Goal: Task Accomplishment & Management: Manage account settings

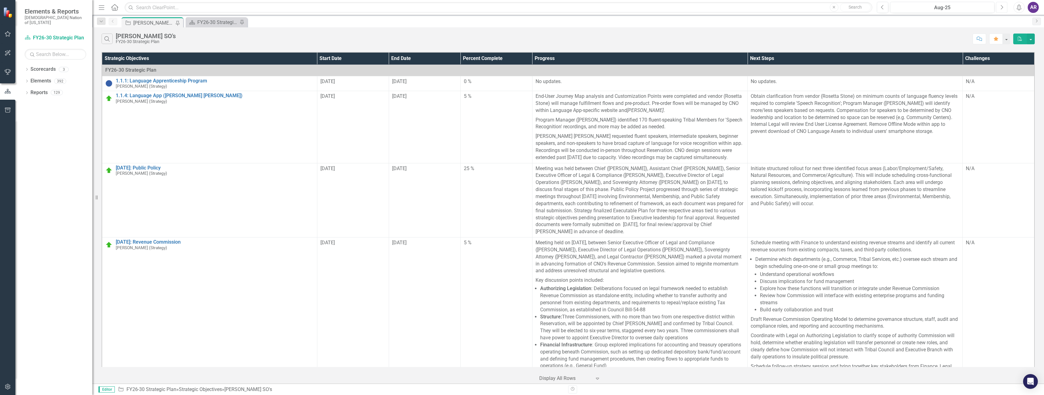
click at [1002, 7] on icon "Next" at bounding box center [1001, 8] width 3 height 6
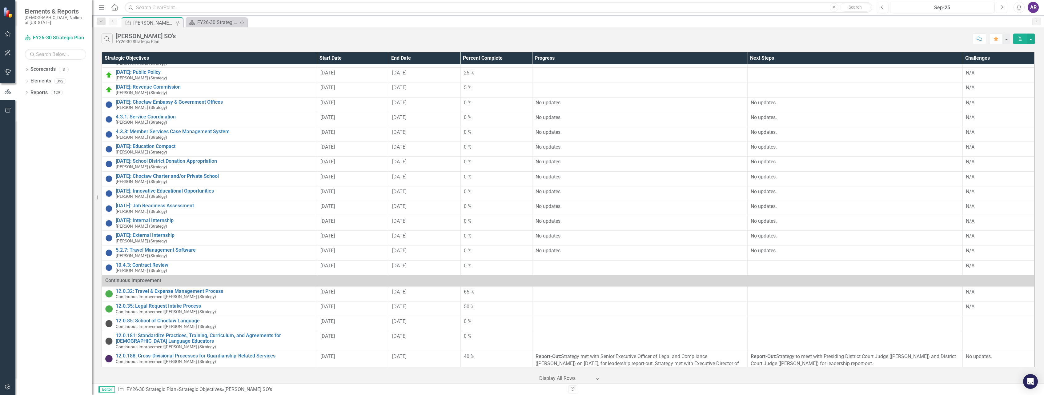
scroll to position [154, 0]
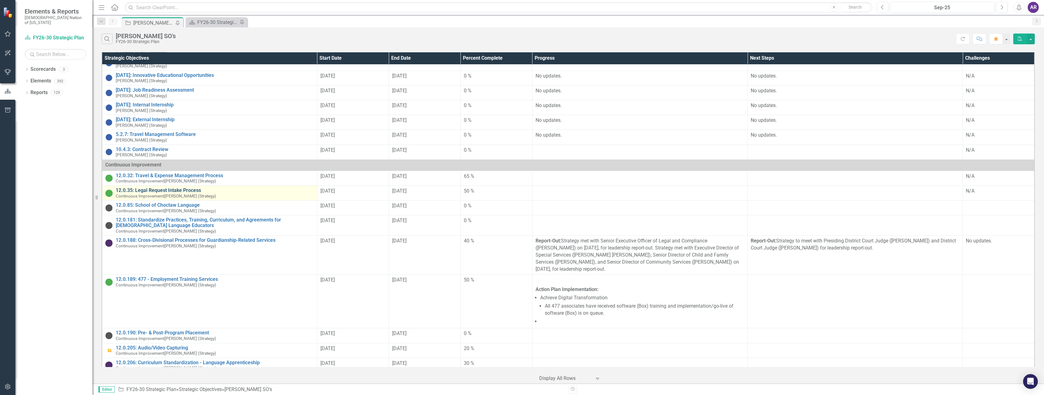
click at [175, 190] on link "12.0.35: Legal Request Intake Process" at bounding box center [215, 191] width 198 height 6
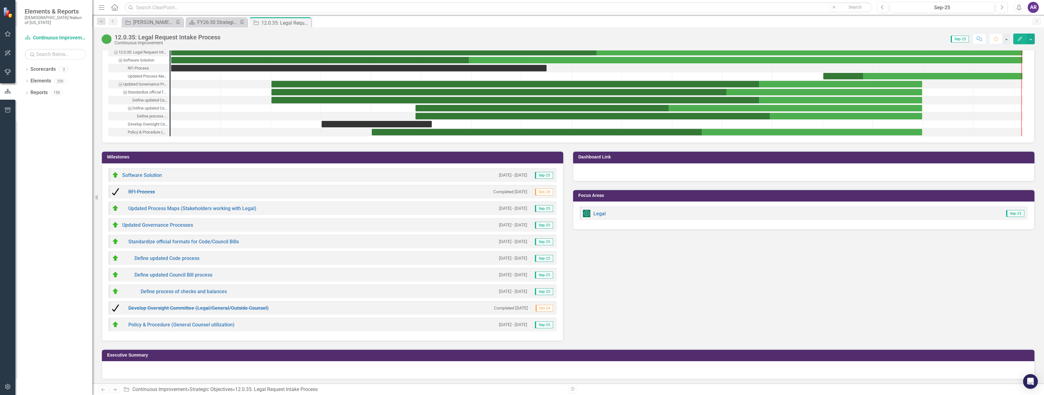
scroll to position [676, 0]
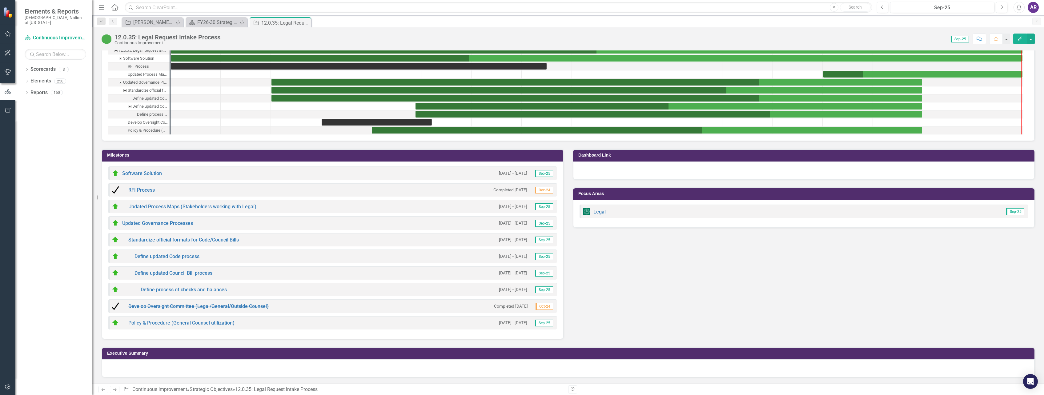
click at [232, 371] on div at bounding box center [568, 369] width 933 height 18
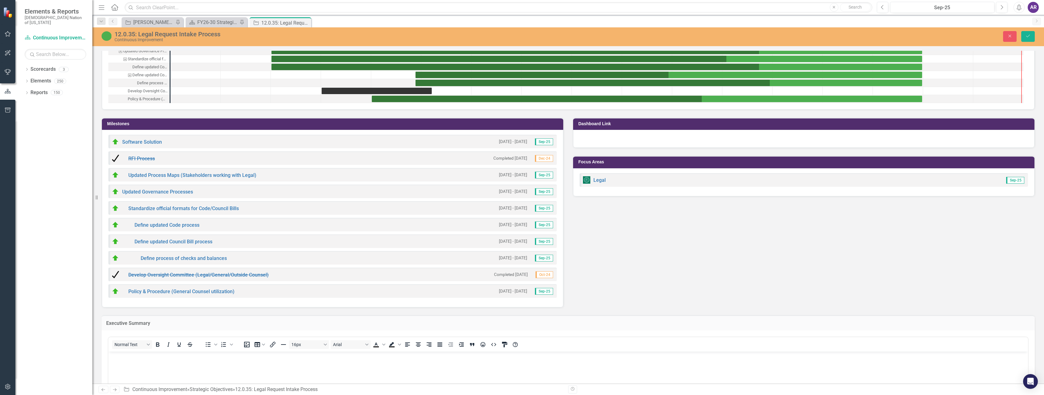
scroll to position [0, 0]
click at [212, 365] on body "Rich Text Area. Press ALT-0 for help." at bounding box center [568, 398] width 920 height 92
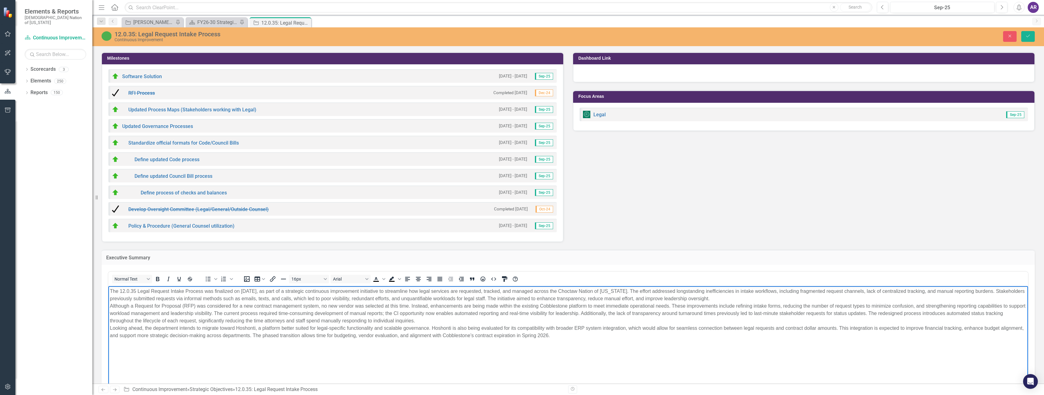
scroll to position [813, 0]
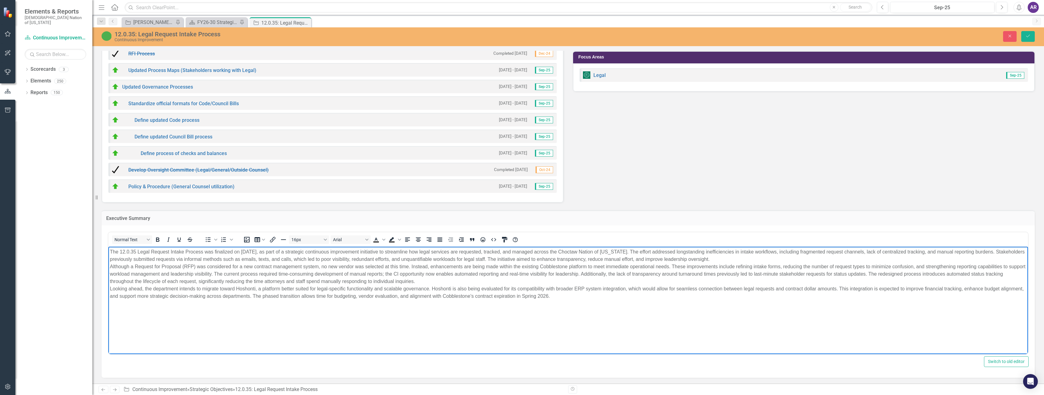
click at [755, 259] on p "The 12.0.35 Legal Request Intake Process was finalized on September 30, 2025, a…" at bounding box center [568, 274] width 917 height 52
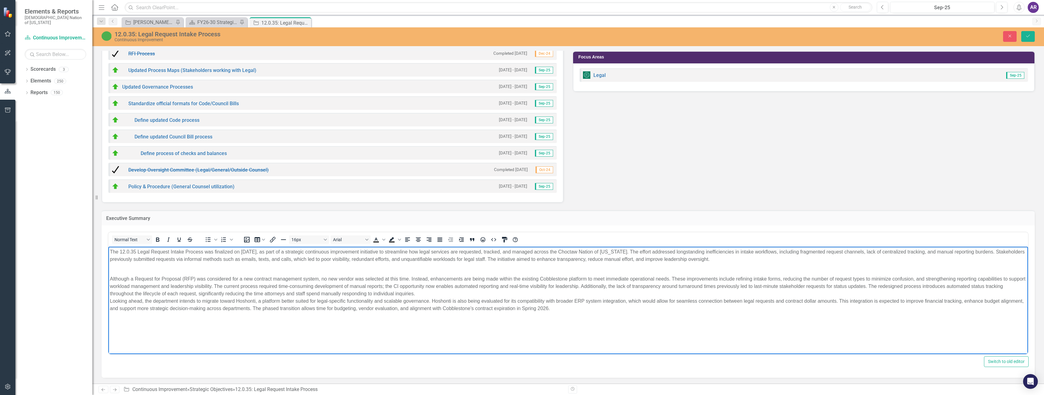
click at [441, 292] on p "Although a Request for Proposal (RFP) was considered for a new contract managem…" at bounding box center [568, 290] width 917 height 44
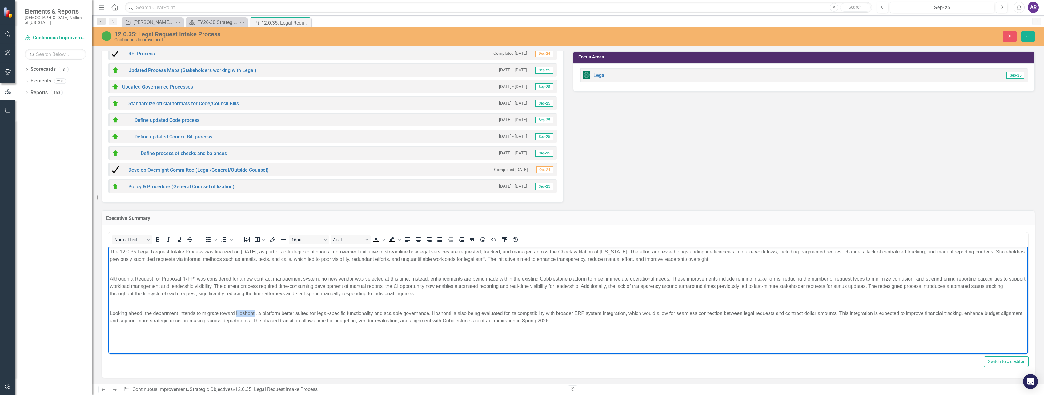
click at [250, 313] on p "Looking ahead, the department intends to migrate toward Hoshonti, a platform be…" at bounding box center [568, 313] width 917 height 22
drag, startPoint x: 518, startPoint y: 314, endPoint x: 385, endPoint y: 314, distance: 132.7
click at [385, 314] on p "Looking ahead, the department intends to migrate toward Hoshonti , a platform b…" at bounding box center [568, 313] width 917 height 22
click at [430, 313] on p "Looking ahead, the department intends to migrate toward Hoshonti , a platform b…" at bounding box center [568, 313] width 917 height 22
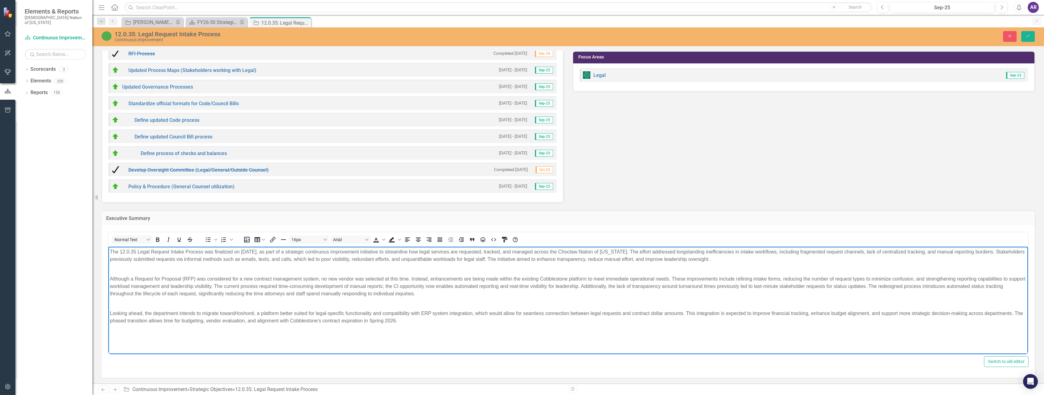
click at [596, 287] on p "Although a Request for Proposal (RFP) was considered for a new contract managem…" at bounding box center [568, 283] width 917 height 30
click at [1028, 38] on icon "Save" at bounding box center [1029, 36] width 6 height 4
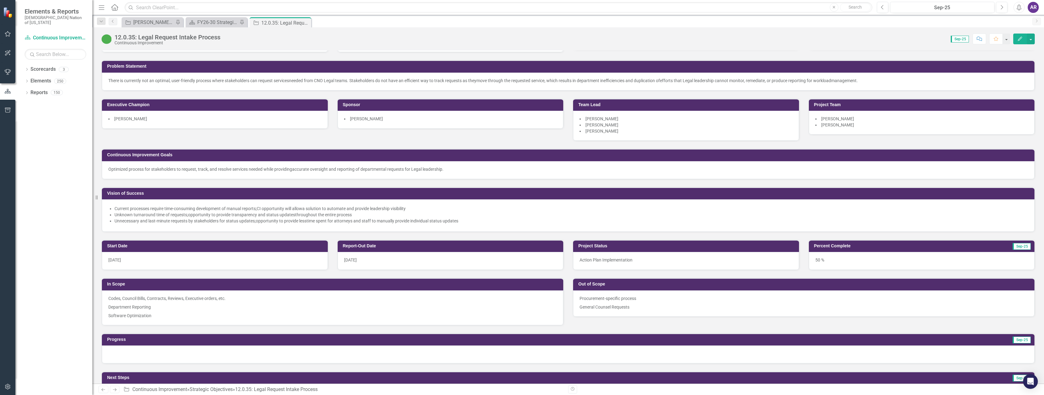
scroll to position [62, 0]
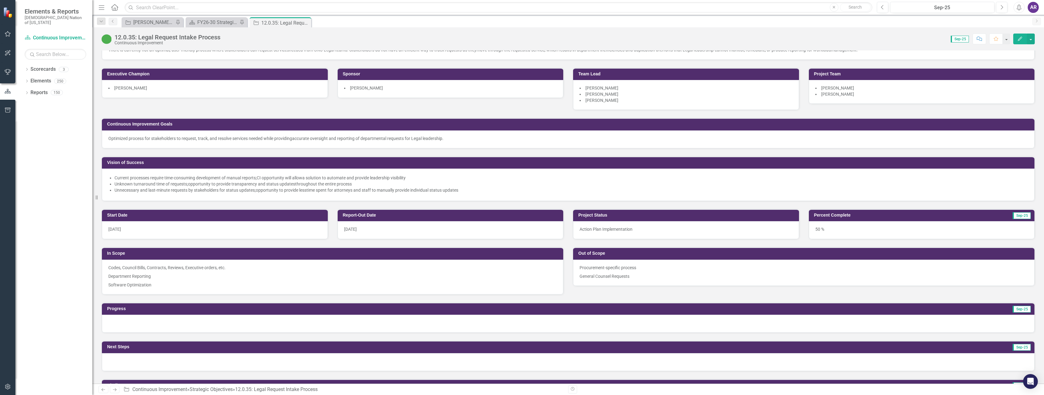
click at [855, 231] on div "50 %" at bounding box center [922, 230] width 226 height 18
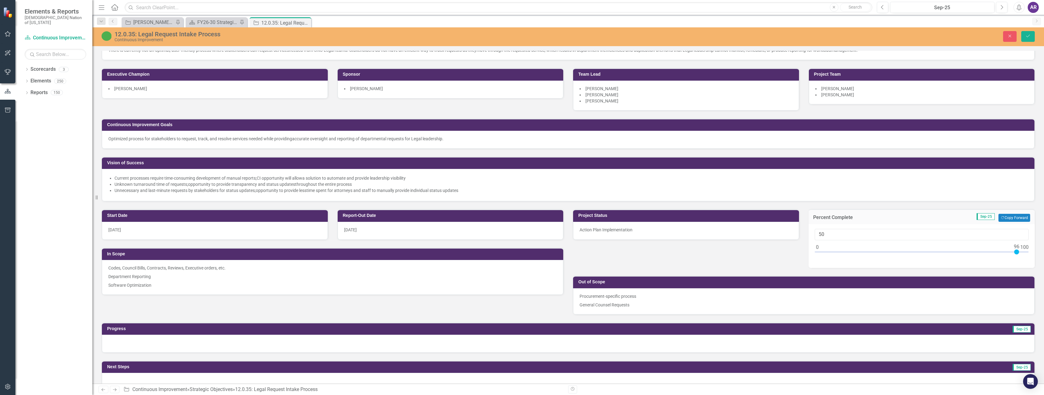
type input "100"
drag, startPoint x: 918, startPoint y: 252, endPoint x: 1027, endPoint y: 248, distance: 109.1
click at [1027, 248] on div "100" at bounding box center [922, 246] width 227 height 44
click at [1028, 36] on icon "Save" at bounding box center [1029, 36] width 6 height 4
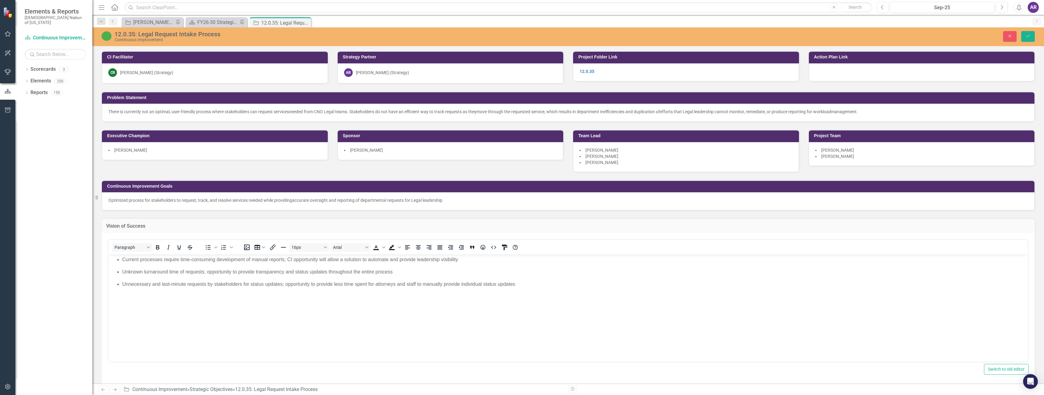
scroll to position [0, 0]
click at [1007, 40] on button "Close" at bounding box center [1011, 36] width 14 height 11
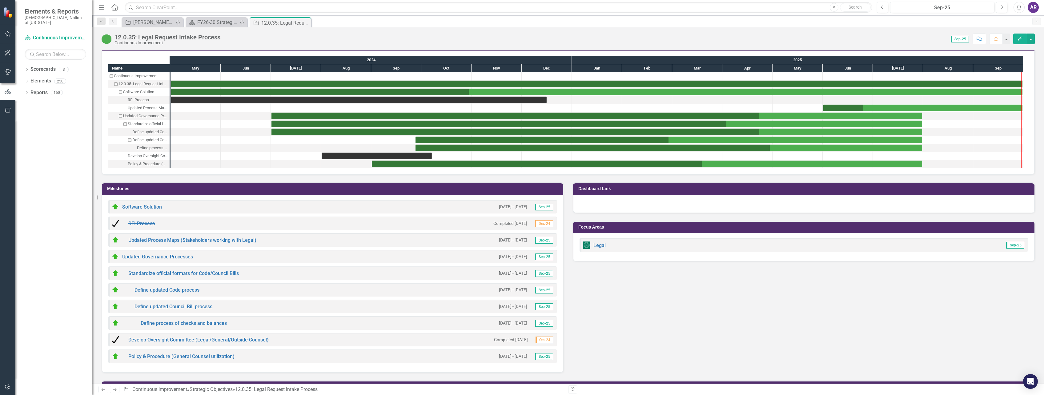
scroll to position [647, 0]
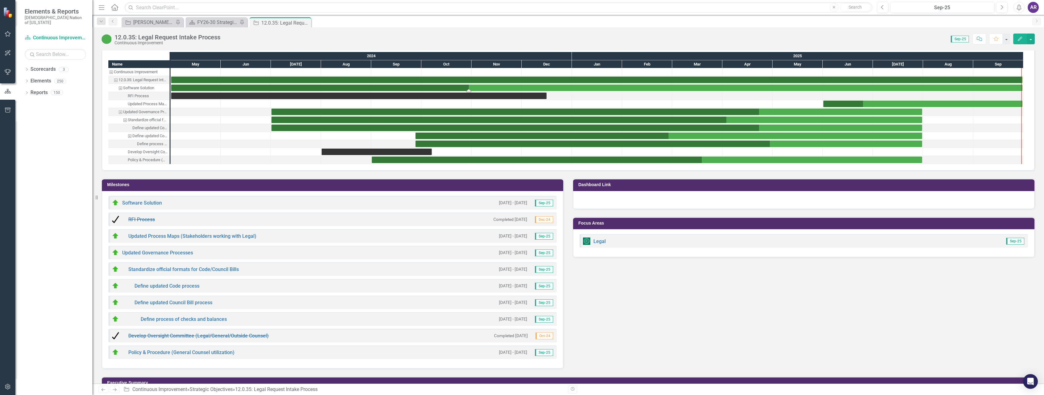
click at [494, 86] on div "Task: Start date: 2024-05-01 End date: 2025-09-30" at bounding box center [597, 88] width 852 height 6
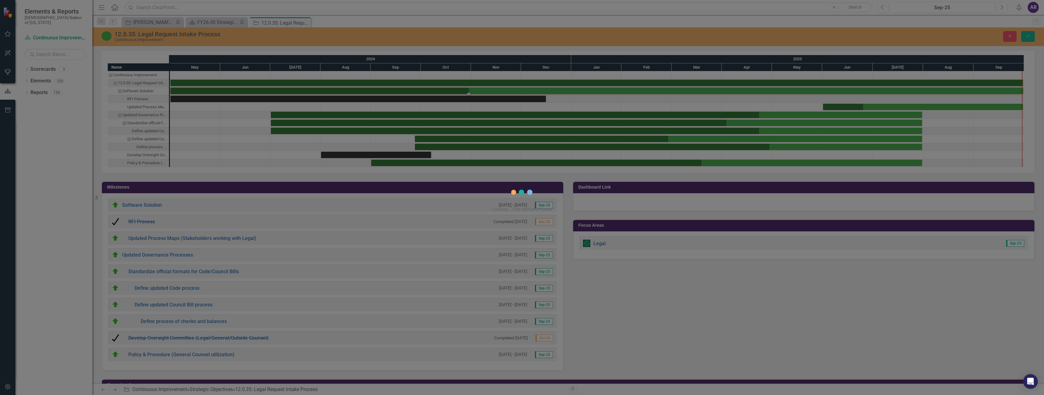
scroll to position [649, 0]
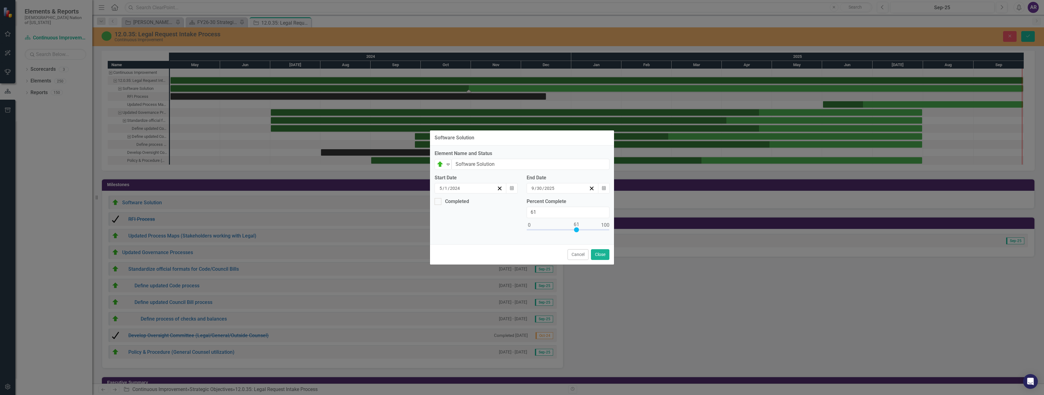
type input "100"
drag, startPoint x: 557, startPoint y: 229, endPoint x: 614, endPoint y: 228, distance: 56.7
click at [614, 228] on div "Percent Complete 100" at bounding box center [568, 219] width 92 height 42
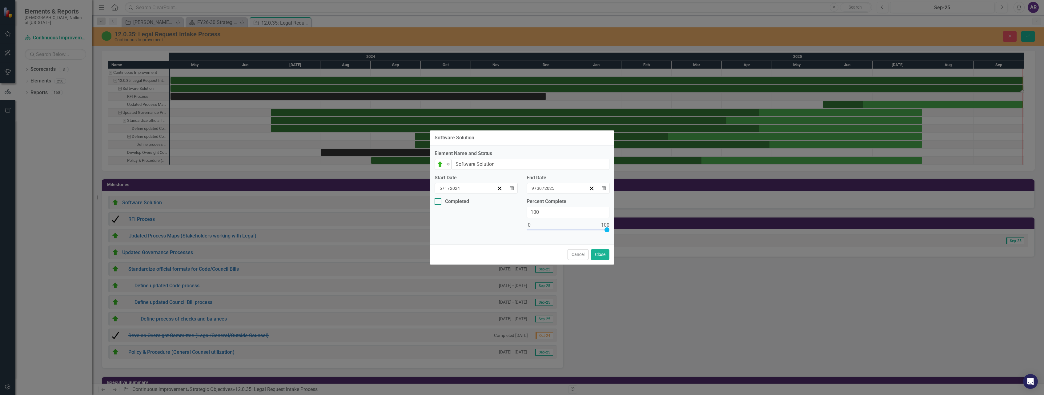
click at [439, 199] on div at bounding box center [438, 201] width 7 height 7
click at [439, 199] on input "Completed" at bounding box center [437, 200] width 4 height 4
checkbox input "true"
click at [579, 254] on button "Cancel" at bounding box center [578, 254] width 21 height 11
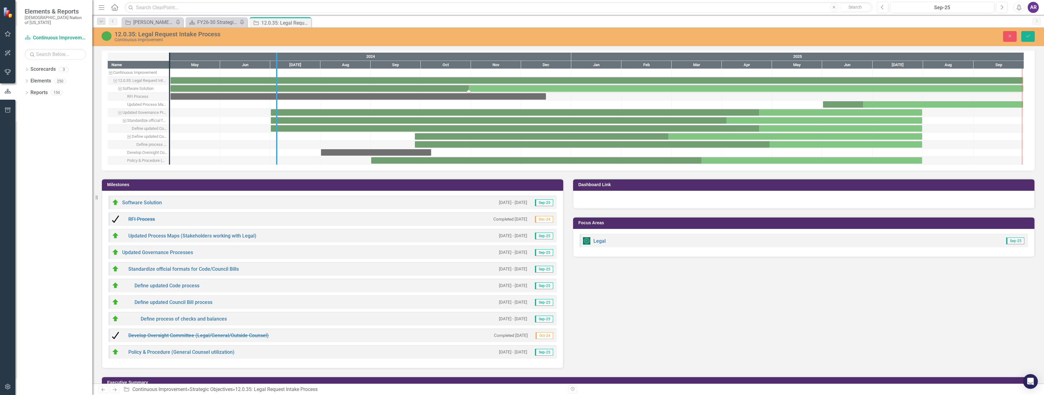
drag, startPoint x: 172, startPoint y: 83, endPoint x: 279, endPoint y: 101, distance: 108.7
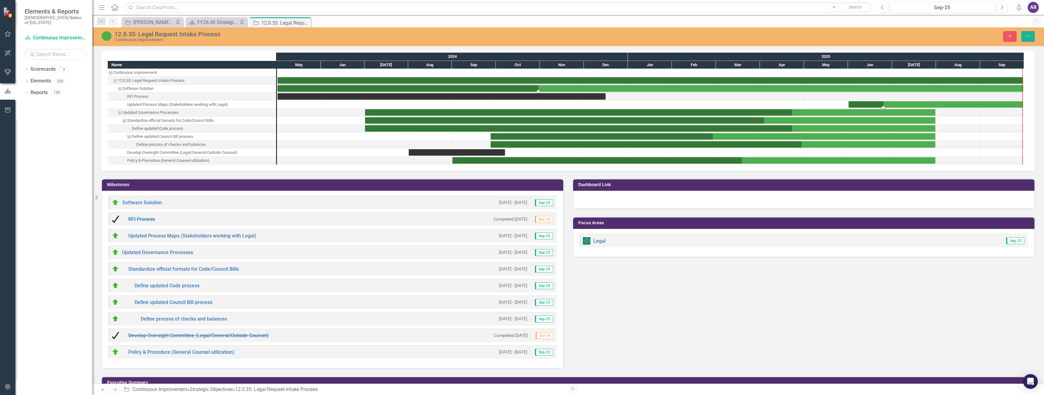
click at [900, 104] on div "Task: Start date: 2025-06-01 End date: 2025-09-30" at bounding box center [936, 104] width 175 height 6
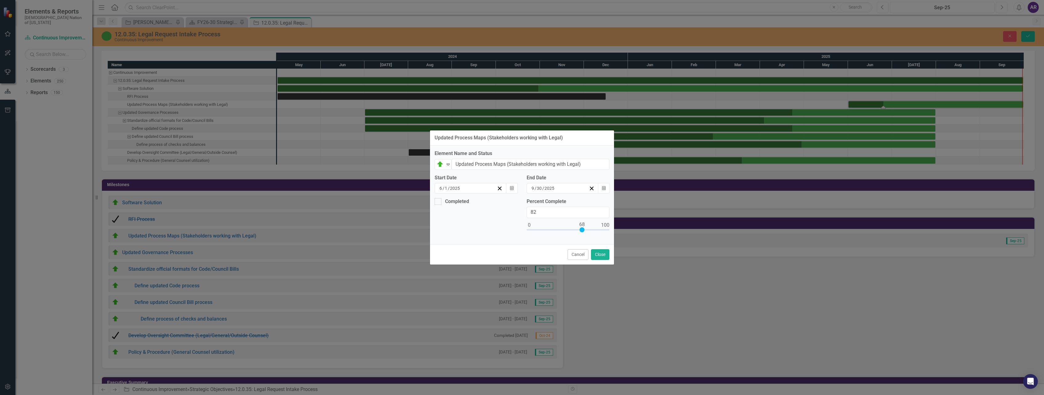
type input "100"
drag, startPoint x: 546, startPoint y: 228, endPoint x: 616, endPoint y: 228, distance: 70.2
click at [616, 228] on div "Updated Process Maps (Stakeholders working with Legal) Element Name and Status …" at bounding box center [522, 197] width 1044 height 395
click at [439, 202] on div at bounding box center [438, 201] width 7 height 7
click at [439, 202] on input "Completed" at bounding box center [437, 200] width 4 height 4
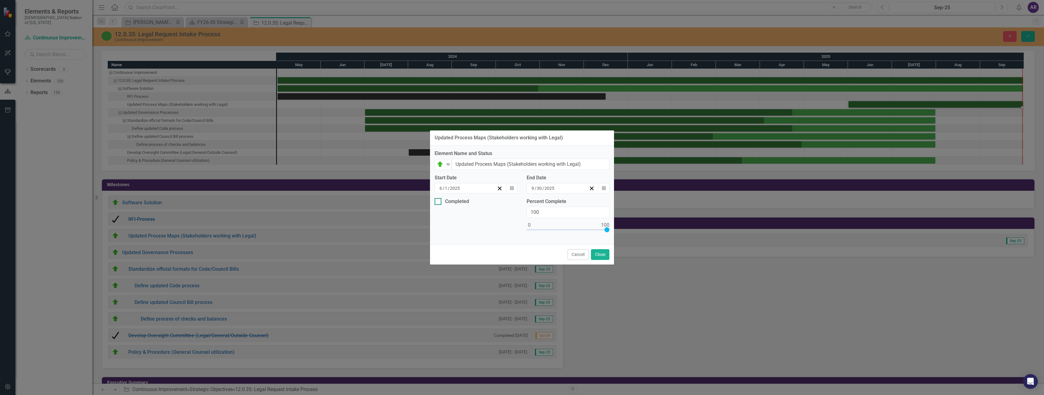
checkbox input "true"
click at [511, 226] on icon "button" at bounding box center [512, 225] width 4 height 4
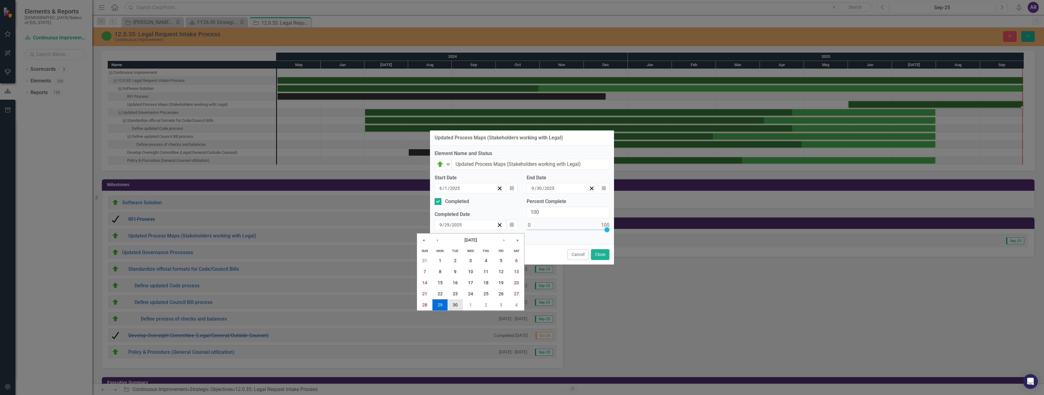
click at [456, 304] on abbr "30" at bounding box center [455, 305] width 5 height 5
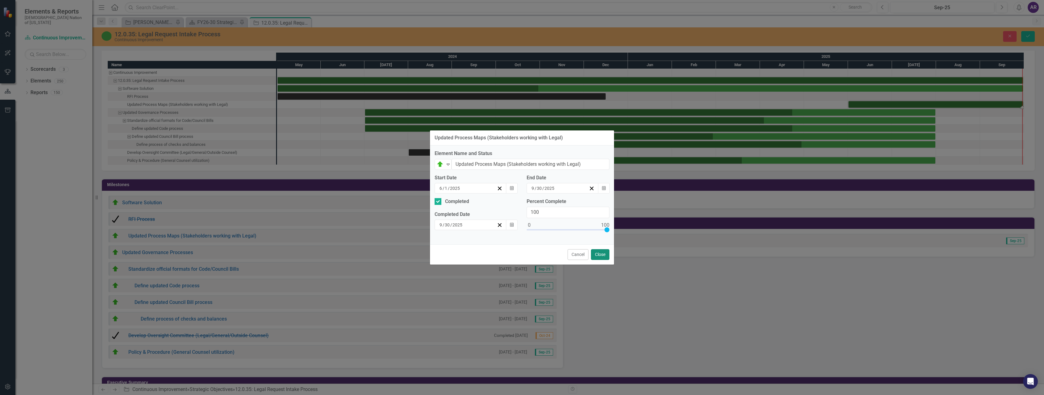
click at [602, 255] on button "Close" at bounding box center [600, 254] width 18 height 11
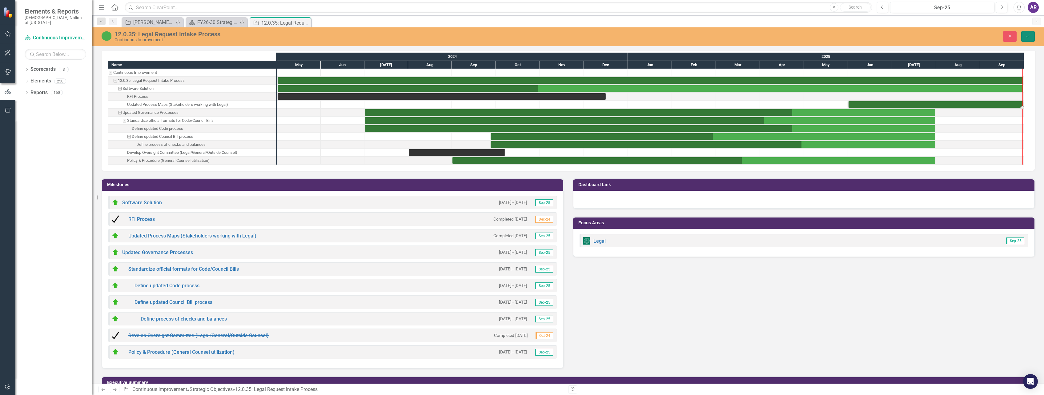
click at [1028, 37] on icon "Save" at bounding box center [1029, 36] width 6 height 4
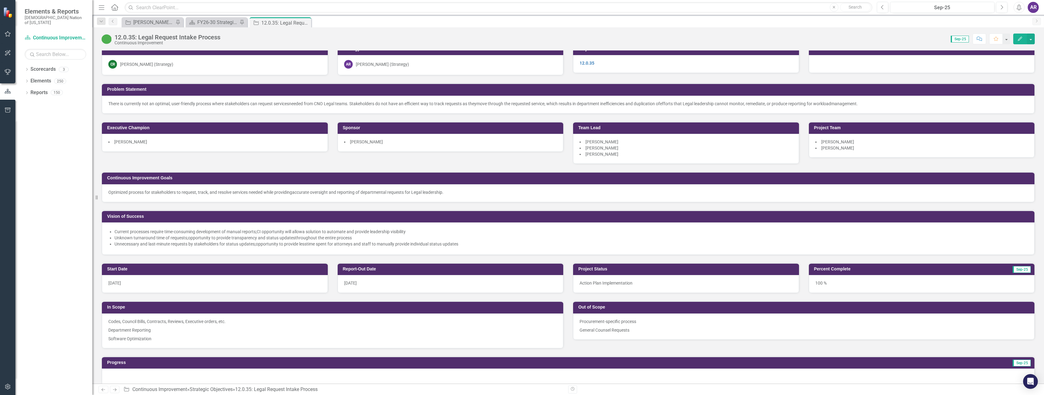
scroll to position [0, 0]
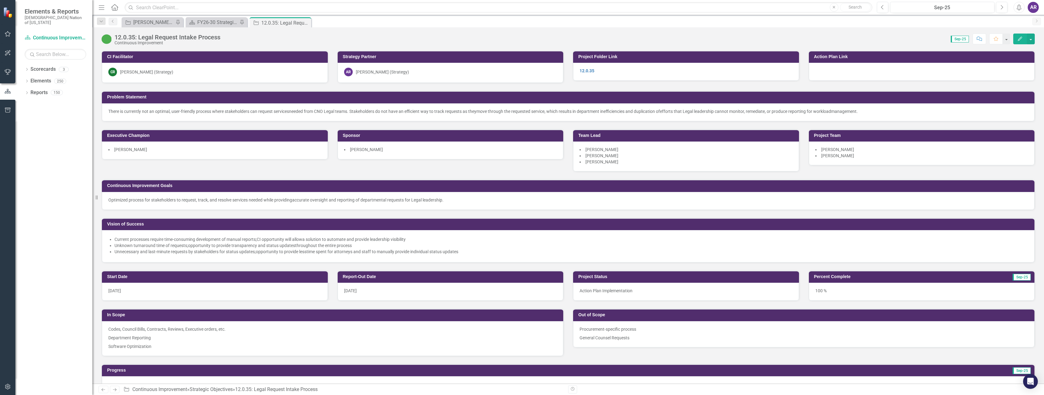
click at [633, 287] on div "Action Plan Implementation" at bounding box center [686, 292] width 226 height 18
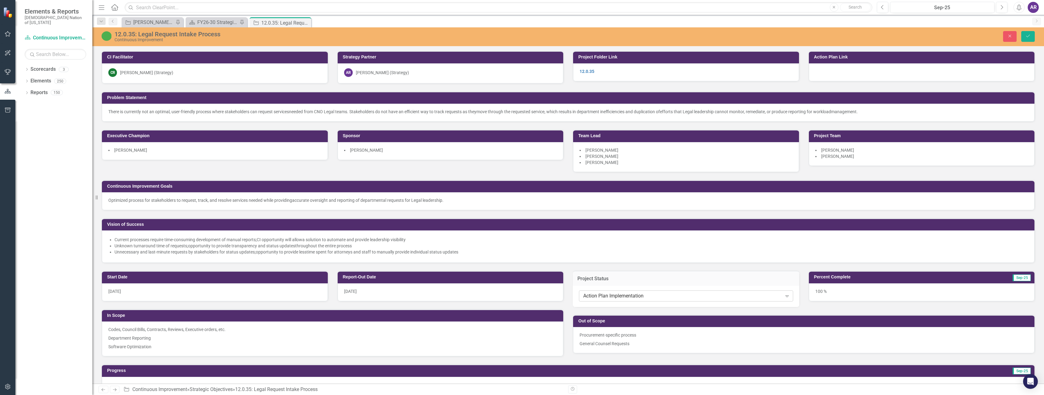
click at [770, 301] on div "Action Plan Implementation Expand" at bounding box center [686, 296] width 214 height 11
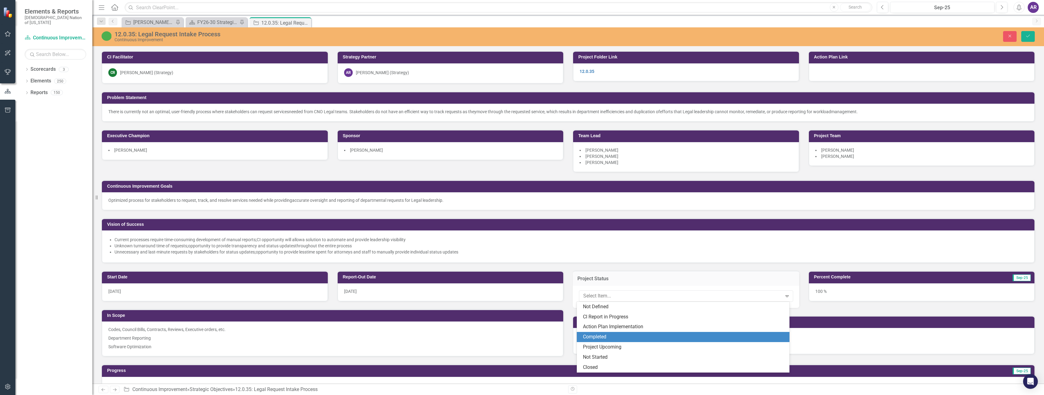
click at [615, 336] on div "Completed" at bounding box center [684, 337] width 203 height 7
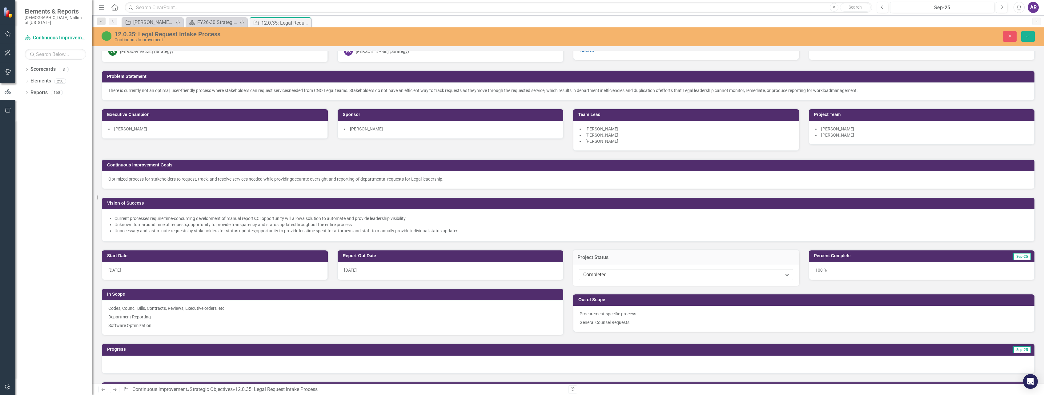
scroll to position [31, 0]
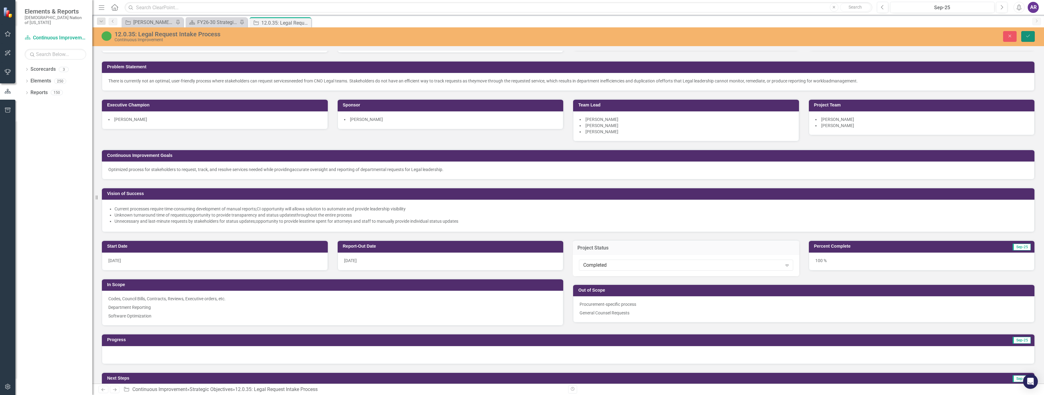
click at [1025, 35] on button "Save" at bounding box center [1029, 36] width 14 height 11
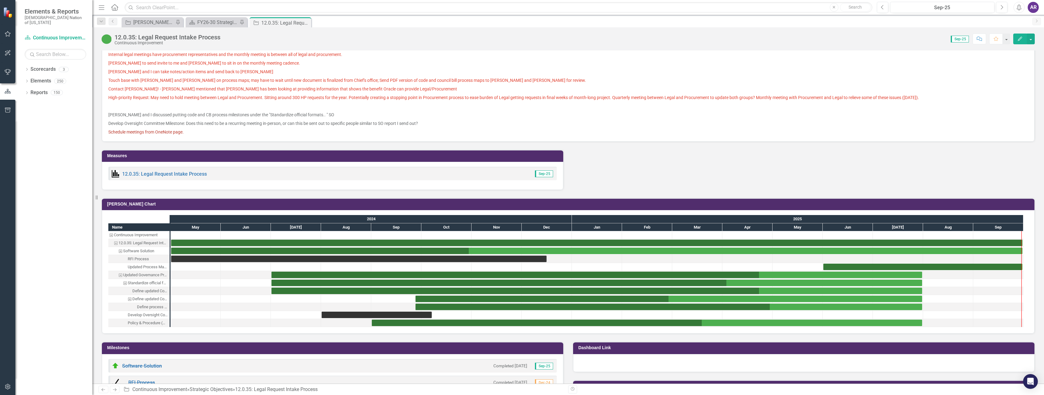
scroll to position [493, 0]
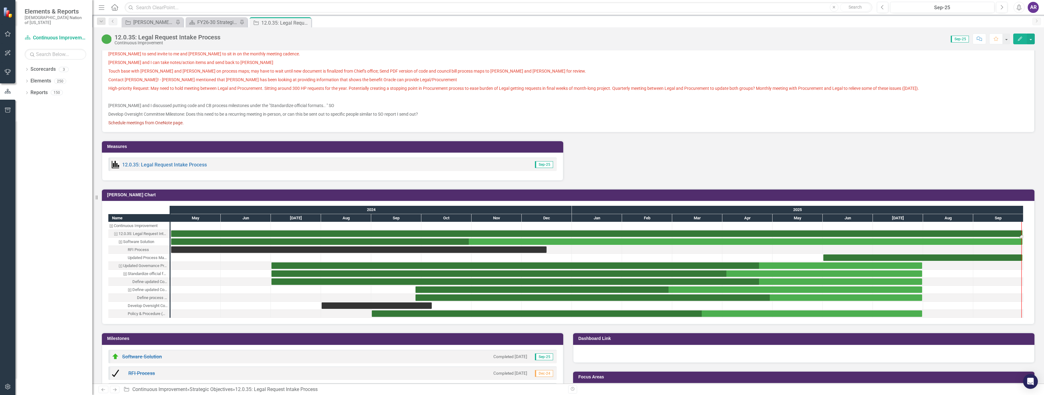
click at [206, 234] on div "Task: Start date: 2024-05-01 End date: 2025-09-30" at bounding box center [597, 234] width 852 height 6
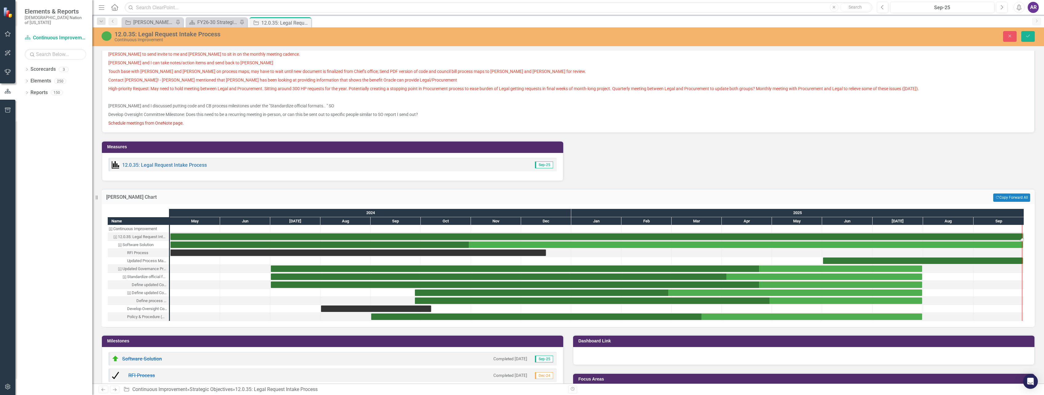
click at [139, 237] on div "12.0.35: Legal Request Intake Process" at bounding box center [142, 237] width 49 height 8
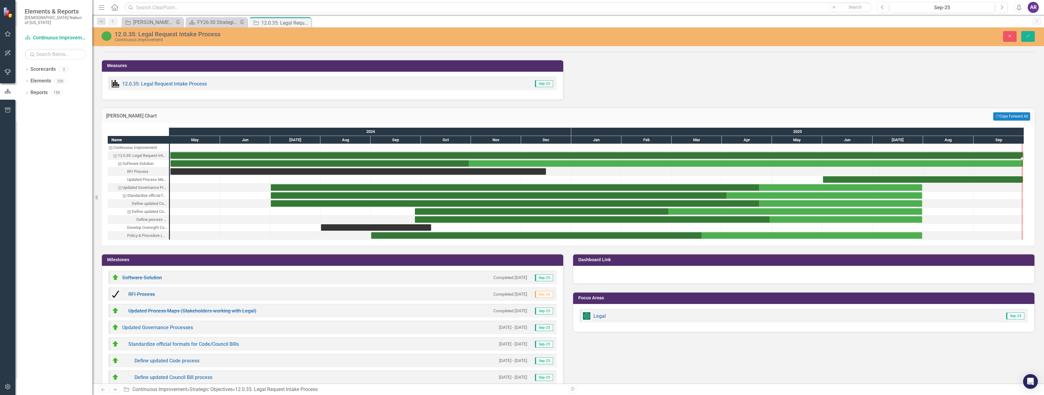
scroll to position [554, 0]
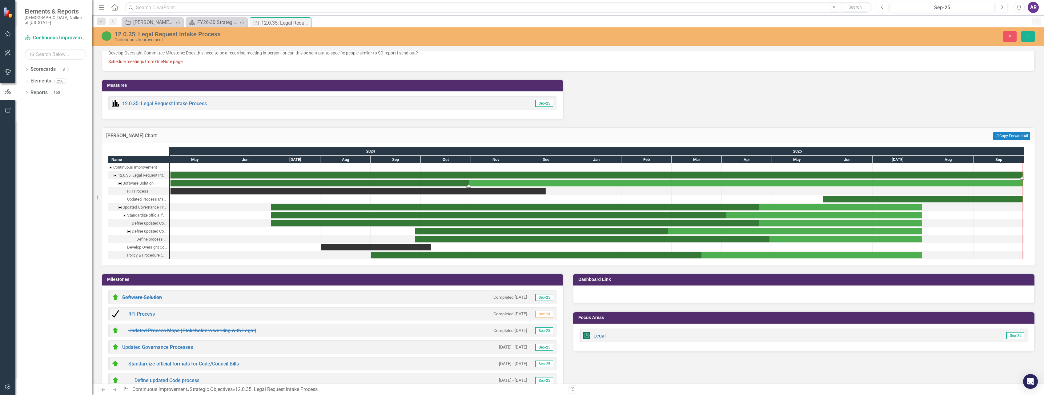
click at [514, 184] on div "Task: Start date: 2024-05-01 End date: 2025-09-30" at bounding box center [597, 183] width 853 height 6
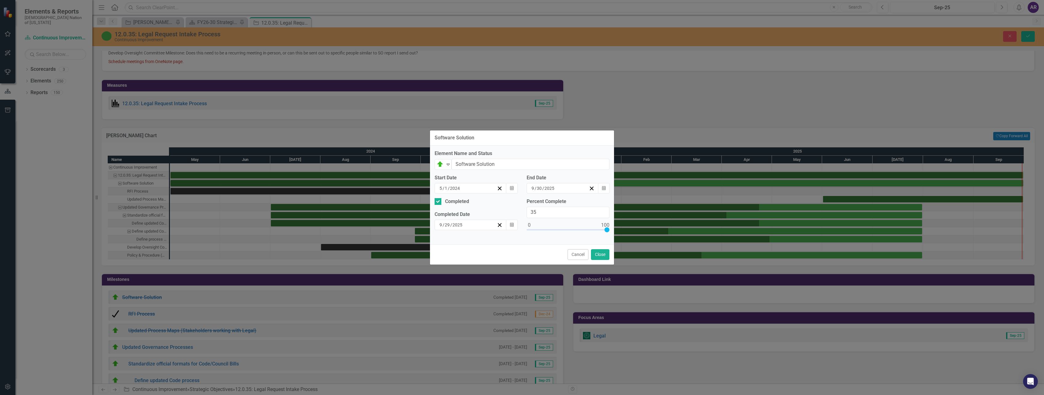
type input "100"
drag, startPoint x: 578, startPoint y: 230, endPoint x: 618, endPoint y: 229, distance: 40.3
click at [618, 229] on div "Software Solution Element Name and Status On Target Expand Software Solution St…" at bounding box center [522, 197] width 1044 height 395
click at [513, 226] on icon "Calendar" at bounding box center [512, 225] width 4 height 4
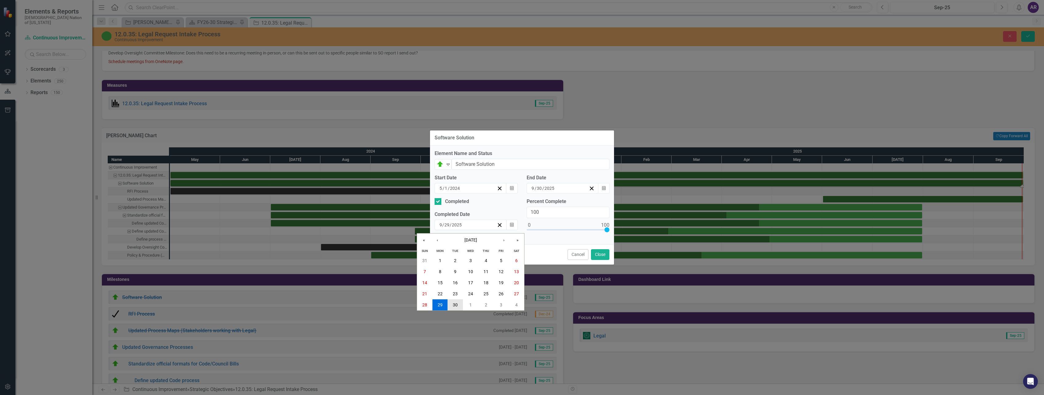
click at [459, 303] on button "30" at bounding box center [455, 305] width 15 height 11
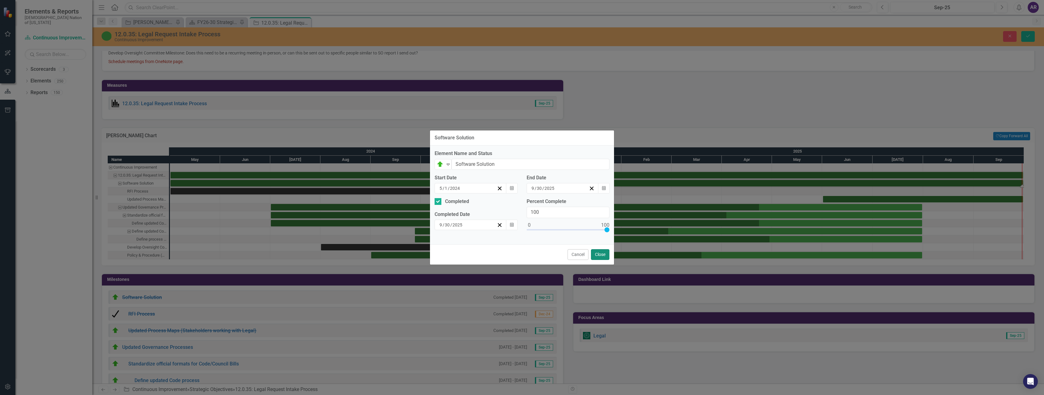
click at [604, 255] on button "Close" at bounding box center [600, 254] width 18 height 11
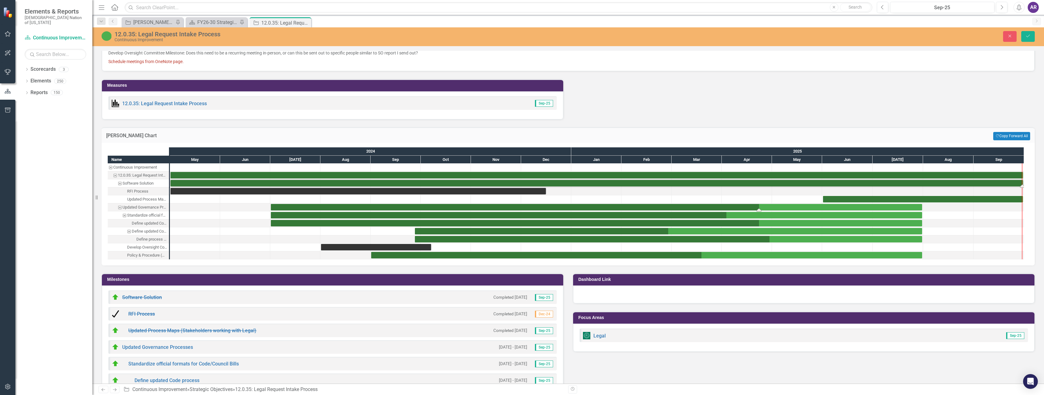
click at [776, 208] on div "Task: Start date: 2024-07-01 End date: 2025-07-31" at bounding box center [597, 207] width 652 height 6
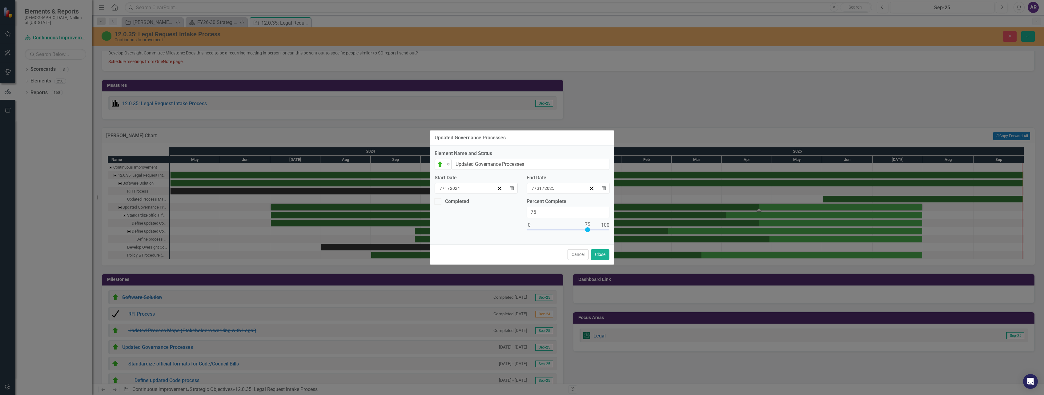
type input "100"
drag, startPoint x: 586, startPoint y: 229, endPoint x: 601, endPoint y: 226, distance: 15.1
click at [619, 229] on div "Updated Governance Processes Element Name and Status On Target Expand Updated G…" at bounding box center [522, 197] width 1044 height 395
drag, startPoint x: 442, startPoint y: 200, endPoint x: 438, endPoint y: 201, distance: 4.4
click at [442, 200] on div "Completed" at bounding box center [475, 201] width 80 height 7
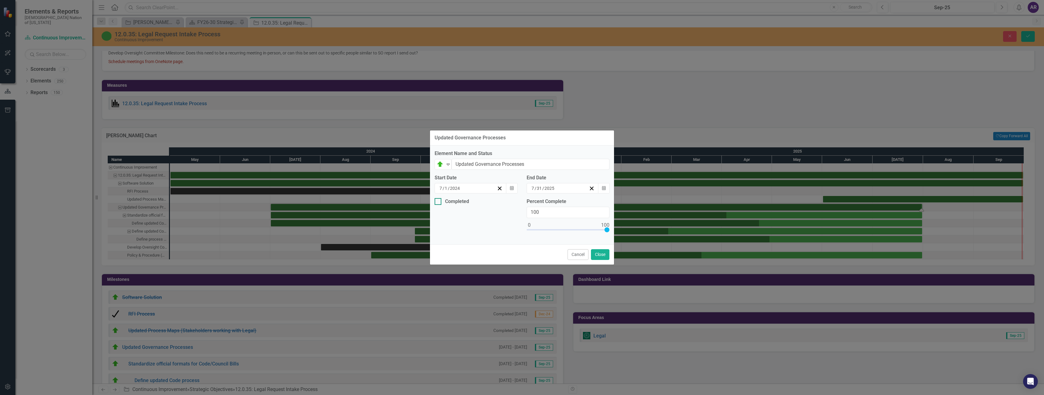
click at [439, 200] on input "Completed" at bounding box center [437, 200] width 4 height 4
checkbox input "true"
click at [509, 224] on button "Calendar" at bounding box center [512, 225] width 12 height 10
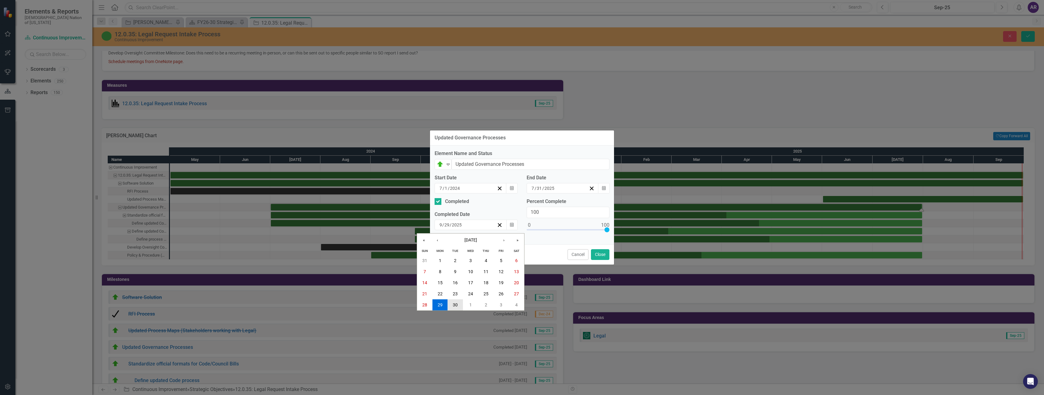
click at [455, 302] on button "30" at bounding box center [455, 305] width 15 height 11
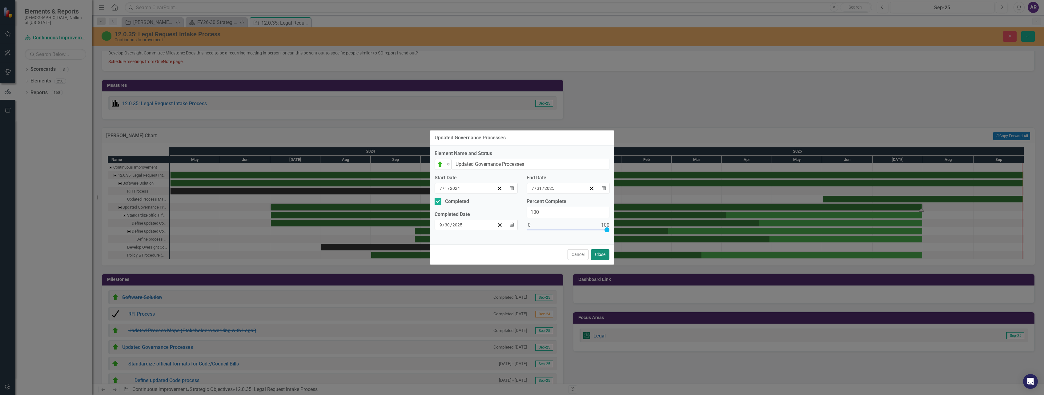
click at [600, 253] on button "Close" at bounding box center [600, 254] width 18 height 11
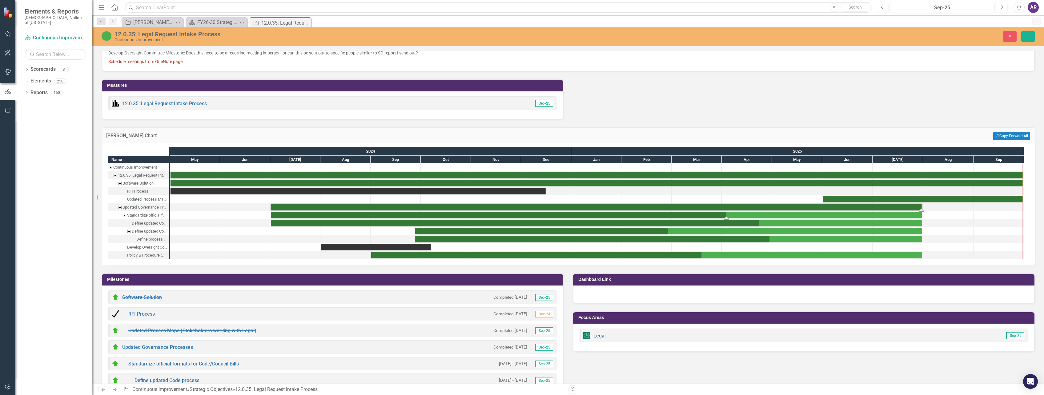
click at [737, 213] on div "Task: Start date: 2024-07-01 End date: 2025-07-31" at bounding box center [597, 215] width 652 height 6
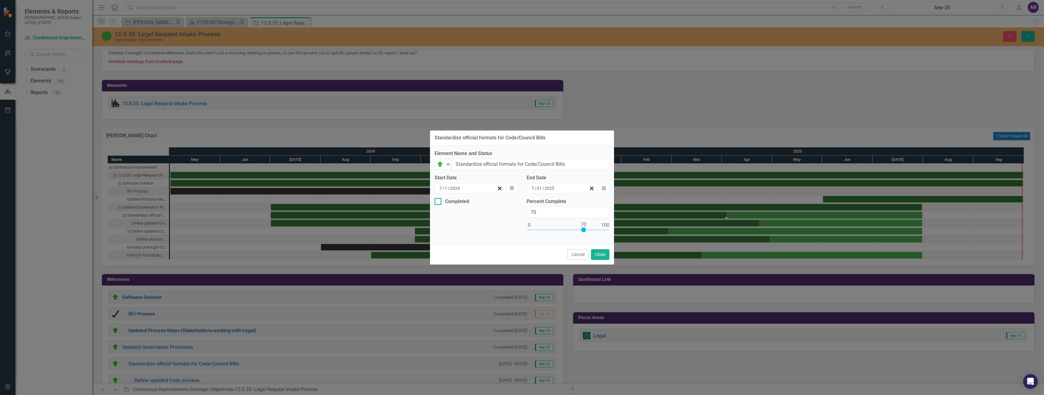
click at [437, 201] on input "Completed" at bounding box center [437, 200] width 4 height 4
checkbox input "true"
type input "100"
drag, startPoint x: 584, startPoint y: 229, endPoint x: 612, endPoint y: 232, distance: 27.6
click at [633, 232] on div "Standardize official formats for Code/Council Bills Element Name and Status On …" at bounding box center [522, 197] width 1044 height 395
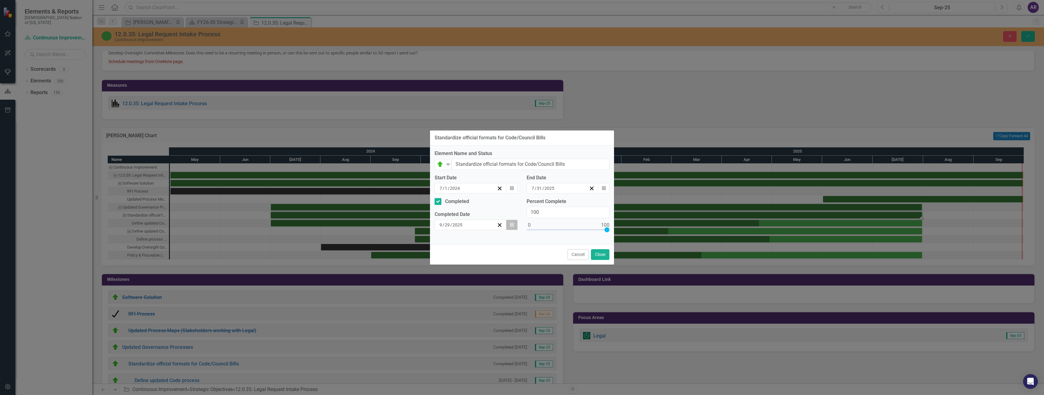
click at [513, 224] on icon "Calendar" at bounding box center [512, 225] width 4 height 4
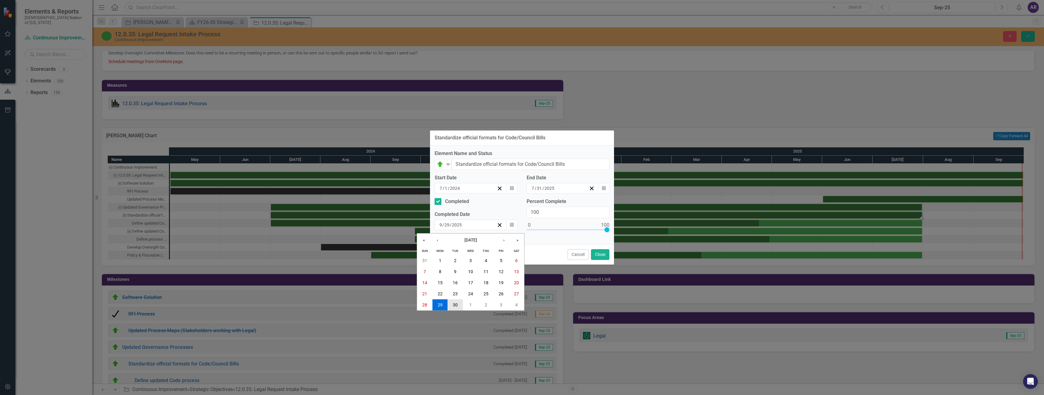
click at [457, 303] on abbr "30" at bounding box center [455, 305] width 5 height 5
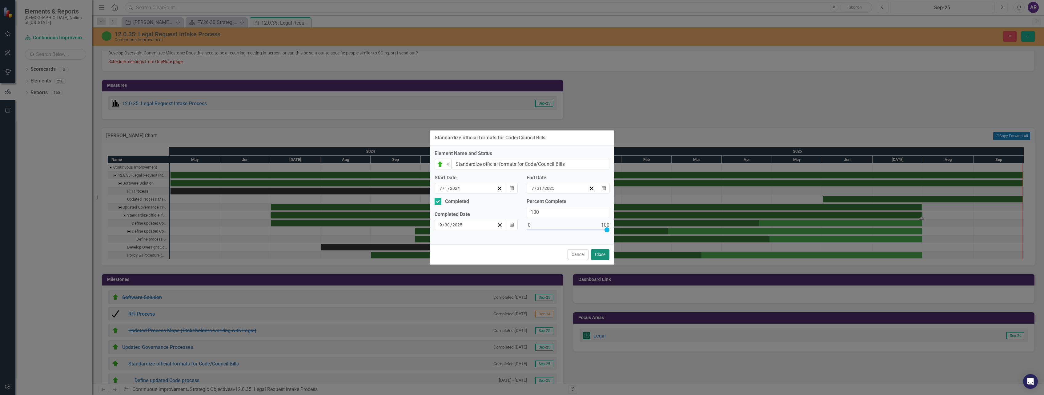
click at [602, 253] on button "Close" at bounding box center [600, 254] width 18 height 11
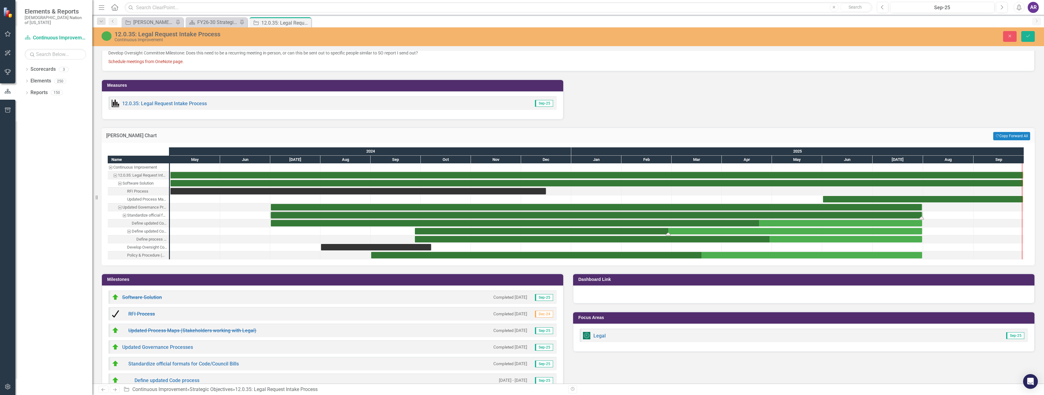
click at [843, 231] on div "Task: Start date: 2024-09-27 End date: 2025-07-31" at bounding box center [668, 231] width 507 height 6
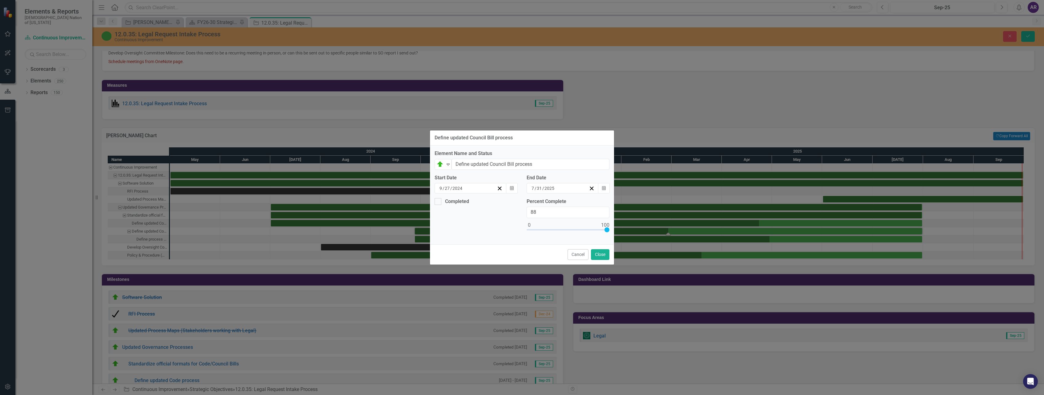
type input "100"
drag, startPoint x: 568, startPoint y: 229, endPoint x: 636, endPoint y: 231, distance: 67.8
click at [636, 231] on div "Define updated Council Bill process Element Name and Status On Target Expand De…" at bounding box center [522, 197] width 1044 height 395
click at [438, 199] on input "Completed" at bounding box center [437, 200] width 4 height 4
checkbox input "true"
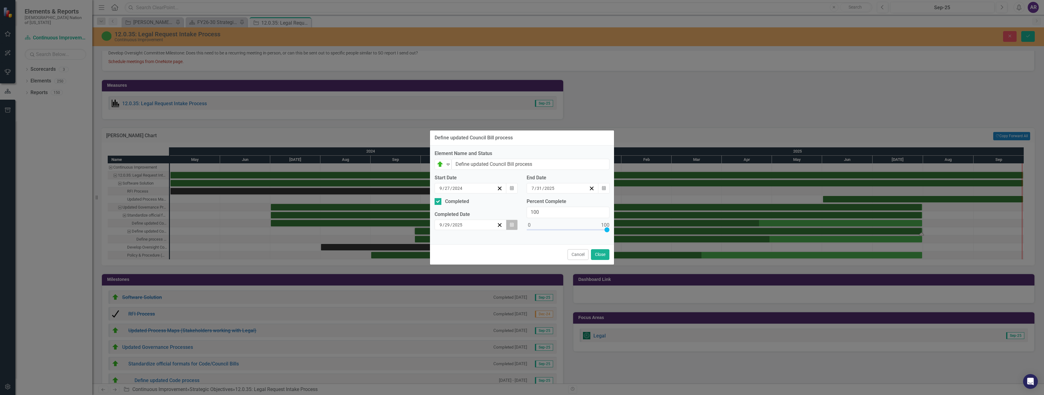
click at [513, 223] on icon "button" at bounding box center [512, 225] width 4 height 4
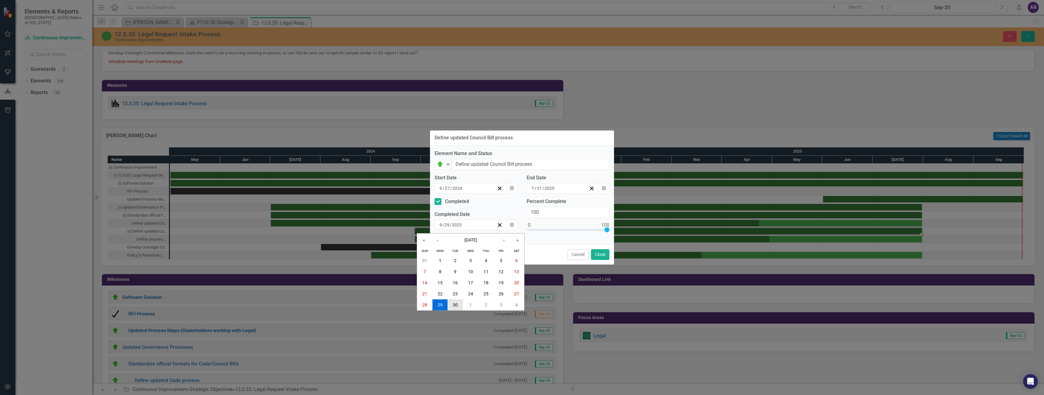
click at [457, 303] on abbr "30" at bounding box center [455, 305] width 5 height 5
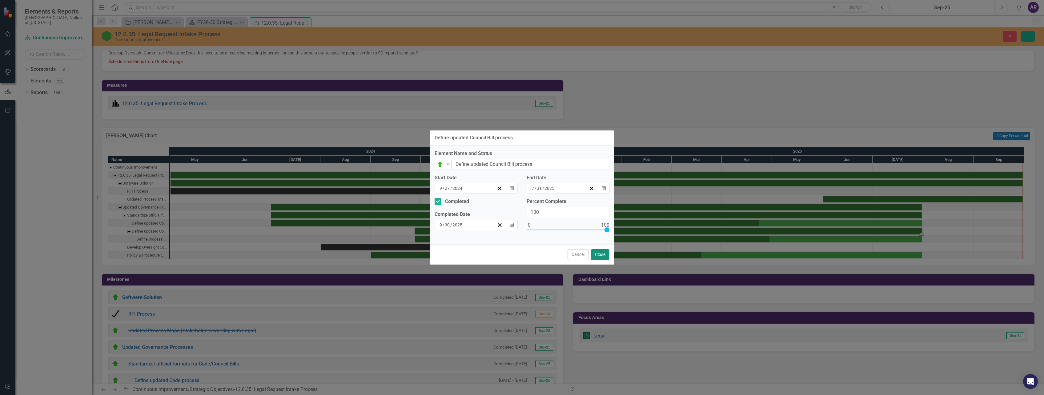
click at [601, 257] on button "Close" at bounding box center [600, 254] width 18 height 11
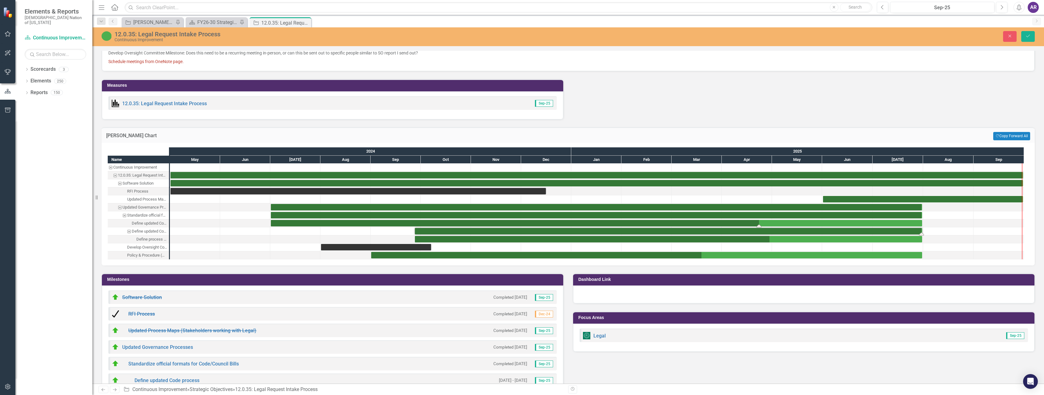
click at [892, 223] on div "Task: Start date: 2024-07-01 End date: 2025-07-31" at bounding box center [597, 223] width 652 height 6
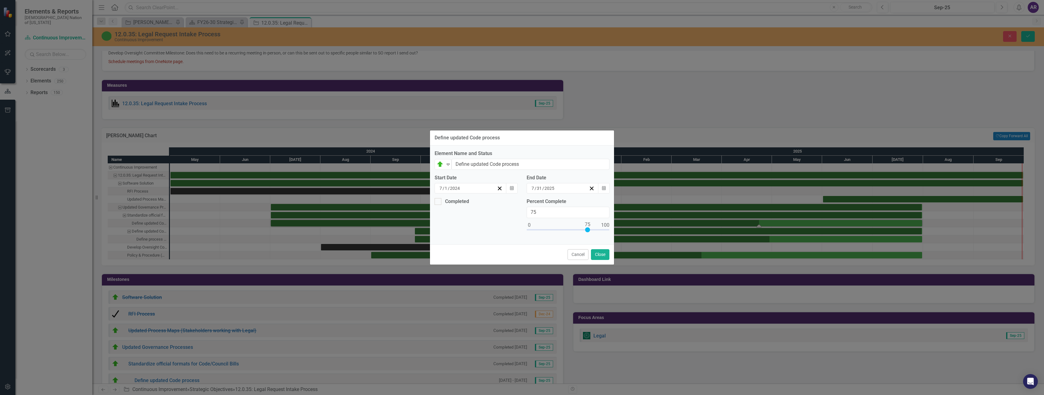
type input "100"
drag, startPoint x: 589, startPoint y: 230, endPoint x: 631, endPoint y: 233, distance: 42.3
click at [636, 233] on div "Define updated Code process Element Name and Status On Target Expand Define upd…" at bounding box center [522, 197] width 1044 height 395
click at [443, 203] on div "Completed" at bounding box center [475, 201] width 80 height 7
click at [439, 202] on input "Completed" at bounding box center [437, 200] width 4 height 4
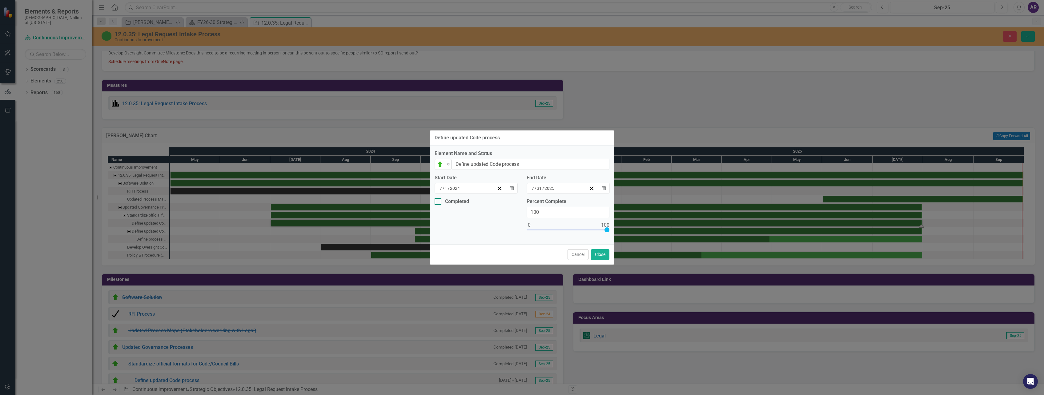
checkbox input "true"
drag, startPoint x: 515, startPoint y: 226, endPoint x: 501, endPoint y: 232, distance: 15.6
click at [515, 226] on button "Calendar" at bounding box center [512, 225] width 12 height 10
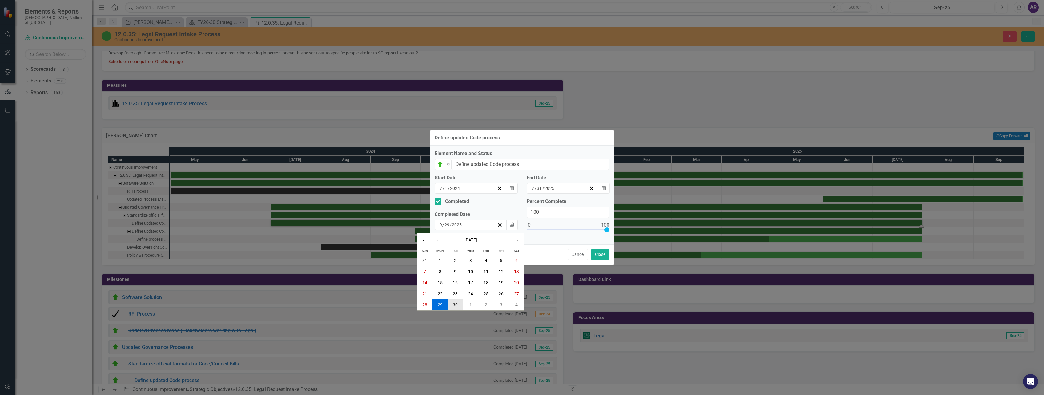
click at [457, 306] on abbr "30" at bounding box center [455, 305] width 5 height 5
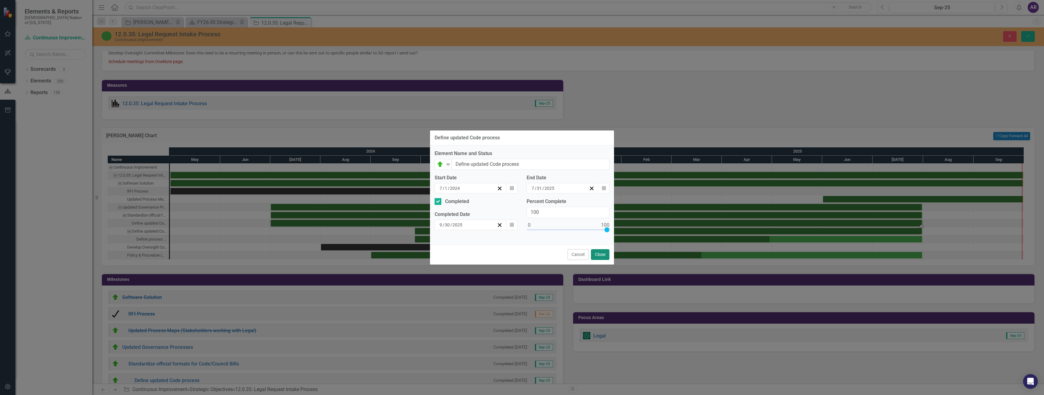
click at [600, 254] on button "Close" at bounding box center [600, 254] width 18 height 11
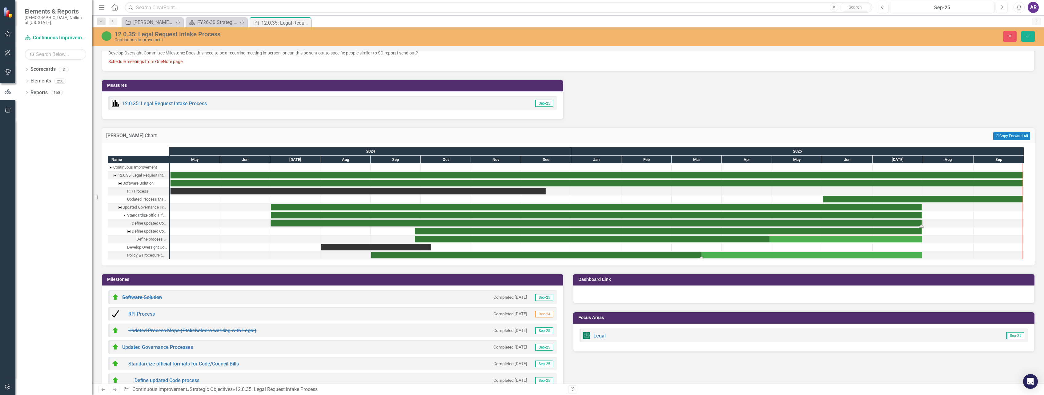
click at [787, 253] on div "Task: Start date: 2024-09-01 End date: 2025-07-31" at bounding box center [646, 255] width 551 height 6
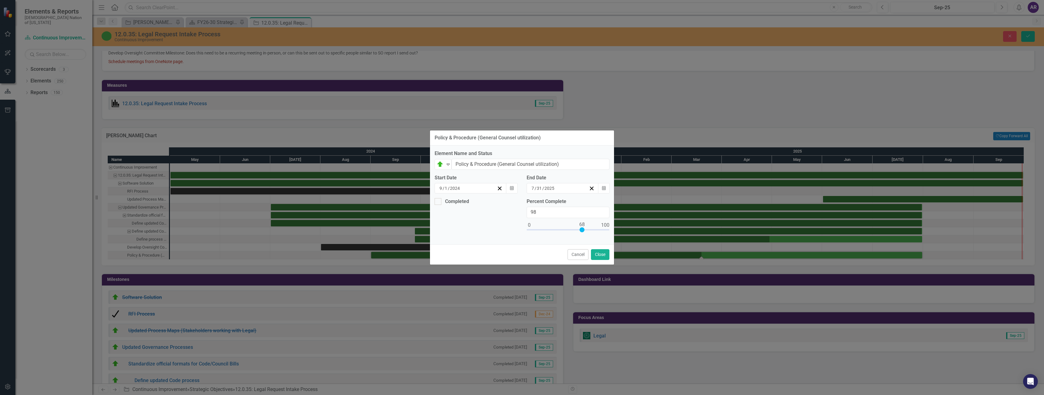
type input "100"
drag, startPoint x: 576, startPoint y: 231, endPoint x: 639, endPoint y: 236, distance: 63.3
click at [639, 236] on div "Policy & Procedure (General Counsel utilization) Element Name and Status On Tar…" at bounding box center [522, 197] width 1044 height 395
click at [439, 200] on div at bounding box center [438, 201] width 7 height 7
click at [439, 200] on input "Completed" at bounding box center [437, 200] width 4 height 4
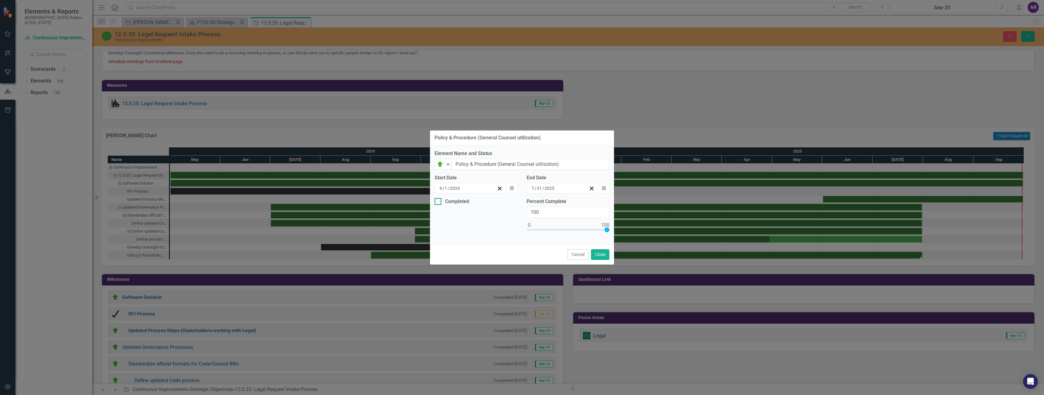
checkbox input "true"
click at [516, 224] on button "Calendar" at bounding box center [512, 225] width 12 height 10
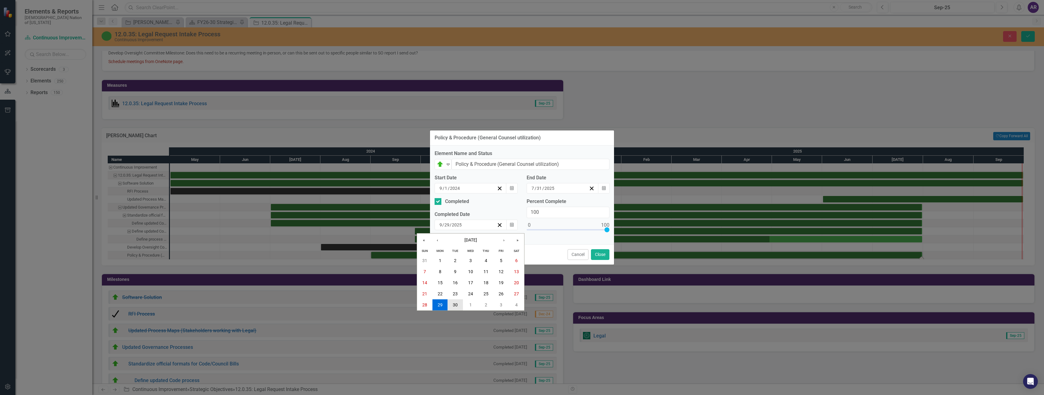
drag, startPoint x: 459, startPoint y: 302, endPoint x: 479, endPoint y: 293, distance: 21.2
click at [459, 302] on button "30" at bounding box center [455, 305] width 15 height 11
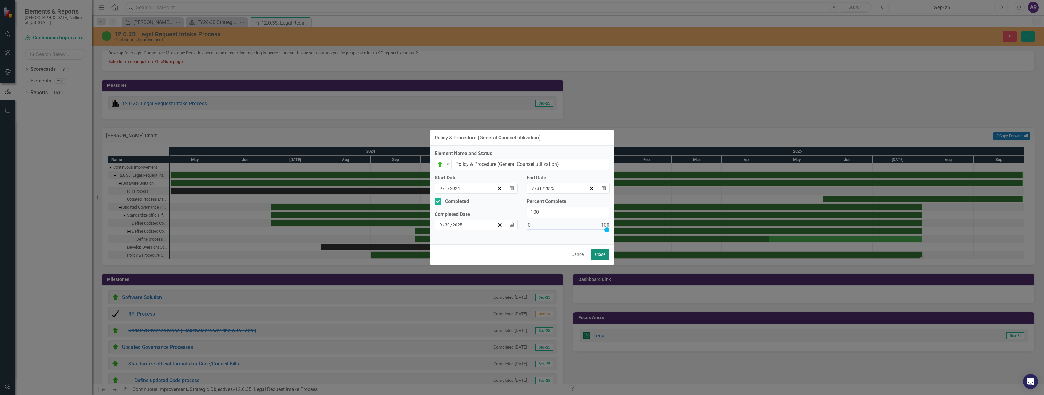
click at [602, 254] on button "Close" at bounding box center [600, 254] width 18 height 11
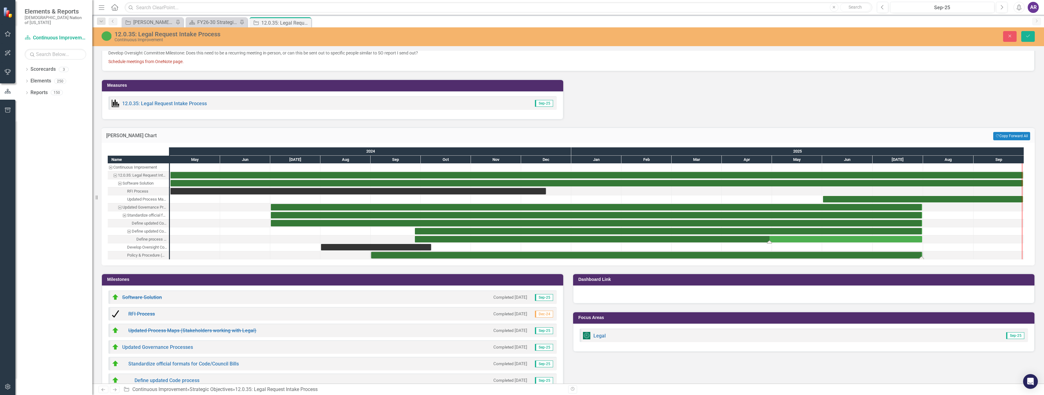
click at [821, 236] on div "Task: Start date: 2024-09-27 End date: 2025-07-31" at bounding box center [668, 239] width 507 height 6
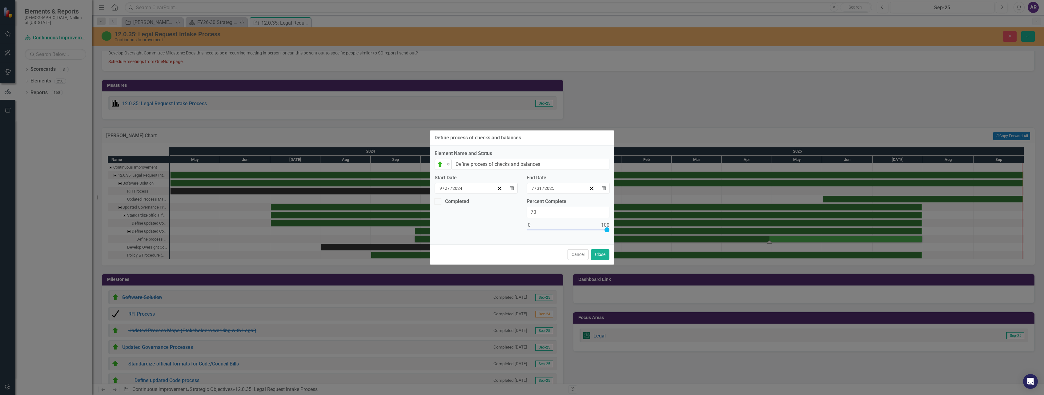
type input "100"
drag, startPoint x: 583, startPoint y: 228, endPoint x: 637, endPoint y: 228, distance: 54.8
click at [637, 228] on div "Define process of checks and balances Element Name and Status On Target Expand …" at bounding box center [522, 197] width 1044 height 395
click at [439, 202] on div at bounding box center [438, 201] width 7 height 7
click at [439, 202] on input "Completed" at bounding box center [437, 200] width 4 height 4
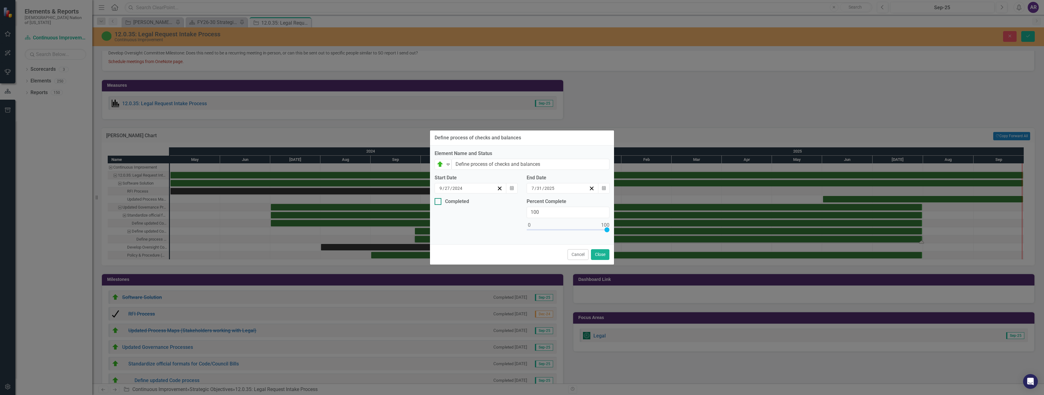
checkbox input "true"
click at [516, 226] on button "Calendar" at bounding box center [512, 225] width 12 height 10
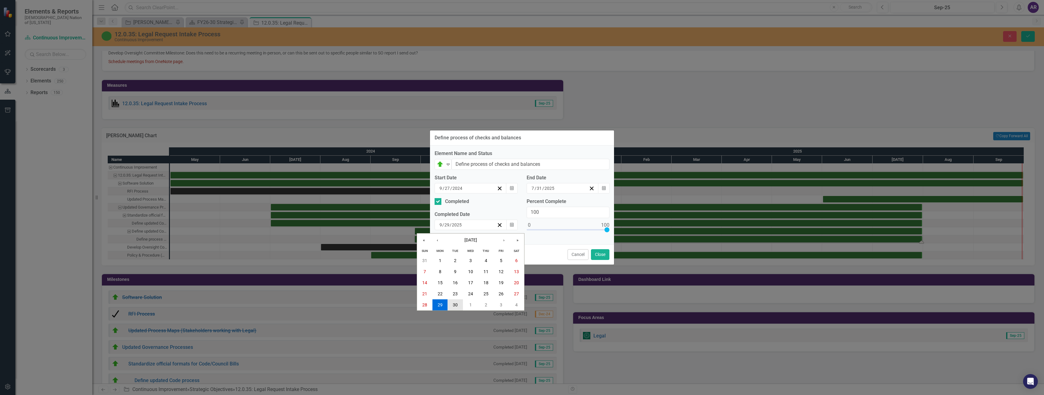
click at [456, 306] on abbr "30" at bounding box center [455, 305] width 5 height 5
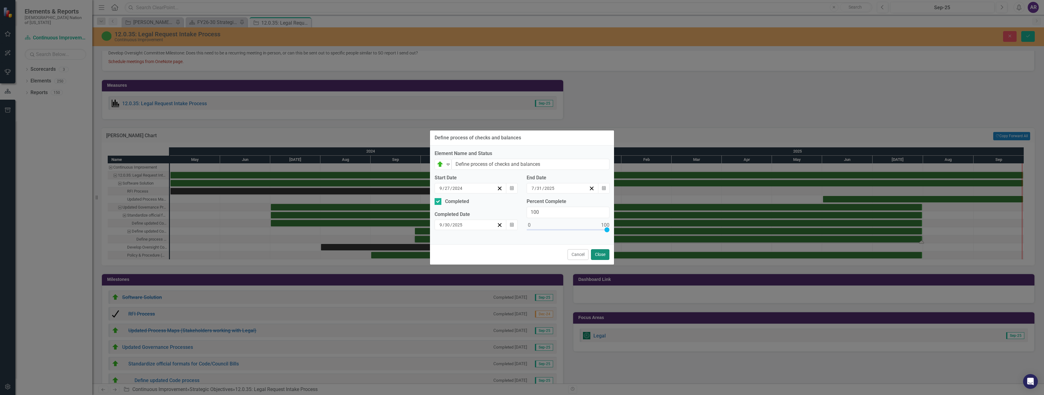
click at [603, 257] on button "Close" at bounding box center [600, 254] width 18 height 11
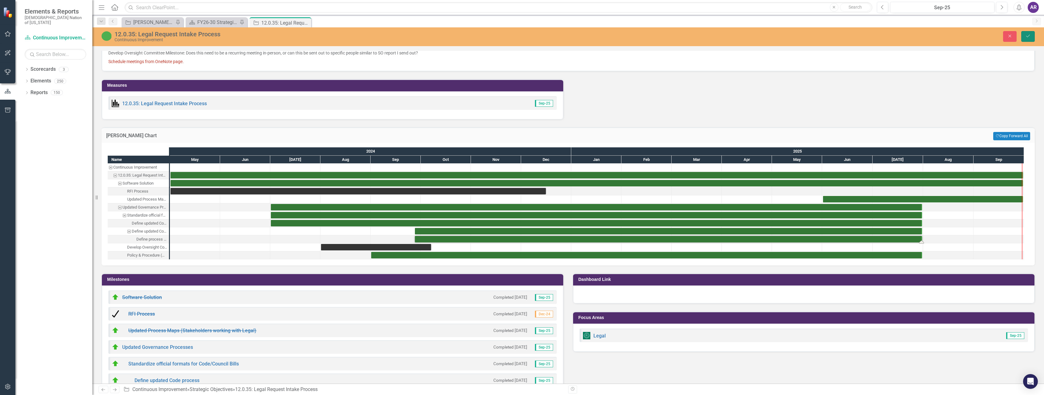
click at [1026, 35] on icon "Save" at bounding box center [1029, 36] width 6 height 4
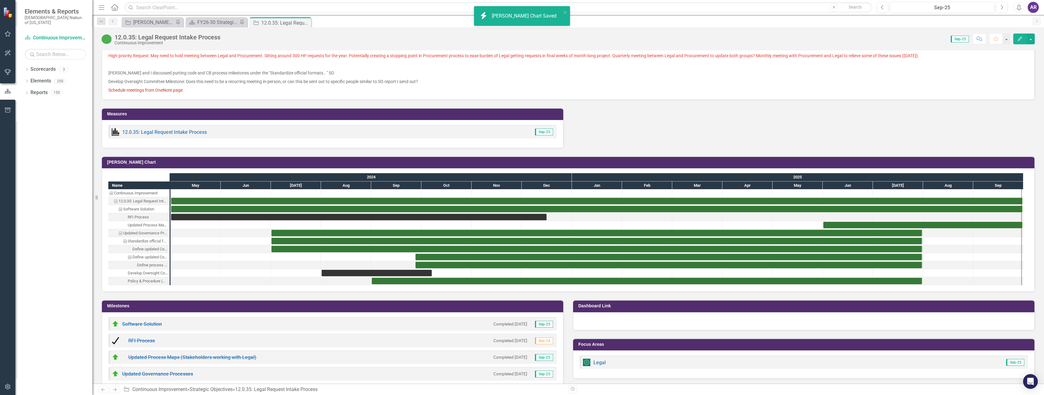
scroll to position [554, 0]
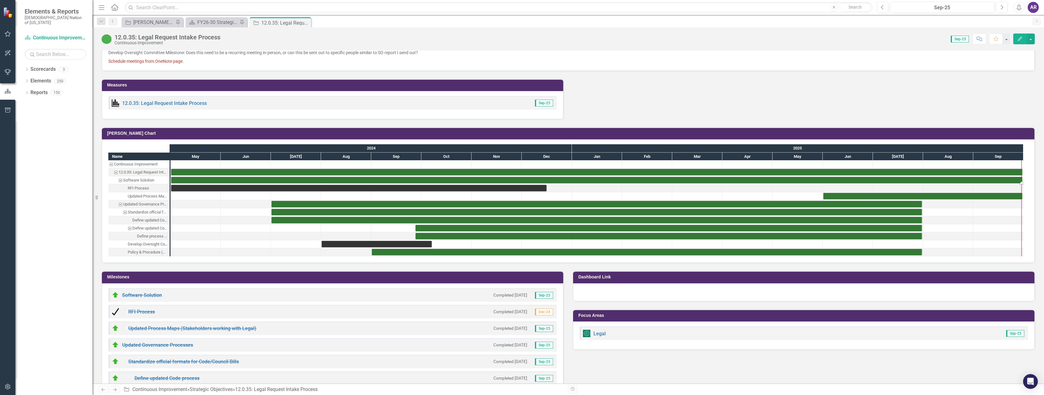
click at [571, 180] on div "Task: Start date: 2024-05-01 End date: 2025-09-30" at bounding box center [597, 180] width 852 height 6
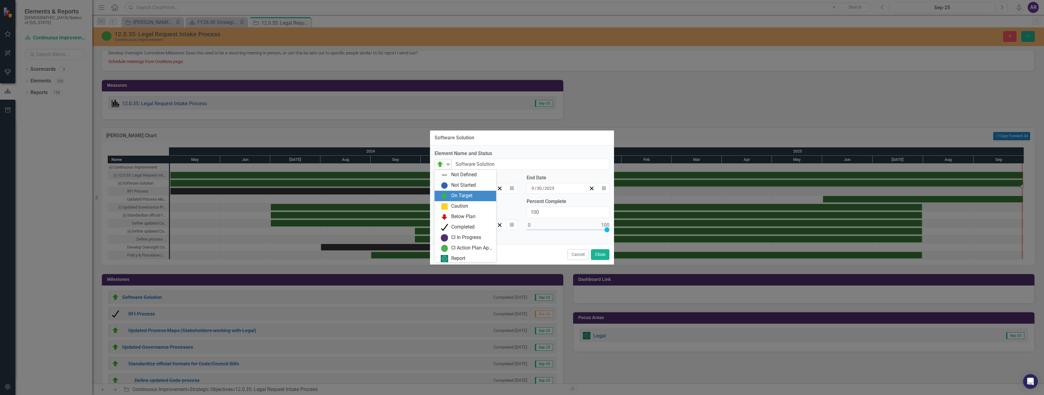
click at [449, 167] on div "Expand" at bounding box center [448, 165] width 6 height 10
click at [463, 222] on div "Completed" at bounding box center [462, 225] width 23 height 7
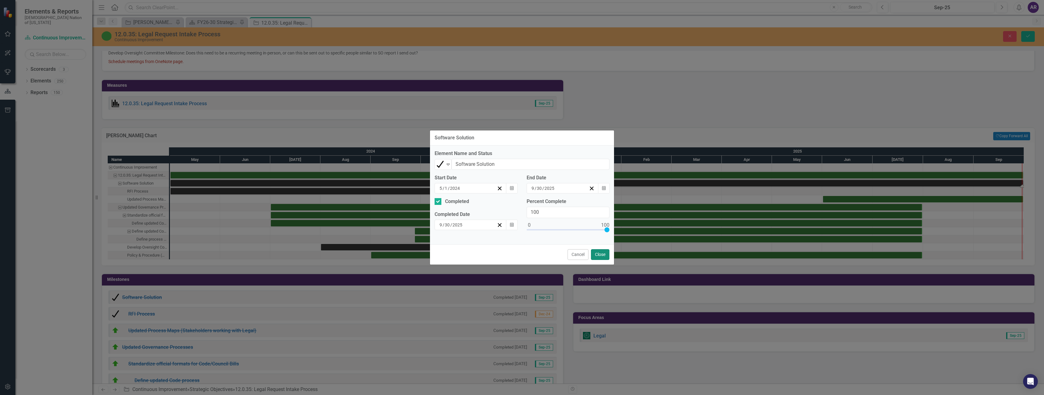
click at [601, 254] on button "Close" at bounding box center [600, 254] width 18 height 11
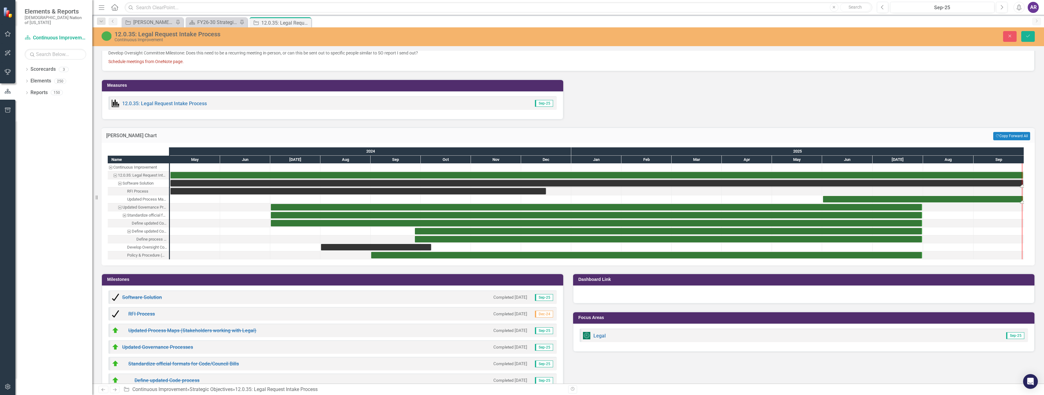
click at [847, 200] on div "Task: Start date: 2025-06-01 End date: 2025-09-30" at bounding box center [923, 199] width 200 height 6
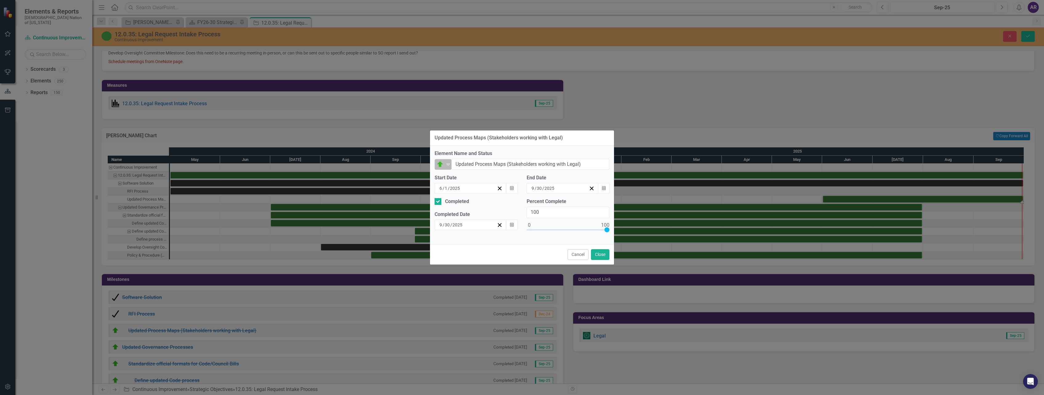
click at [447, 167] on icon "Expand" at bounding box center [448, 164] width 6 height 5
click at [459, 224] on div "Completed" at bounding box center [462, 225] width 23 height 7
click at [596, 254] on button "Close" at bounding box center [600, 254] width 18 height 11
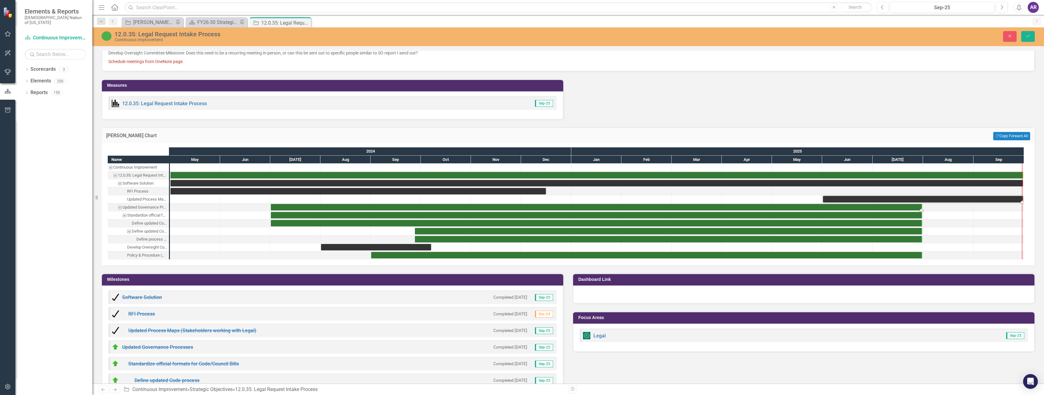
click at [649, 207] on div "Task: Start date: 2024-07-01 End date: 2025-07-31" at bounding box center [597, 207] width 652 height 6
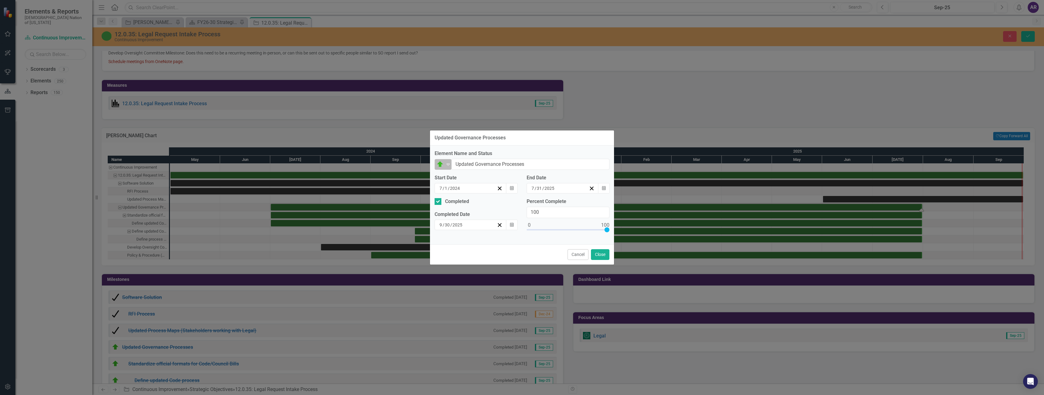
click at [449, 164] on icon "Expand" at bounding box center [448, 164] width 6 height 5
click at [461, 223] on div "Completed" at bounding box center [462, 225] width 23 height 7
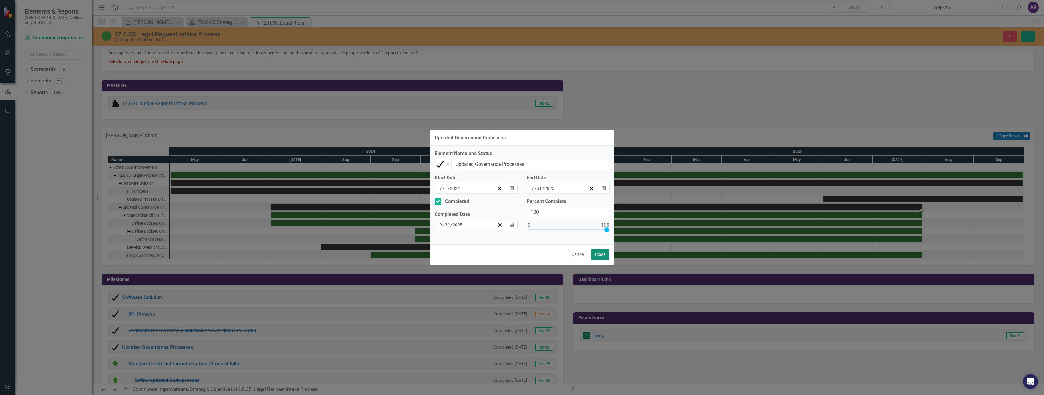
click at [599, 252] on button "Close" at bounding box center [600, 254] width 18 height 11
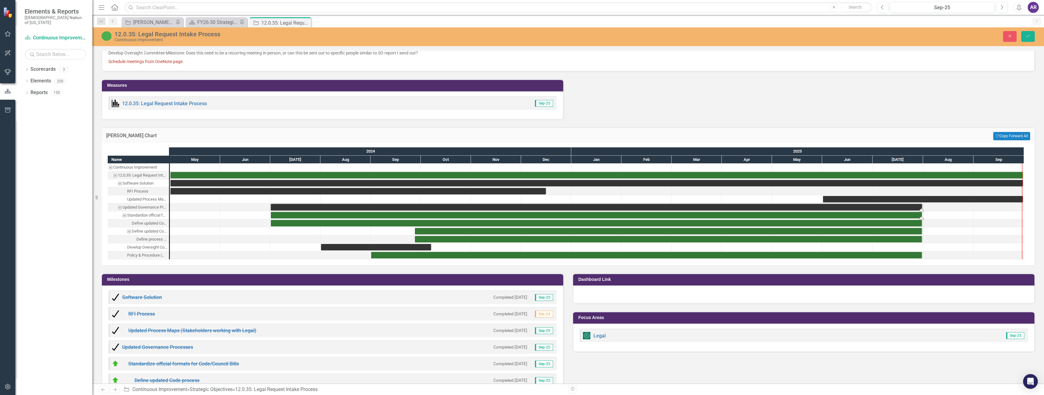
click at [612, 216] on div "Task: Start date: 2024-07-01 End date: 2025-07-31" at bounding box center [597, 215] width 652 height 6
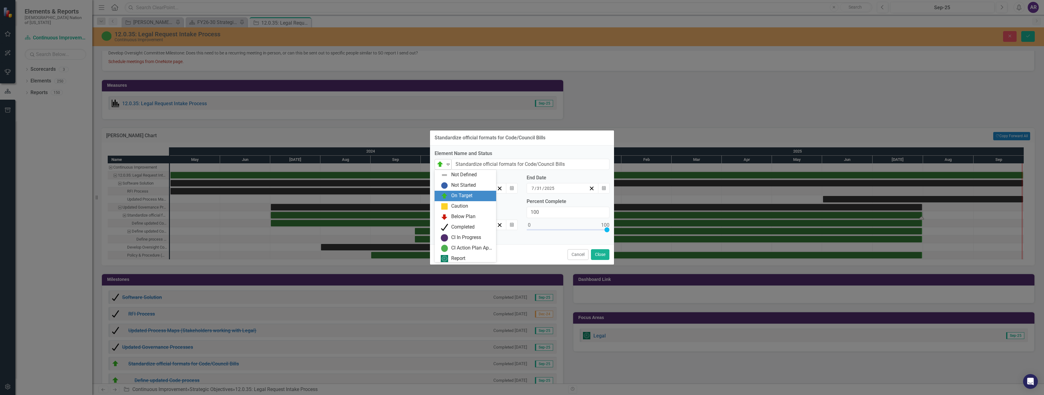
click at [450, 165] on icon "Expand" at bounding box center [448, 164] width 6 height 5
click at [459, 221] on div "Completed" at bounding box center [466, 225] width 62 height 10
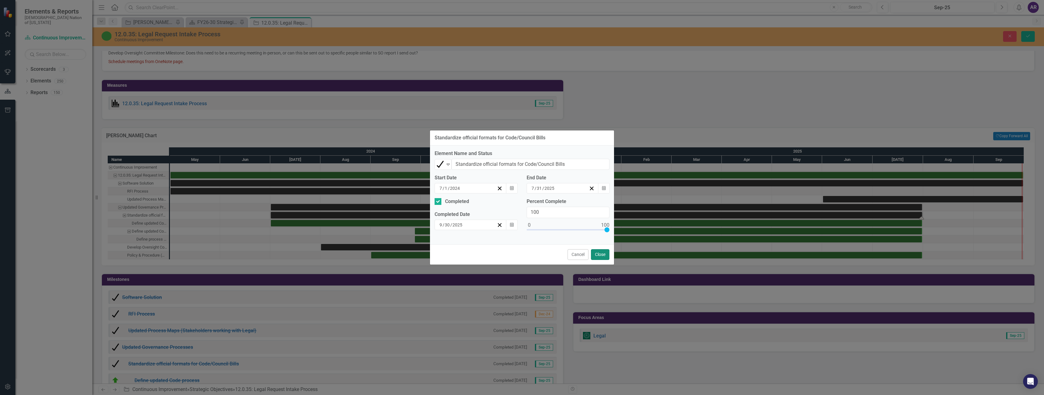
click at [597, 254] on button "Close" at bounding box center [600, 254] width 18 height 11
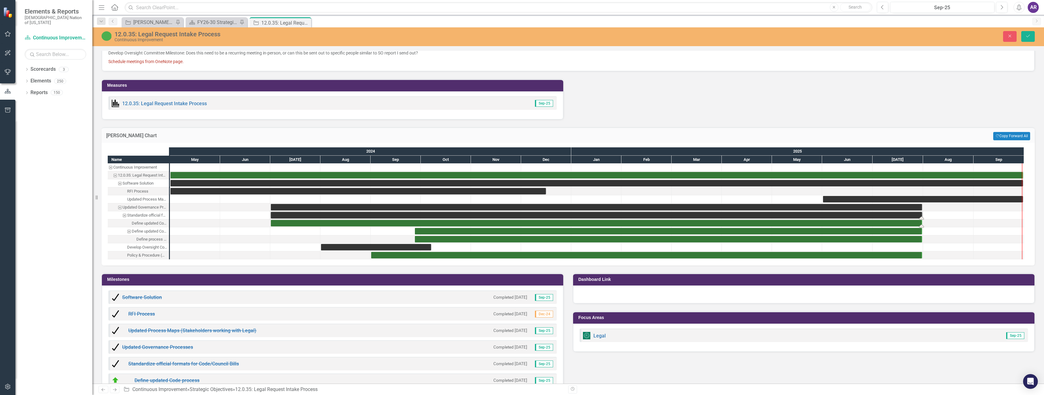
click at [610, 223] on div "Task: Start date: 2024-07-01 End date: 2025-07-31" at bounding box center [597, 223] width 652 height 6
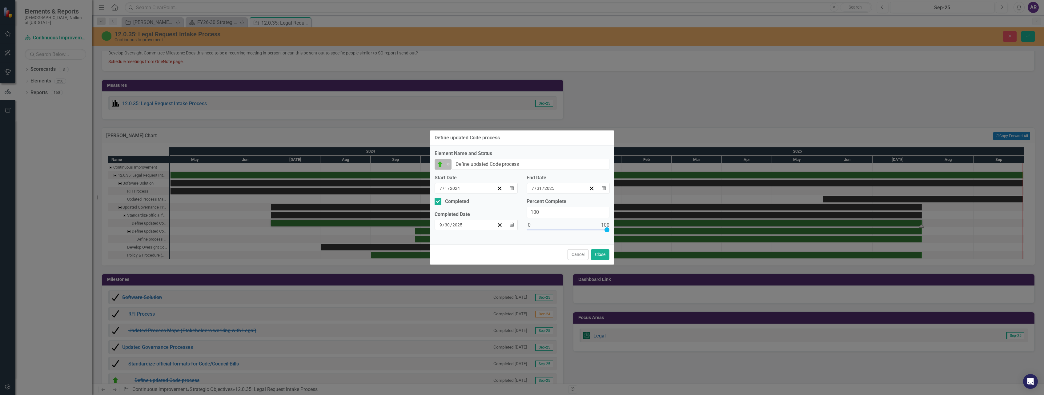
click at [449, 162] on icon "Expand" at bounding box center [448, 164] width 6 height 5
click at [461, 220] on div "Completed" at bounding box center [466, 225] width 62 height 10
click at [606, 257] on button "Close" at bounding box center [600, 254] width 18 height 11
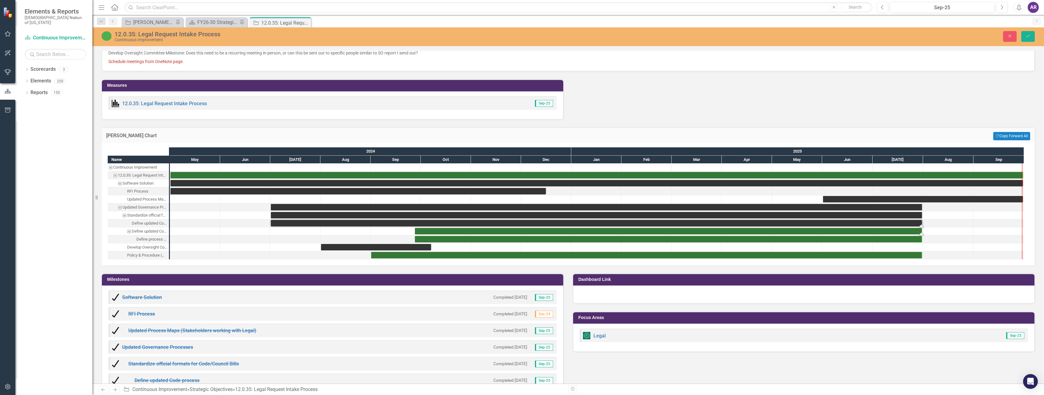
click at [612, 232] on div "Task: Start date: 2024-09-27 End date: 2025-07-31" at bounding box center [668, 231] width 507 height 6
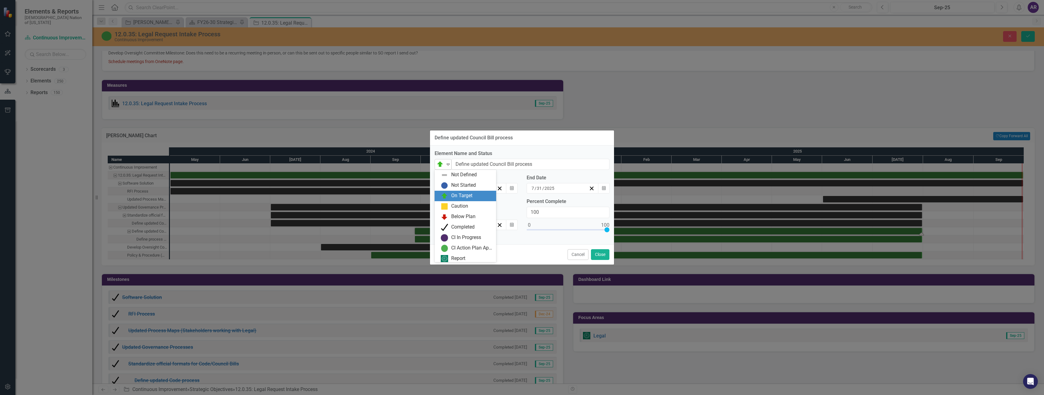
click at [450, 165] on icon "Expand" at bounding box center [448, 164] width 6 height 5
click at [464, 224] on div "Completed" at bounding box center [462, 225] width 23 height 7
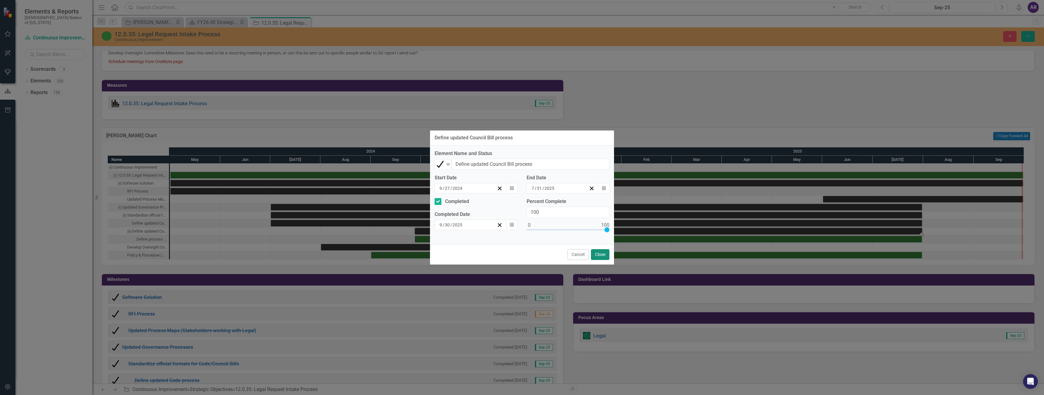
click at [601, 253] on button "Close" at bounding box center [600, 254] width 18 height 11
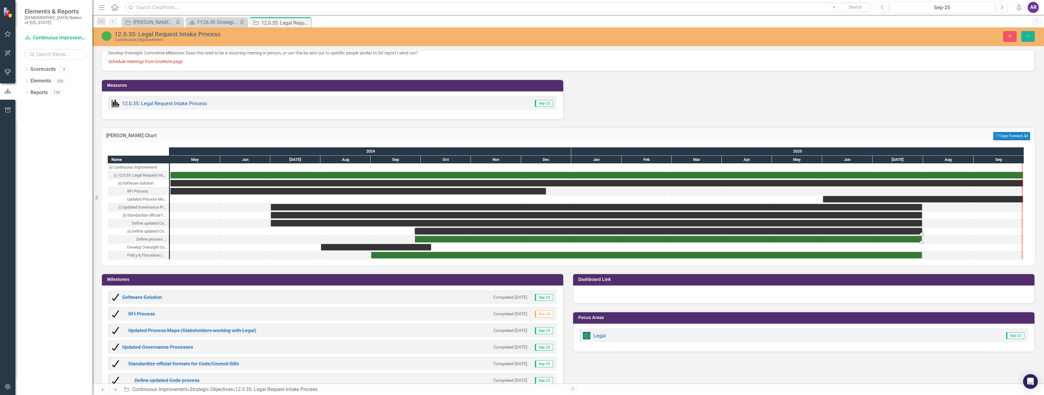
click at [609, 236] on div "Task: Start date: 2024-09-27 End date: 2025-07-31" at bounding box center [668, 239] width 507 height 6
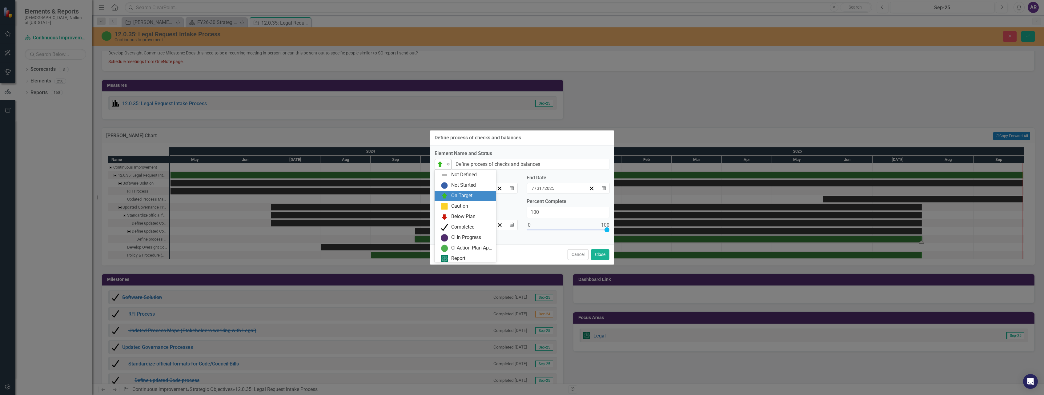
click at [447, 167] on icon "Expand" at bounding box center [448, 164] width 6 height 5
click at [461, 224] on div "Completed" at bounding box center [462, 225] width 23 height 7
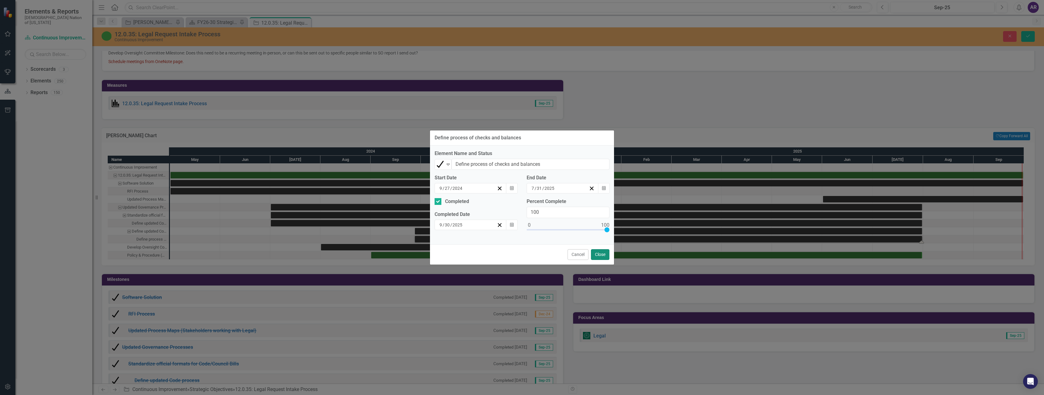
click at [595, 252] on button "Close" at bounding box center [600, 254] width 18 height 11
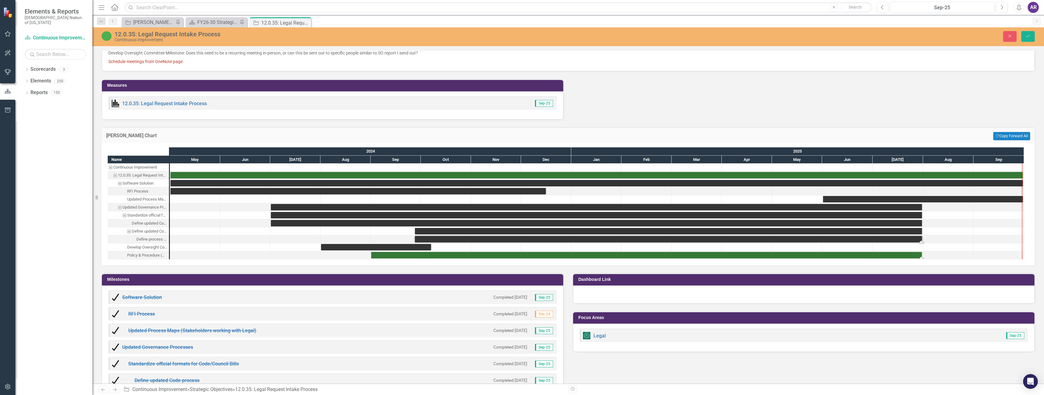
click at [603, 255] on div "Task: Start date: 2024-09-01 End date: 2025-07-31" at bounding box center [646, 255] width 551 height 6
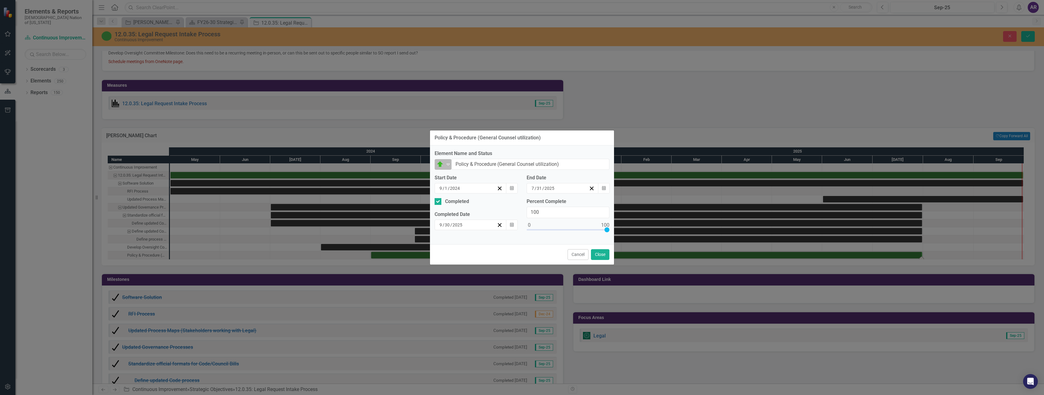
click at [447, 165] on icon "Expand" at bounding box center [448, 164] width 6 height 5
click at [456, 222] on div "Completed" at bounding box center [467, 225] width 52 height 7
click at [597, 250] on button "Close" at bounding box center [600, 254] width 18 height 11
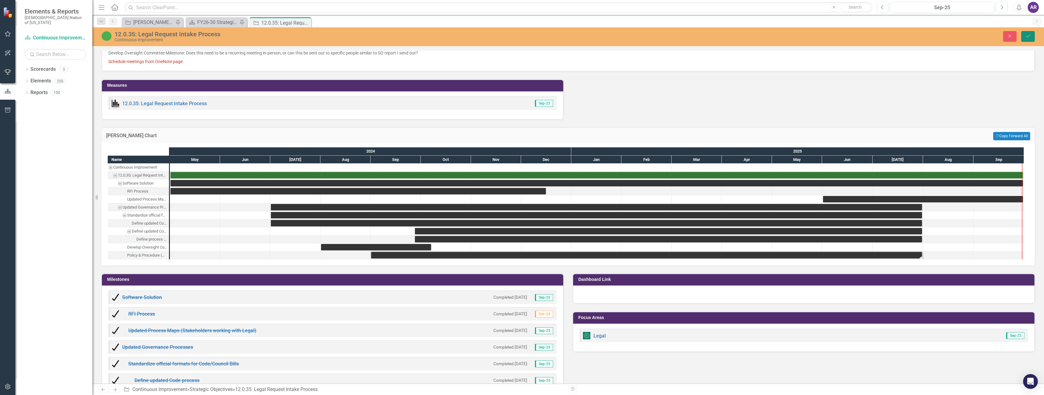
click at [1024, 40] on button "Save" at bounding box center [1029, 36] width 14 height 11
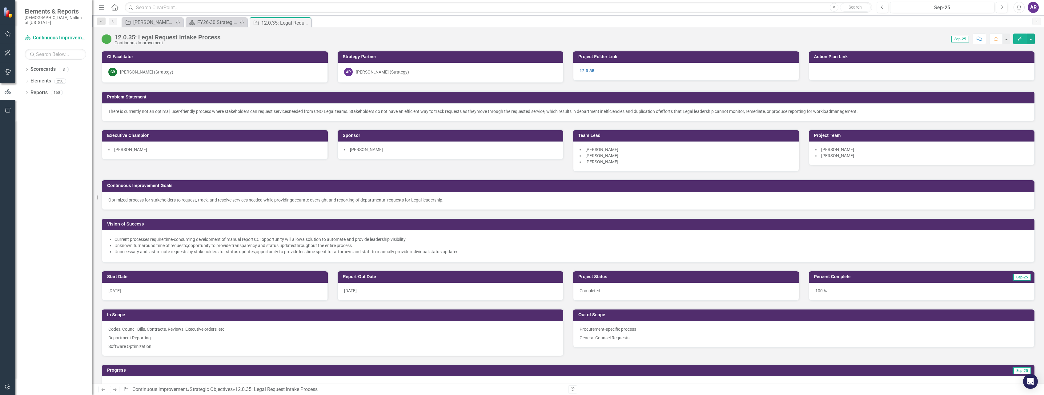
click at [105, 39] on img at bounding box center [107, 39] width 10 height 10
click at [119, 37] on div "12.0.35: Legal Request Intake Process" at bounding box center [168, 37] width 106 height 7
click at [164, 43] on div "Continuous Improvement" at bounding box center [168, 43] width 106 height 5
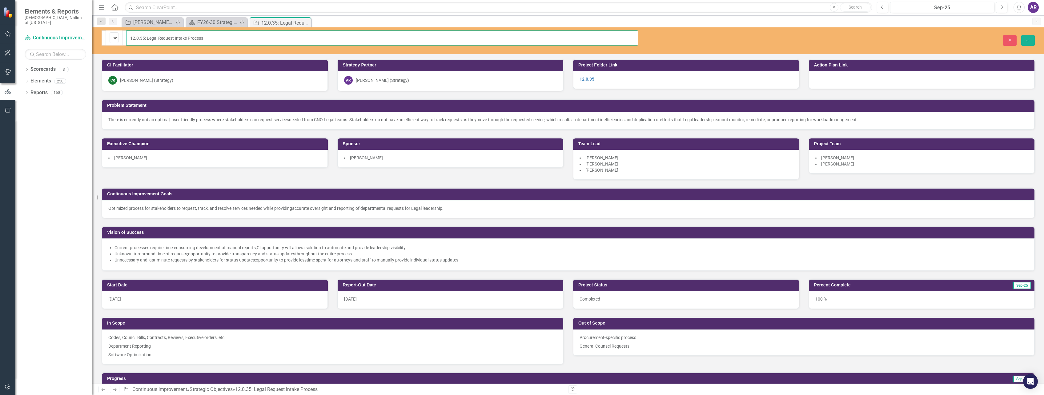
click at [169, 40] on input "12.0.35: Legal Request Intake Process" at bounding box center [382, 37] width 512 height 15
click at [114, 36] on icon "Expand" at bounding box center [115, 37] width 6 height 5
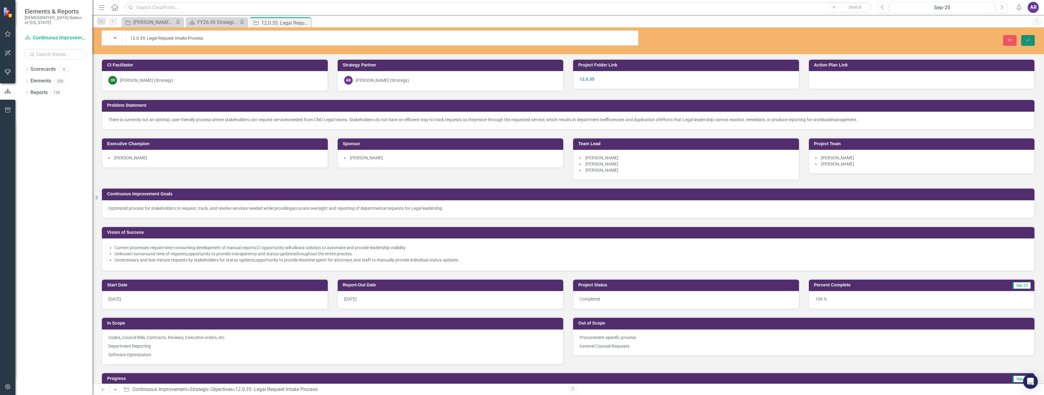
click at [1032, 35] on button "Save" at bounding box center [1029, 40] width 14 height 11
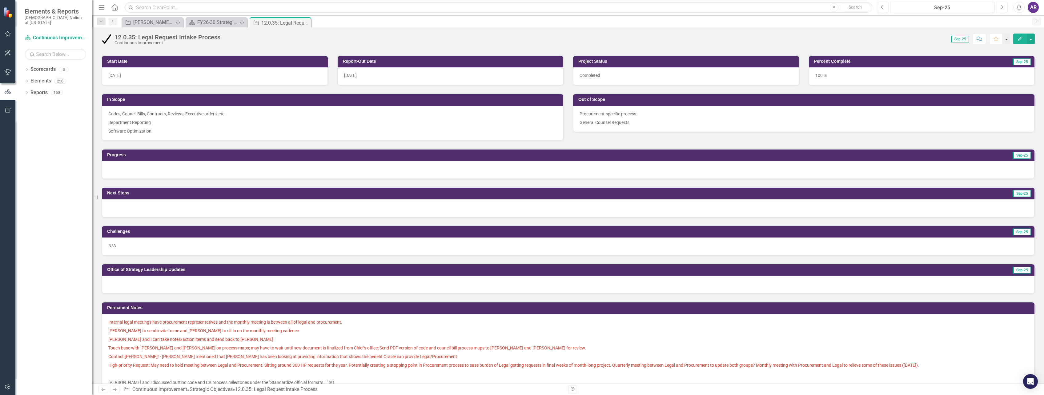
click at [187, 204] on div at bounding box center [568, 209] width 933 height 18
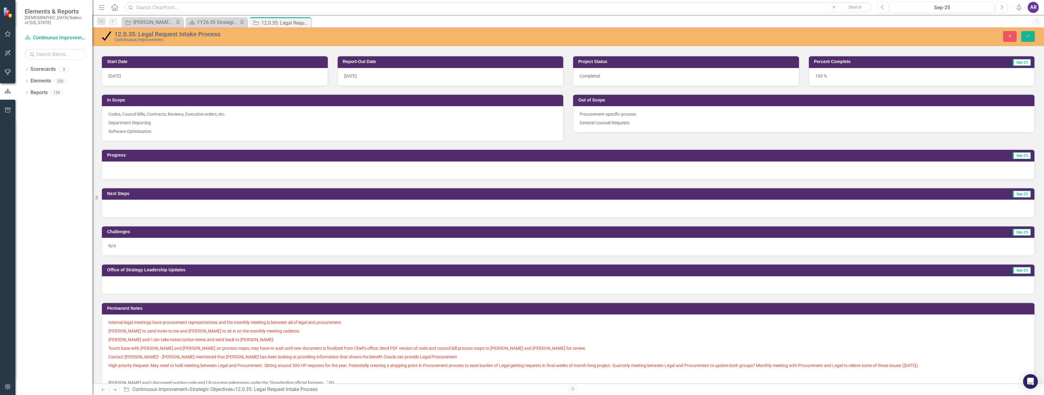
click at [216, 212] on div at bounding box center [568, 209] width 933 height 18
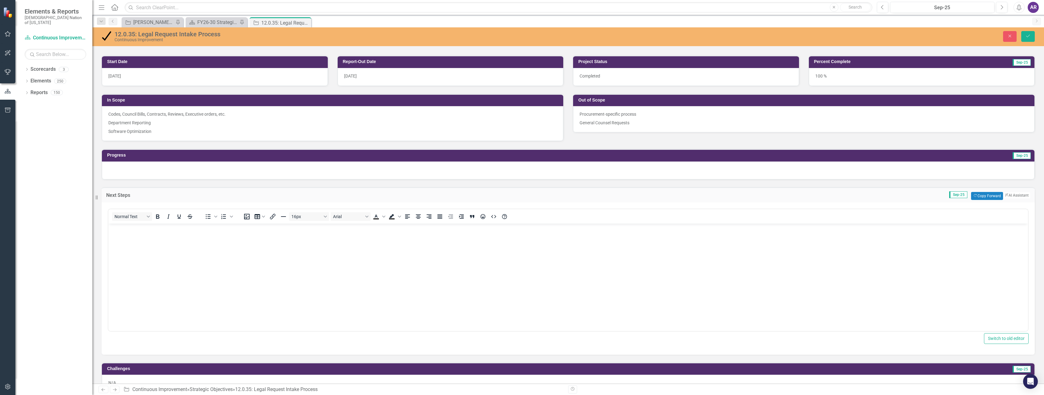
scroll to position [0, 0]
click at [215, 240] on body "Rich Text Area. Press ALT-0 for help." at bounding box center [568, 270] width 920 height 92
click at [1029, 35] on icon "Save" at bounding box center [1029, 36] width 6 height 4
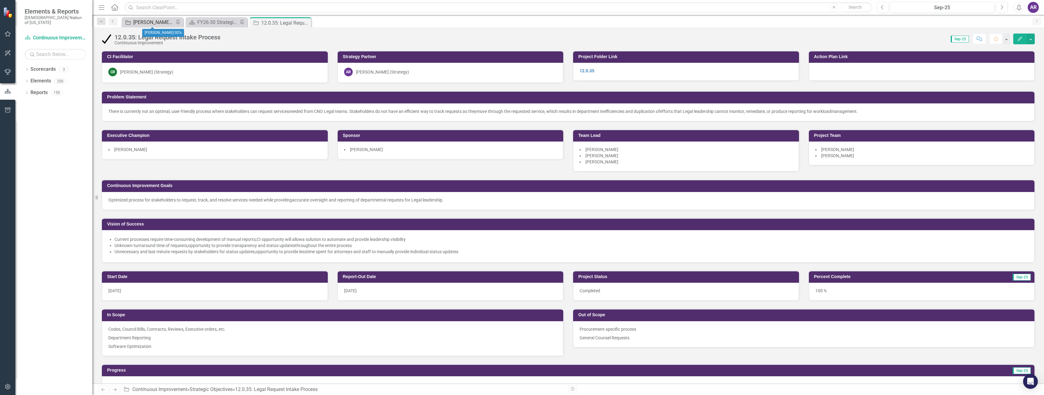
click at [160, 19] on div "[PERSON_NAME] SO's" at bounding box center [153, 22] width 41 height 8
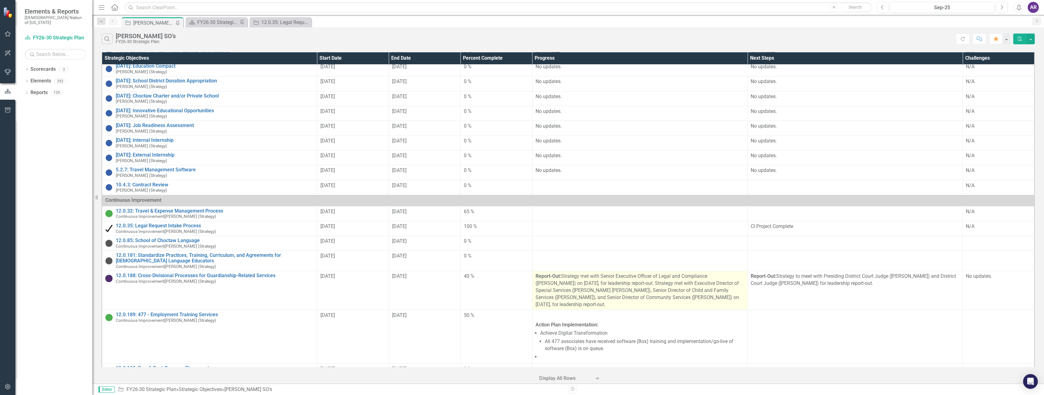
scroll to position [123, 0]
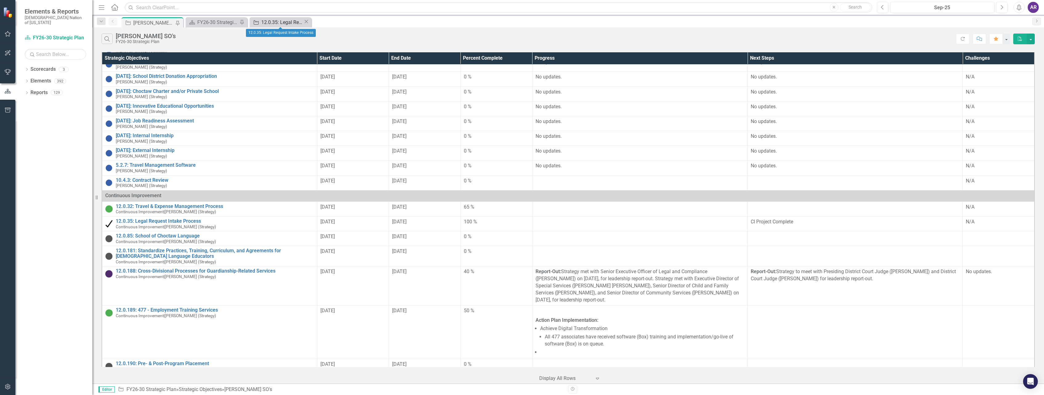
click at [266, 24] on div "12.0.35: Legal Request Intake Process" at bounding box center [282, 22] width 42 height 8
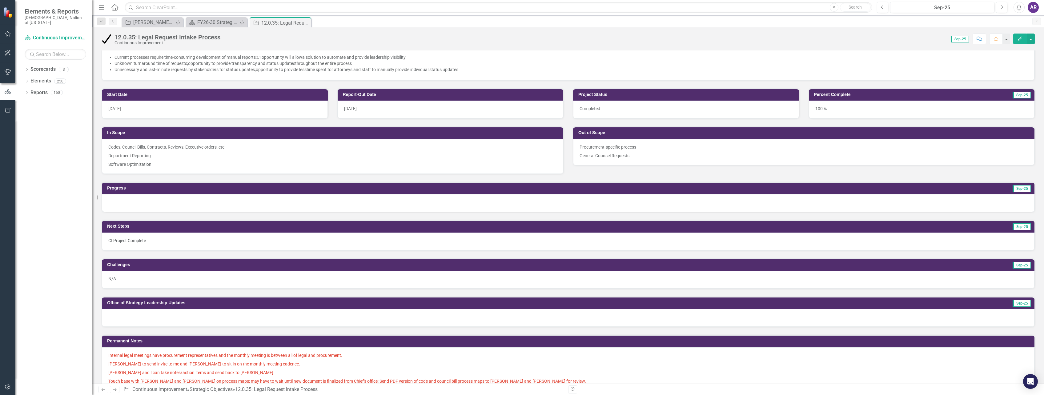
scroll to position [185, 0]
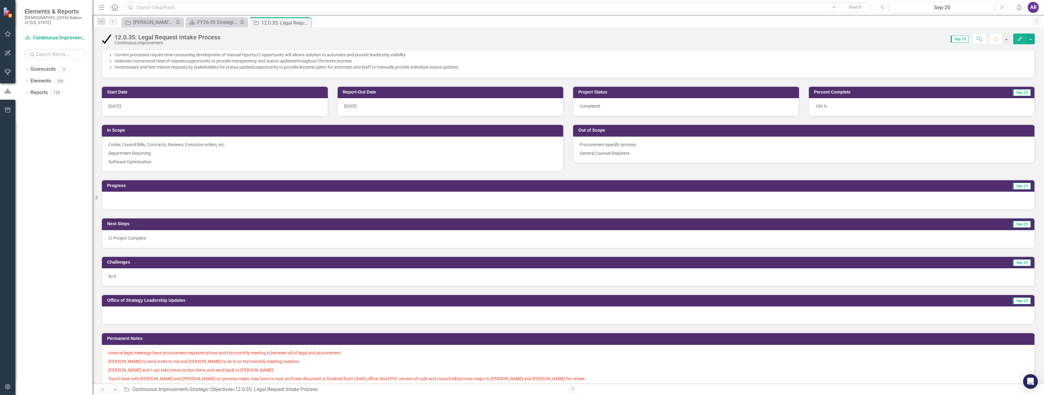
click at [249, 195] on div at bounding box center [568, 201] width 933 height 18
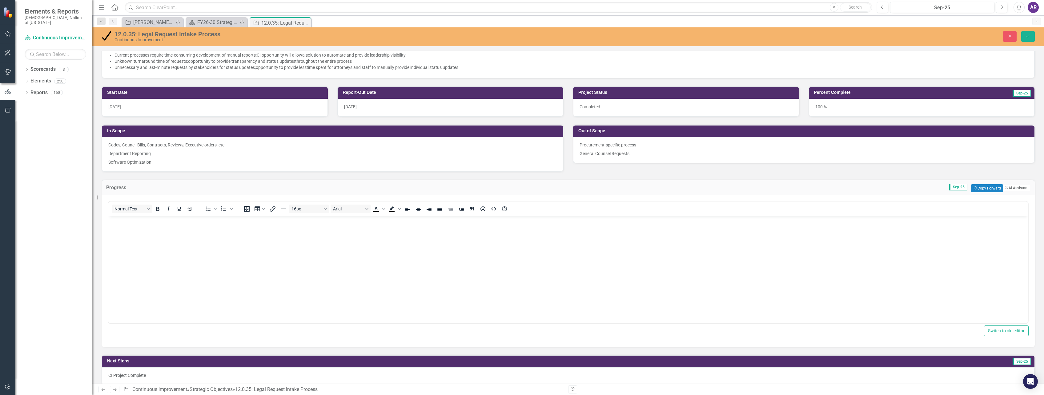
scroll to position [0, 0]
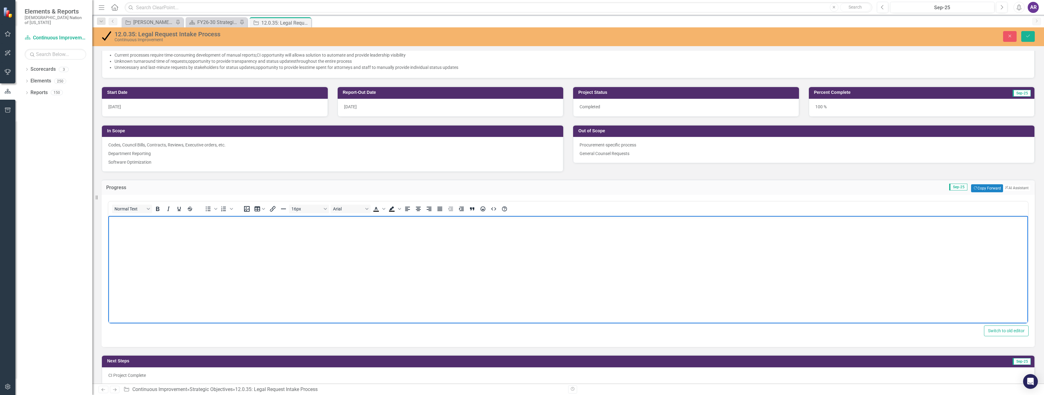
click at [247, 240] on body "Rich Text Area. Press ALT-0 for help." at bounding box center [568, 262] width 920 height 92
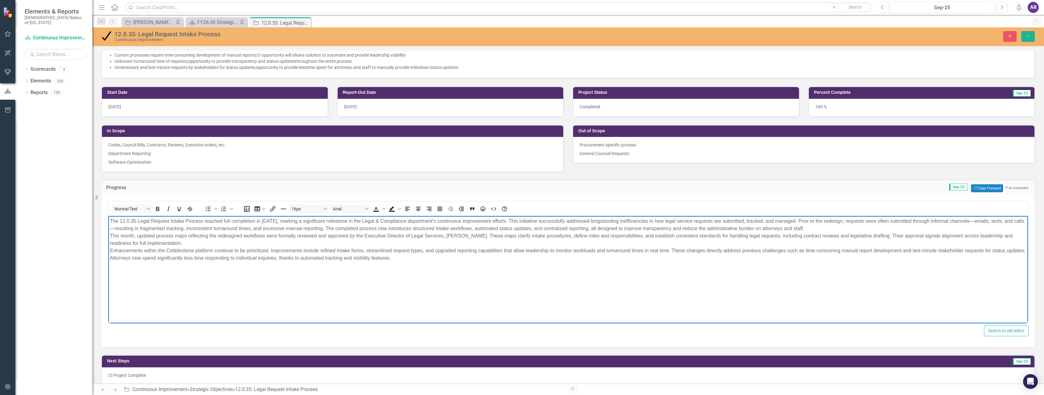
click at [847, 227] on p "The 12.0.35 Legal Request Intake Process reached full completion in September 2…" at bounding box center [568, 240] width 917 height 44
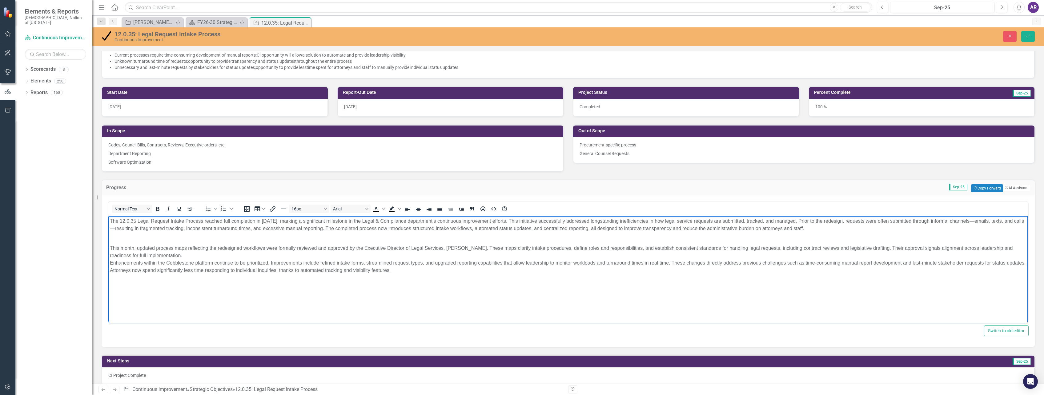
click at [325, 221] on p "The 12.0.35 Legal Request Intake Process reached full completion in September 2…" at bounding box center [568, 225] width 917 height 15
drag, startPoint x: 428, startPoint y: 221, endPoint x: 398, endPoint y: 222, distance: 29.9
click at [398, 222] on p "The 12.0.35 Legal Request Intake Process reached full completion in September 2…" at bounding box center [568, 225] width 917 height 15
click at [446, 249] on p "This month, updated process maps reflecting the redesigned workflows were forma…" at bounding box center [568, 255] width 917 height 37
click at [476, 248] on p "This month, updated process maps reflecting the redesigned workflows were forma…" at bounding box center [568, 255] width 917 height 37
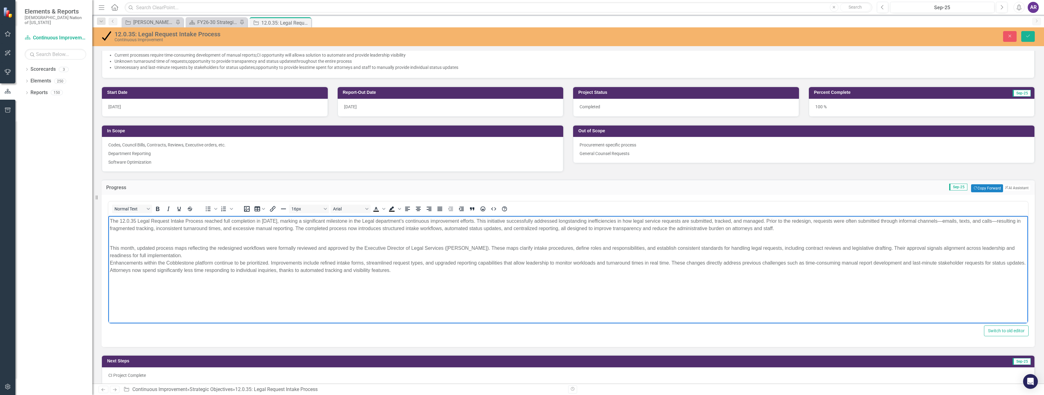
click at [504, 257] on p "This month, updated process maps reflecting the redesigned workflows were forma…" at bounding box center [568, 255] width 917 height 37
click at [190, 254] on p "This month, updated process maps reflecting the redesigned workflows were forma…" at bounding box center [568, 255] width 917 height 37
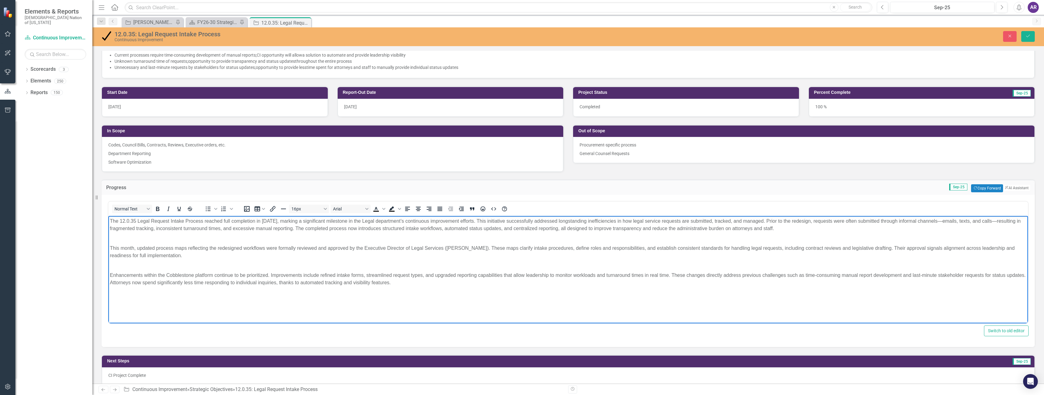
click at [154, 239] on p "This month, updated process maps reflecting the redesigned workflows were forma…" at bounding box center [568, 248] width 917 height 22
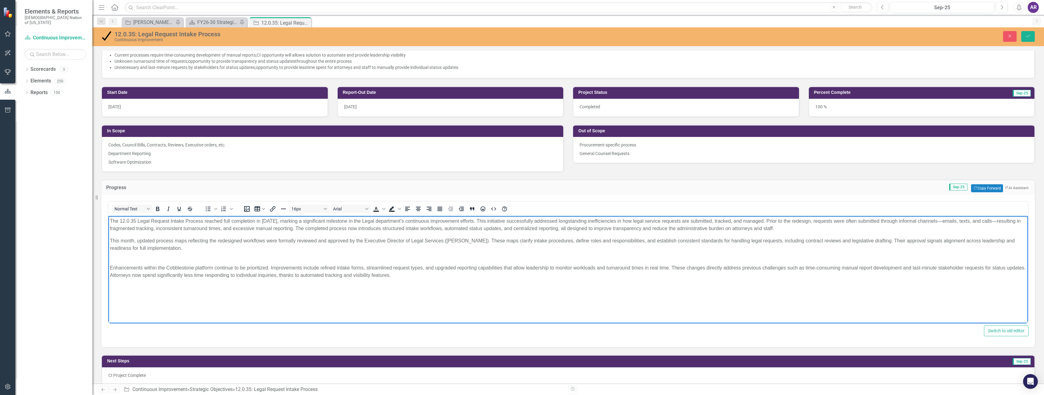
click at [963, 223] on p "The 12.0.35 Legal Request Intake Process reached full completion in September 2…" at bounding box center [568, 225] width 917 height 15
click at [124, 230] on p "The 12.0.35 Legal Request Intake Process reached full completion in September 2…" at bounding box center [568, 225] width 917 height 15
click at [171, 260] on p "Enhancements within the Cobblestone platform continue to be prioritized. Improv…" at bounding box center [568, 268] width 917 height 22
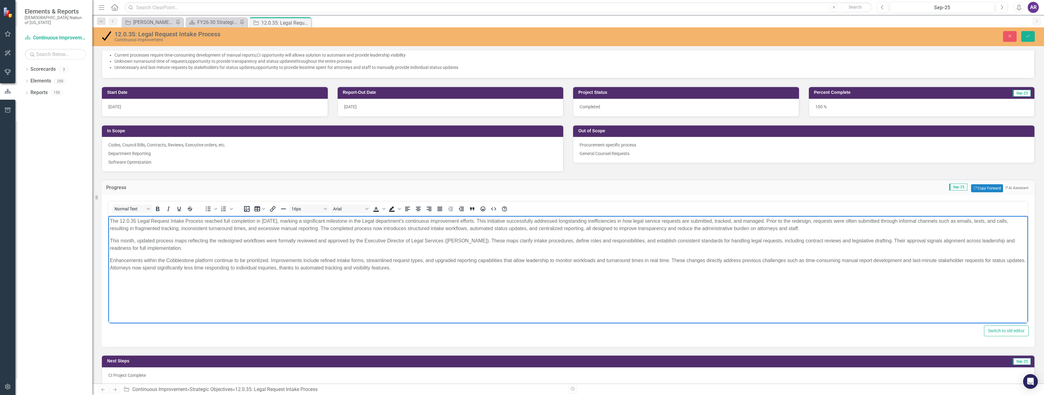
click at [268, 260] on p "Enhancements within the Cobblestone platform continue to be prioritized. Improv…" at bounding box center [568, 264] width 917 height 15
click at [214, 261] on p "Enhancements within the Cobblestone platform continue to be prioritized. Improv…" at bounding box center [568, 264] width 917 height 15
drag, startPoint x: 277, startPoint y: 260, endPoint x: 281, endPoint y: 260, distance: 4.3
click at [277, 260] on p "Enhancements within the Cobblestone platform will continue to be prioritized. I…" at bounding box center [568, 264] width 917 height 15
click at [412, 261] on p "Enhancements within the Cobblestone platform will continue to be prioritized vi…" at bounding box center [568, 264] width 917 height 15
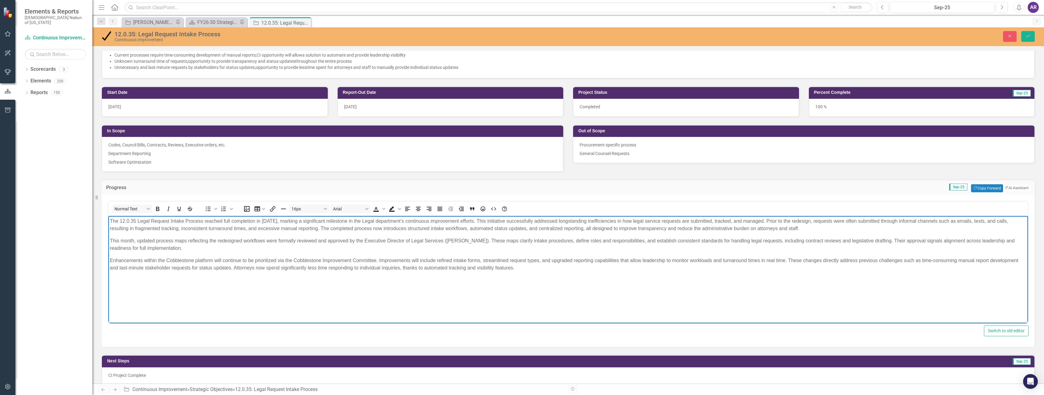
click at [475, 259] on p "Enhancements within the Cobblestone platform will continue to be prioritized vi…" at bounding box center [568, 264] width 917 height 15
click at [547, 273] on body "The 12.0.35 Legal Request Intake Process reached full completion in September 2…" at bounding box center [568, 262] width 920 height 92
click at [433, 286] on body "The 12.0.35 Legal Request Intake Process reached full completion in September 2…" at bounding box center [568, 262] width 920 height 92
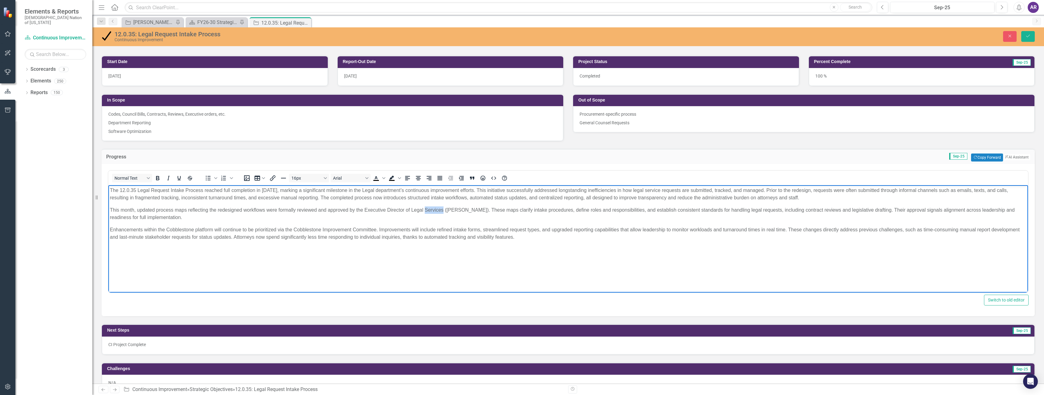
drag, startPoint x: 444, startPoint y: 211, endPoint x: 425, endPoint y: 211, distance: 19.1
click at [425, 211] on p "This month, updated process maps reflecting the redesigned workflows were forma…" at bounding box center [568, 214] width 917 height 15
click at [1023, 35] on button "Save" at bounding box center [1029, 36] width 14 height 11
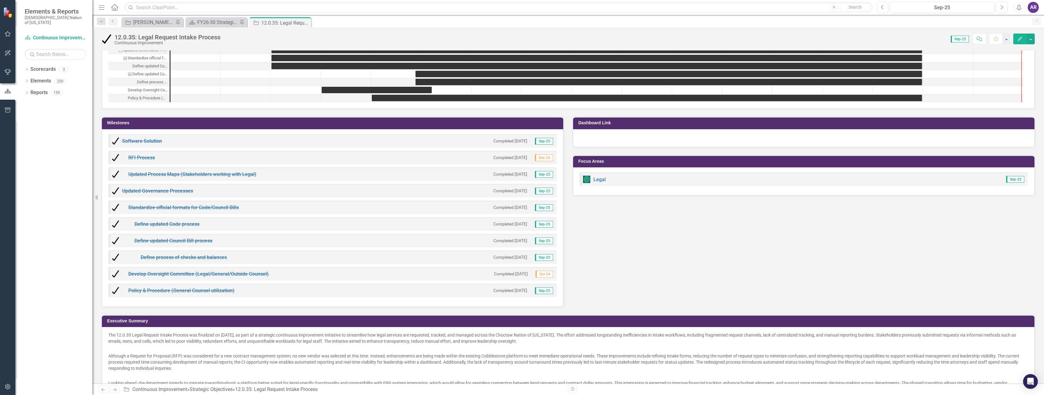
scroll to position [759, 0]
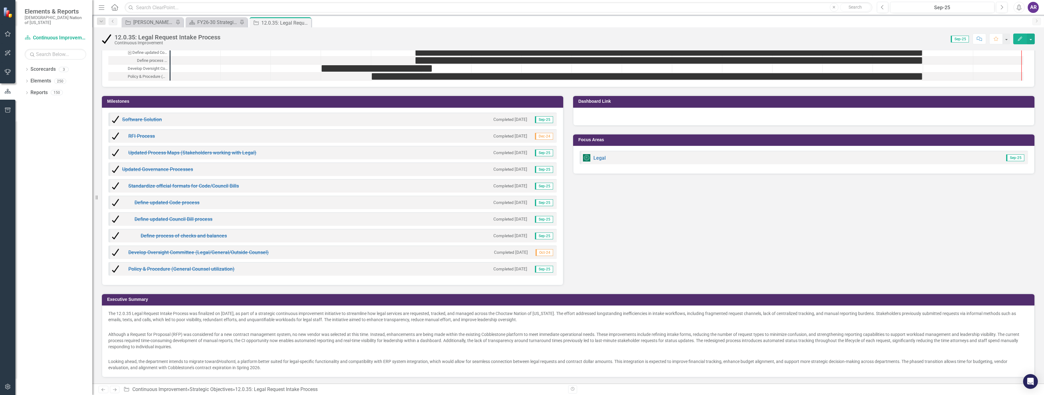
click at [245, 345] on p "Although a Request for Proposal (RFP) was considered for a new contract managem…" at bounding box center [568, 337] width 920 height 27
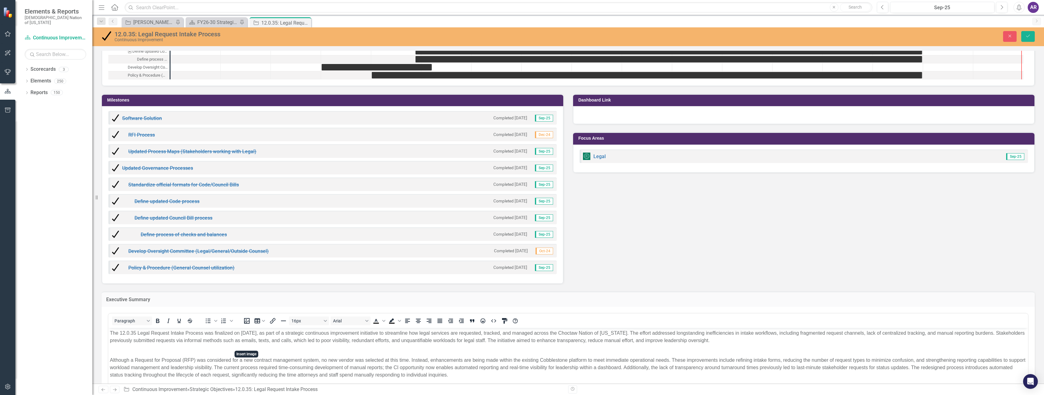
scroll to position [842, 0]
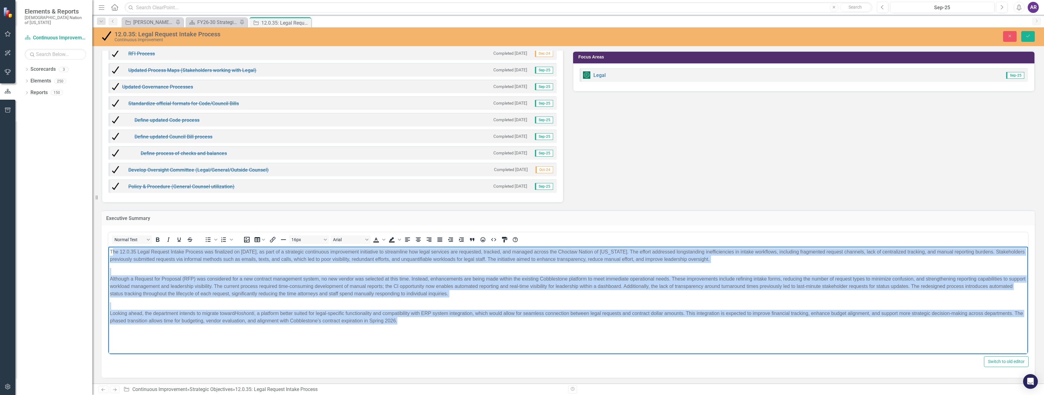
drag, startPoint x: 419, startPoint y: 324, endPoint x: 112, endPoint y: 253, distance: 315.7
click at [112, 253] on body "The 12.0.35 Legal Request Intake Process was finalized on September 30, 2025, a…" at bounding box center [568, 293] width 920 height 92
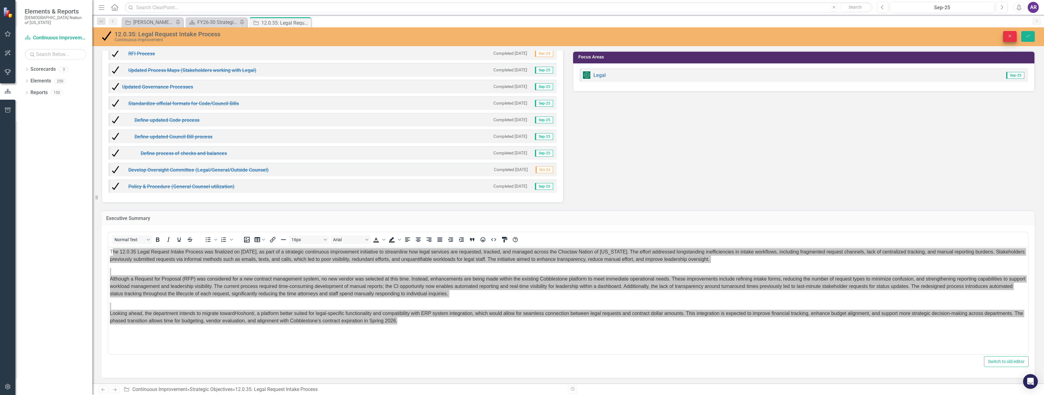
click at [1009, 37] on icon "Close" at bounding box center [1011, 36] width 6 height 4
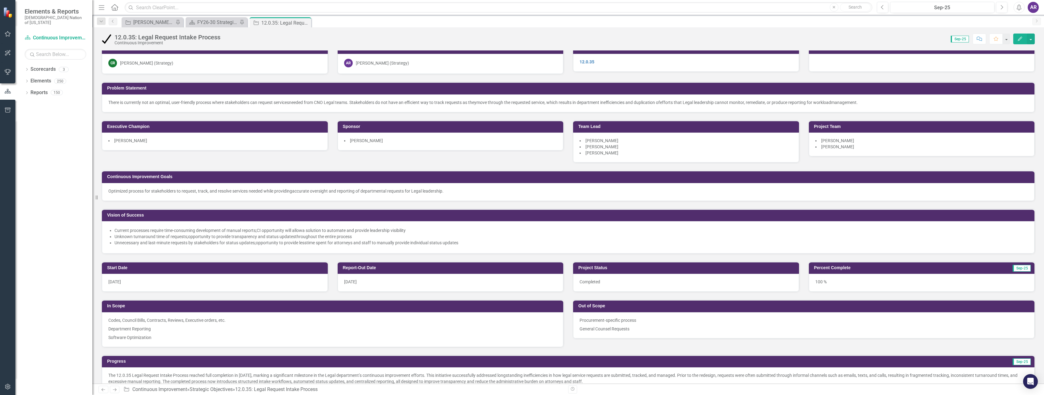
scroll to position [0, 0]
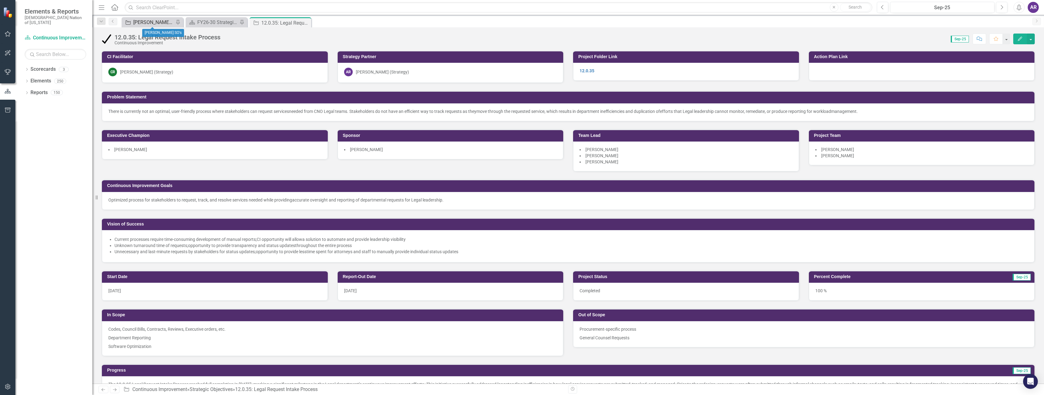
click at [158, 21] on div "[PERSON_NAME] SO's" at bounding box center [153, 22] width 41 height 8
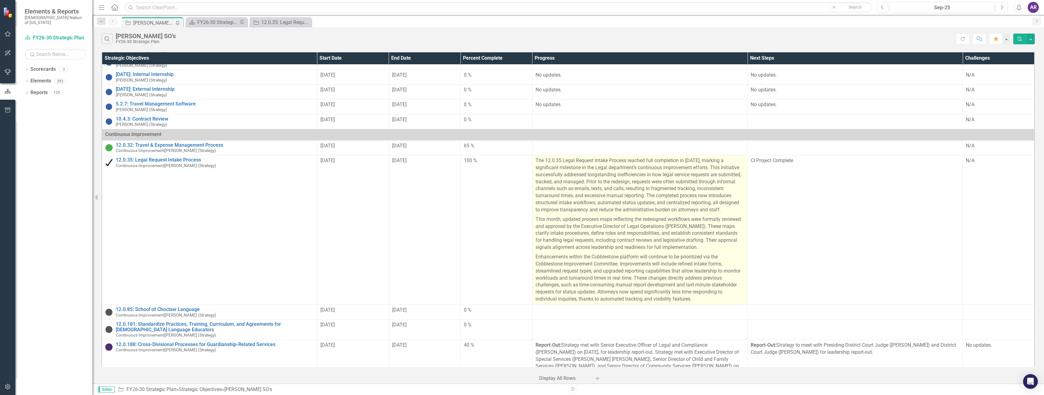
scroll to position [185, 0]
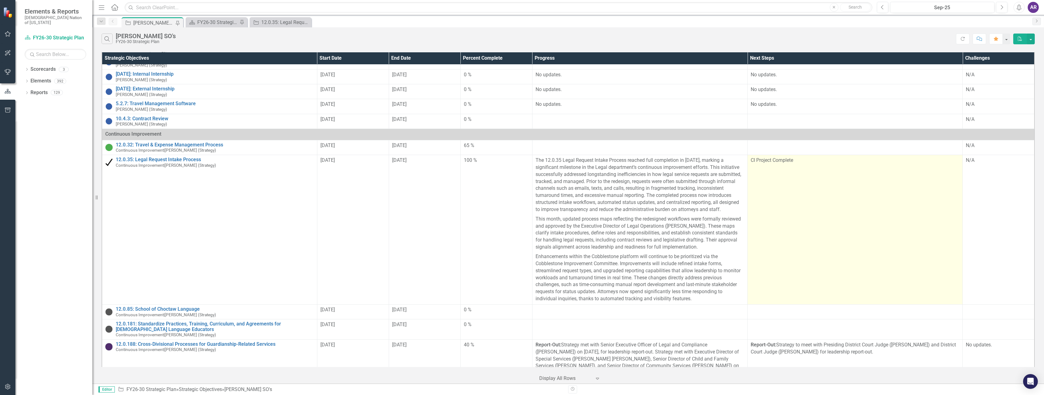
click at [809, 183] on td "CI Project Complete" at bounding box center [855, 230] width 215 height 150
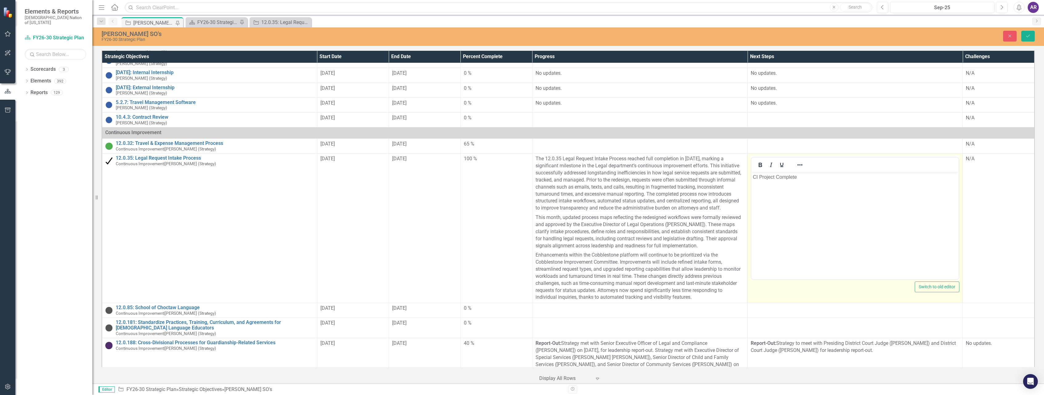
scroll to position [0, 0]
click at [812, 180] on p "CI Project Complete" at bounding box center [855, 177] width 204 height 7
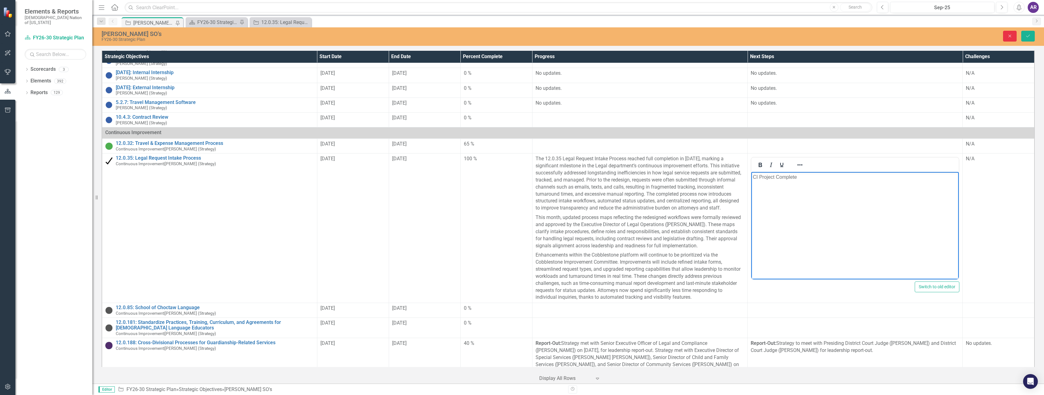
click at [1010, 39] on button "Close" at bounding box center [1011, 36] width 14 height 11
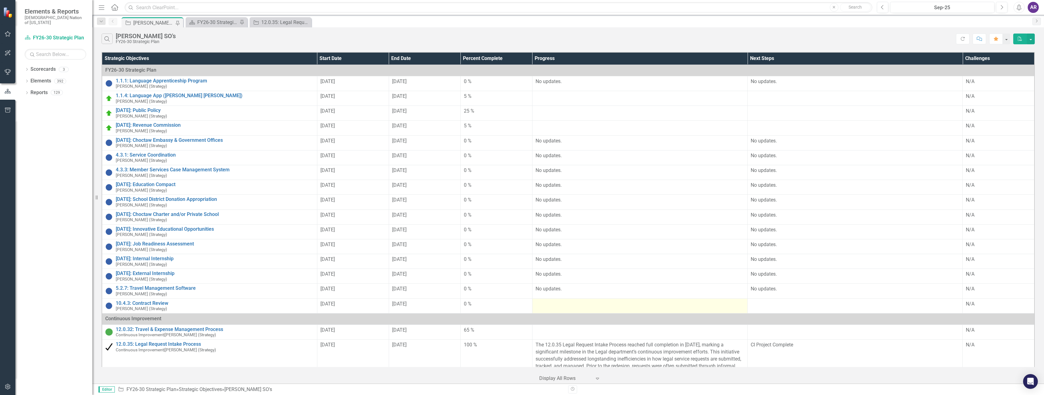
click at [572, 305] on div at bounding box center [640, 304] width 209 height 7
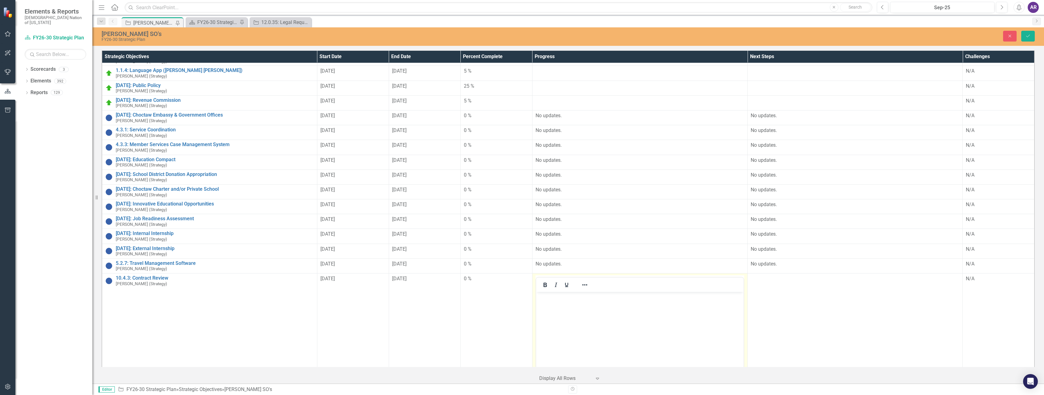
scroll to position [92, 0]
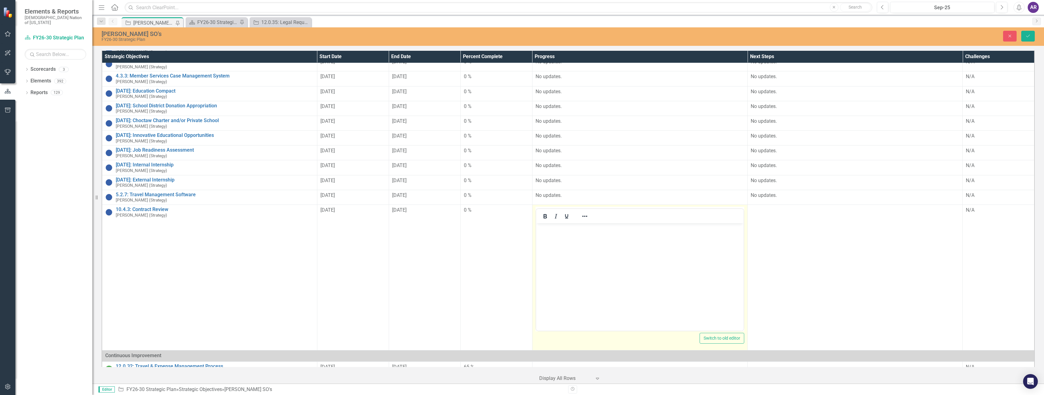
click at [599, 241] on body "Rich Text Area. Press ALT-0 for help." at bounding box center [640, 270] width 208 height 92
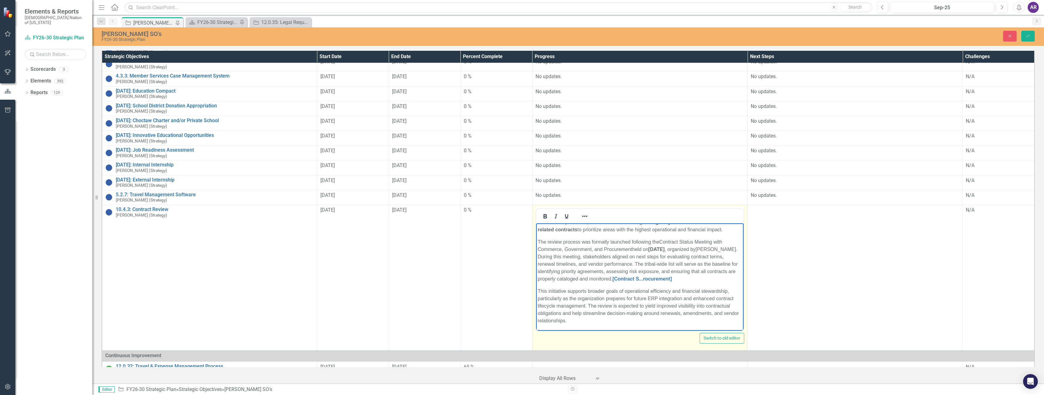
scroll to position [0, 0]
click at [646, 228] on p "The 10.4.3 Contract Review initiative successfully reached its initiation phase…" at bounding box center [640, 243] width 204 height 37
click at [621, 230] on p "The 10.4.3 Contract Review initiative successfully reached its initiation phase…" at bounding box center [640, 243] width 204 height 37
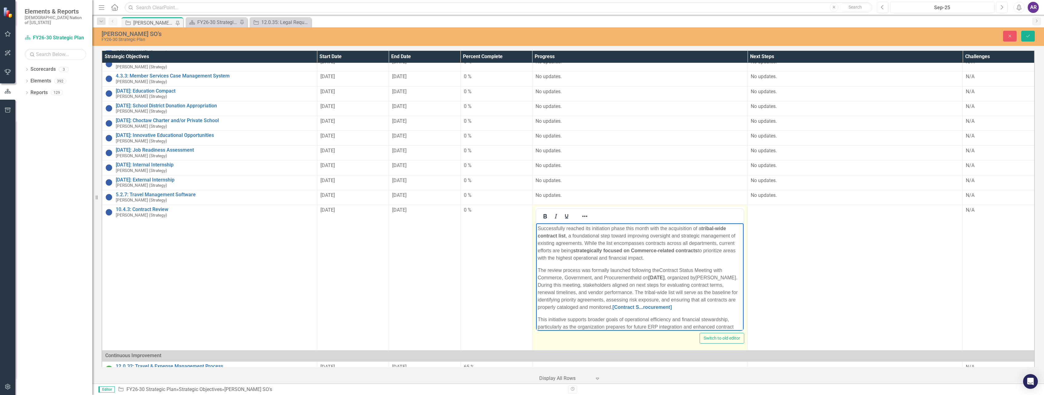
click at [590, 229] on p "Successfully reached its initiation phase this month with the acquisition of a …" at bounding box center [640, 243] width 204 height 37
click at [584, 229] on p "Successfully initiation phase this month with the acquisition of a tribal-wide …" at bounding box center [640, 243] width 204 height 37
drag, startPoint x: 624, startPoint y: 230, endPoint x: 610, endPoint y: 228, distance: 13.9
click at [610, 228] on p "Successfully initiated phase this month with the acquisition of a tribal-wide c…" at bounding box center [640, 243] width 204 height 37
click at [665, 228] on p "Successfully initiated phase this month with the acquisition of a tribal-wide c…" at bounding box center [640, 243] width 204 height 37
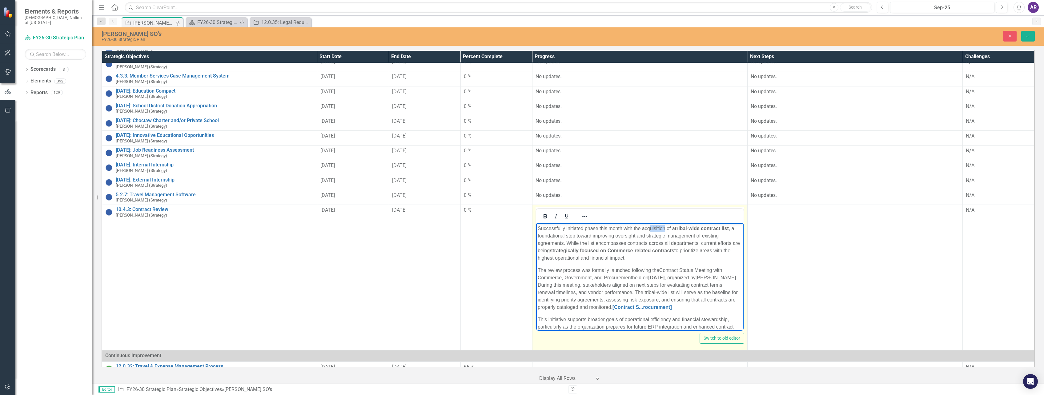
drag, startPoint x: 665, startPoint y: 228, endPoint x: 669, endPoint y: 230, distance: 3.6
click at [652, 229] on p "Successfully initiated phase this month with the acquisition of a tribal-wide c…" at bounding box center [640, 243] width 204 height 37
drag, startPoint x: 674, startPoint y: 229, endPoint x: 584, endPoint y: 229, distance: 89.6
click at [584, 229] on p "Successfully initiated phase this month with the acquisition of a tribal-wide c…" at bounding box center [640, 243] width 204 height 37
drag, startPoint x: 593, startPoint y: 236, endPoint x: 539, endPoint y: 235, distance: 54.2
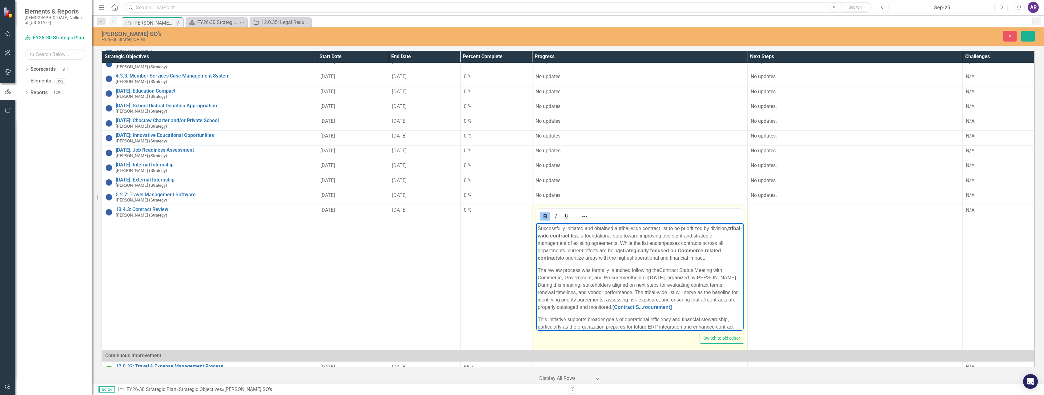
click at [538, 235] on p "Successfully initiated and obtained a tribal-wide contract list to be prioritiz…" at bounding box center [640, 243] width 204 height 37
drag, startPoint x: 592, startPoint y: 238, endPoint x: 536, endPoint y: 236, distance: 56.1
click at [536, 236] on body "Successfully initiated and obtained a tribal-wide contract list to be prioritiz…" at bounding box center [640, 292] width 208 height 136
drag, startPoint x: 669, startPoint y: 237, endPoint x: 639, endPoint y: 238, distance: 30.2
click at [639, 238] on p "Successfully initiated and obtained a tribal-wide contract list to be prioritiz…" at bounding box center [640, 243] width 204 height 37
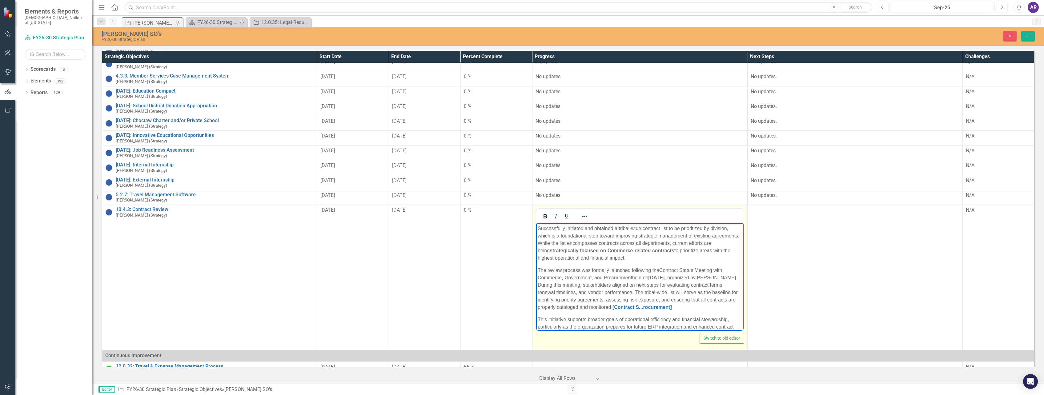
click at [702, 243] on p "Successfully initiated and obtained a tribal-wide contract list to be prioritiz…" at bounding box center [640, 243] width 204 height 37
drag, startPoint x: 651, startPoint y: 243, endPoint x: 620, endPoint y: 242, distance: 30.5
click at [620, 242] on p "Successfully initiated and obtained a tribal-wide contract list to be prioritiz…" at bounding box center [640, 240] width 204 height 30
drag, startPoint x: 621, startPoint y: 243, endPoint x: 715, endPoint y: 243, distance: 93.3
click at [685, 243] on strong "focused on Commerce-related contracts" at bounding box center [638, 243] width 95 height 5
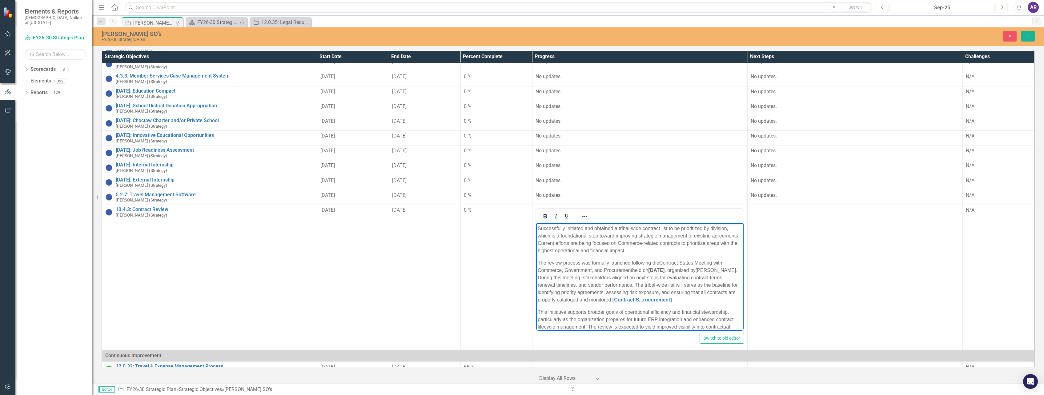
click at [718, 248] on p "Successfully initiated and obtained a tribal-wide contract list to be prioritiz…" at bounding box center [640, 240] width 204 height 30
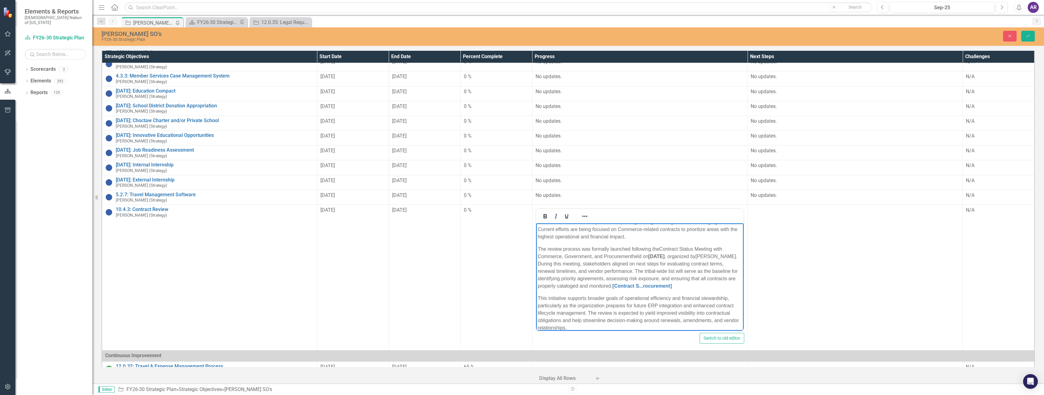
scroll to position [21, 0]
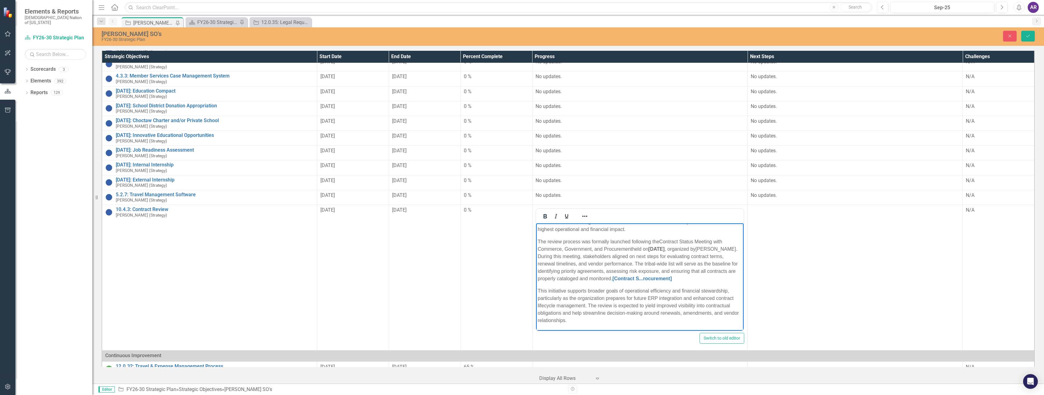
drag, startPoint x: 724, startPoint y: 280, endPoint x: 658, endPoint y: 280, distance: 65.3
click at [658, 280] on p "The review process was formally launched following the Contract Status Meeting …" at bounding box center [640, 260] width 204 height 44
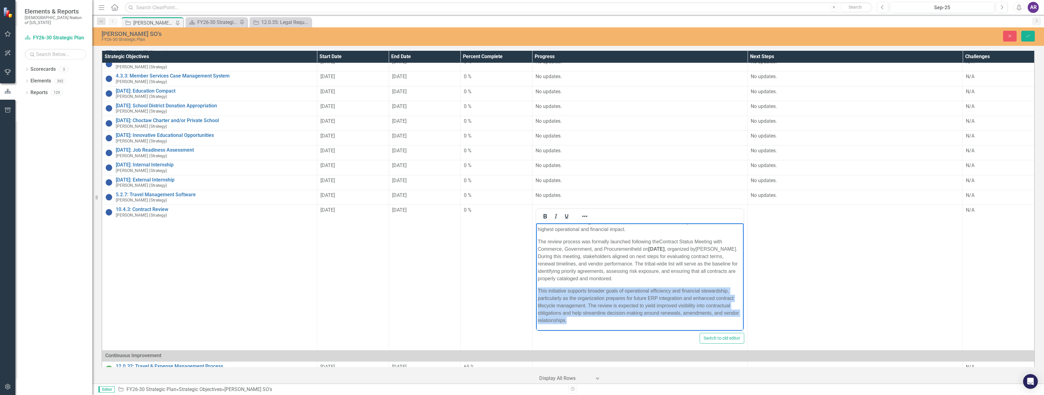
drag, startPoint x: 587, startPoint y: 321, endPoint x: 538, endPoint y: 289, distance: 58.9
click at [538, 289] on p "This initiative supports broader goals of operational efficiency and financial …" at bounding box center [640, 306] width 204 height 37
copy p "This initiative supports broader goals of operational efficiency and financial …"
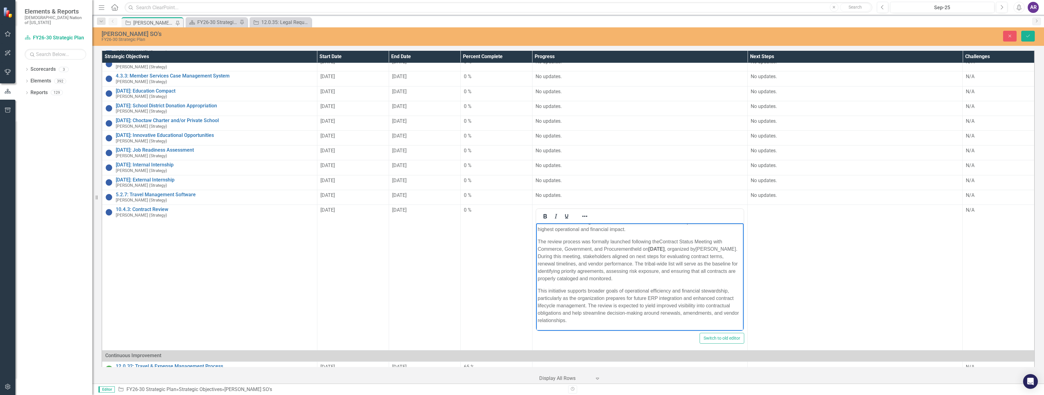
scroll to position [0, 0]
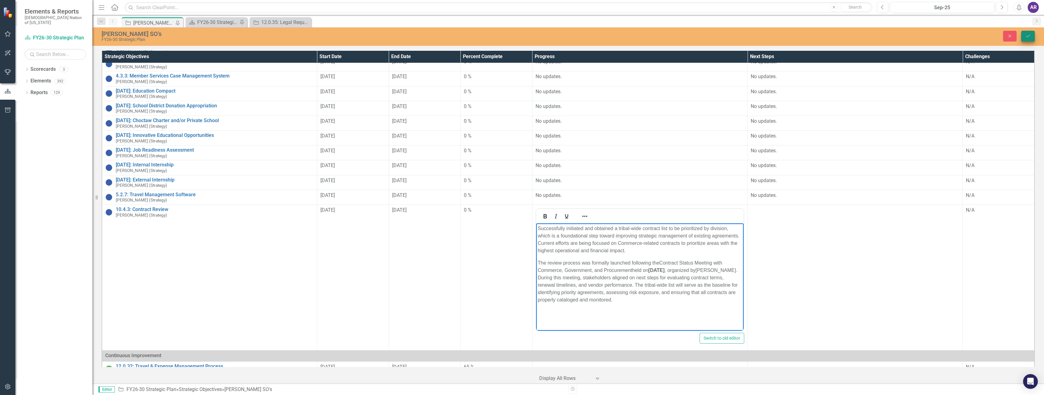
click at [1026, 39] on button "Save" at bounding box center [1029, 36] width 14 height 11
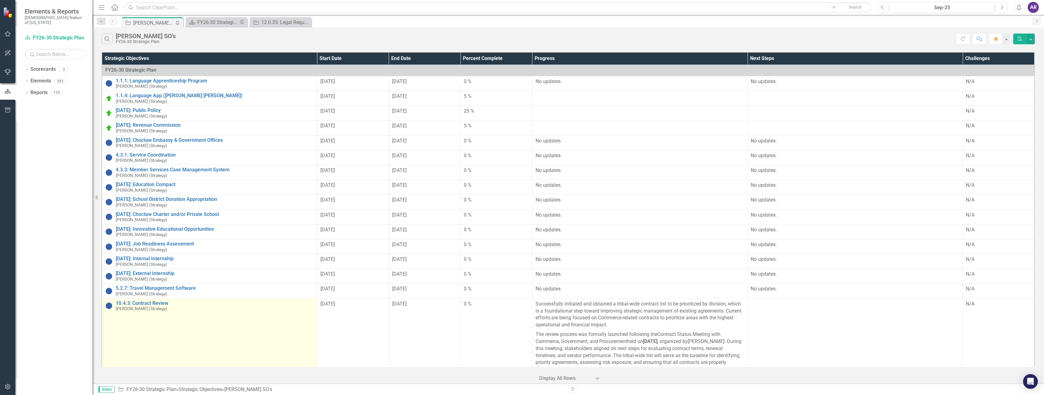
scroll to position [92, 0]
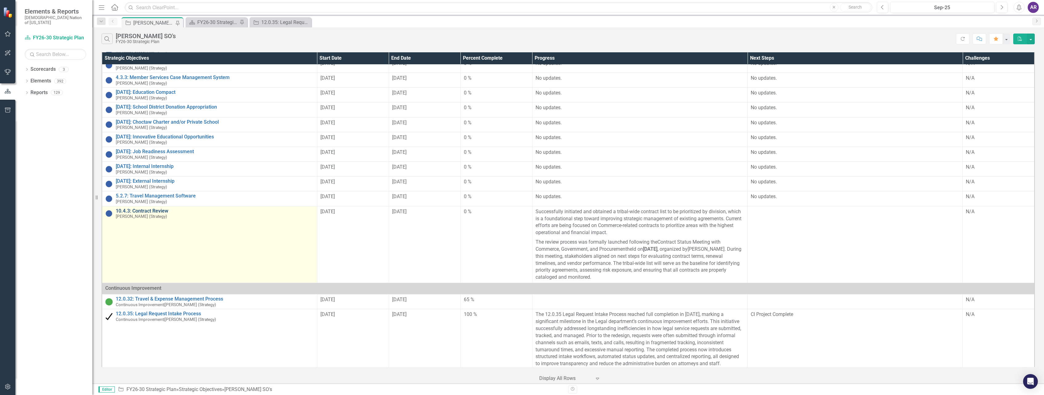
click at [150, 211] on link "10.4.3: Contract Review" at bounding box center [215, 211] width 198 height 6
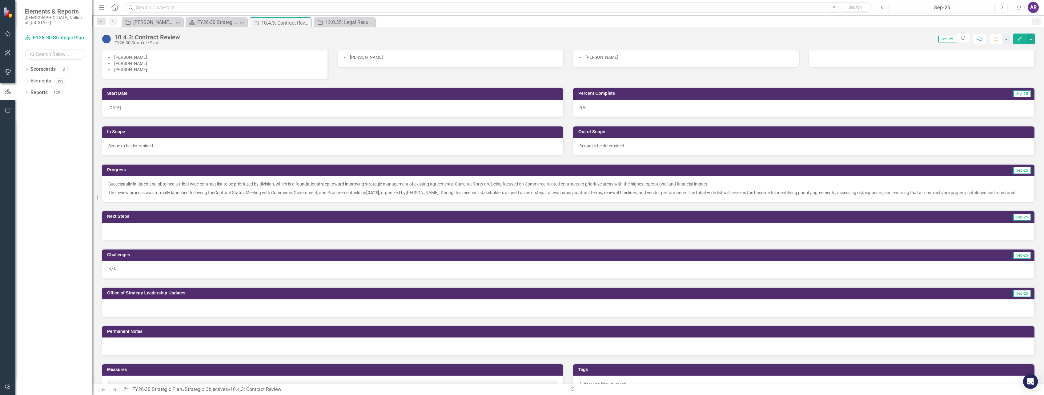
scroll to position [110, 0]
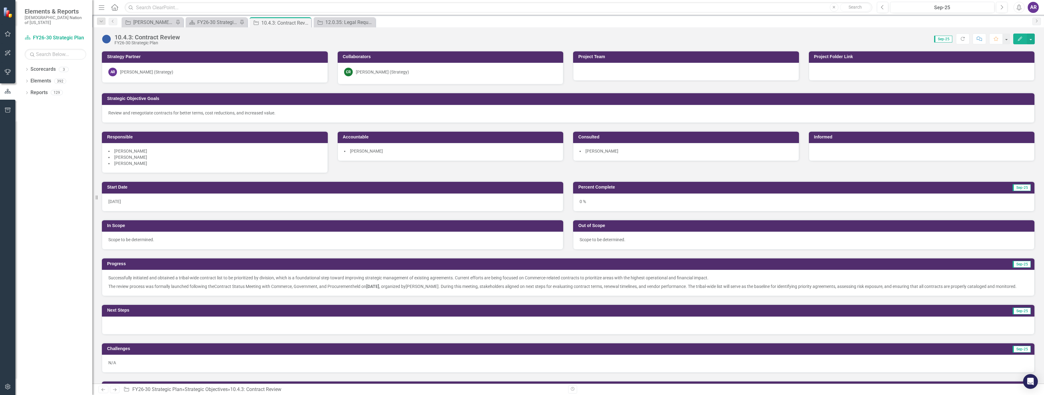
scroll to position [185, 0]
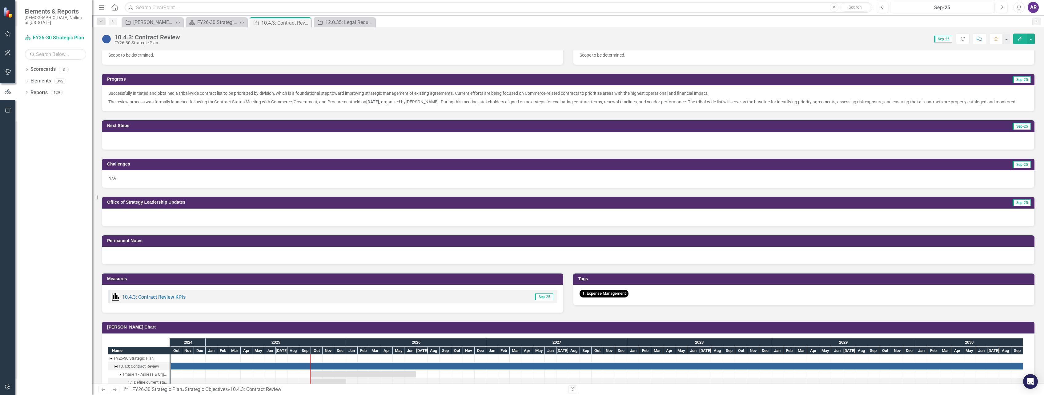
click at [244, 263] on div at bounding box center [568, 256] width 933 height 18
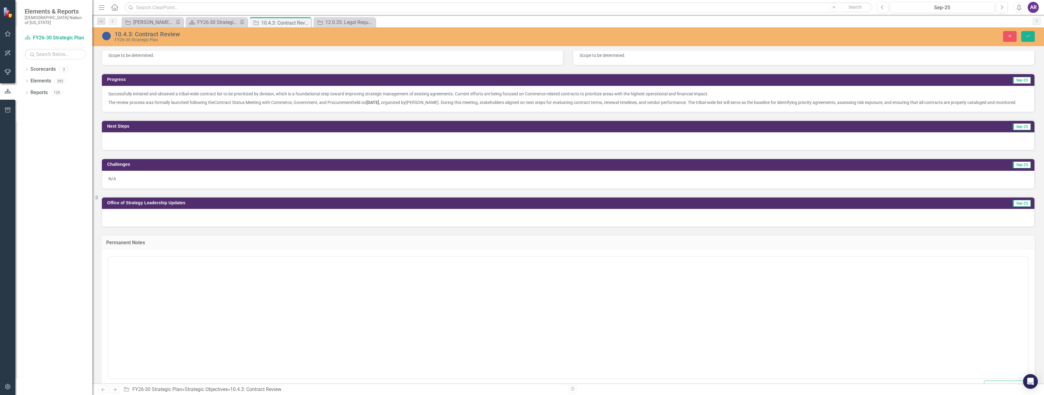
scroll to position [0, 0]
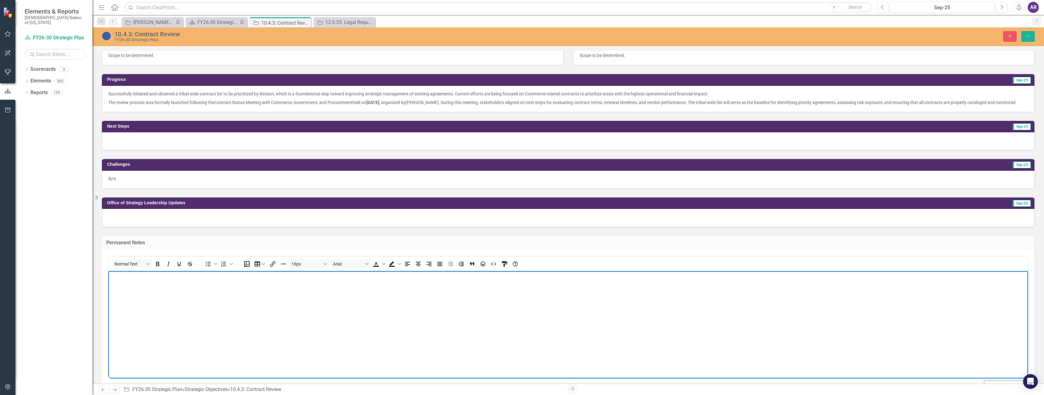
click at [251, 280] on p "Rich Text Area. Press ALT-0 for help." at bounding box center [568, 276] width 917 height 7
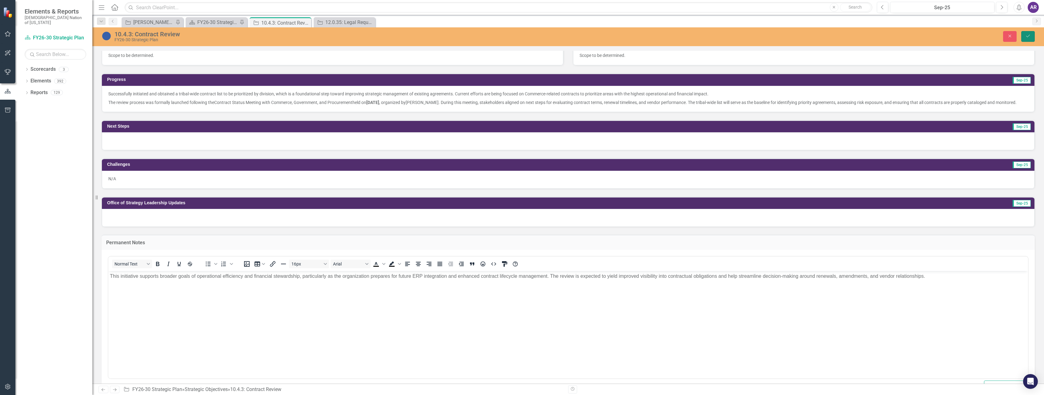
click at [1029, 38] on icon "Save" at bounding box center [1029, 36] width 6 height 4
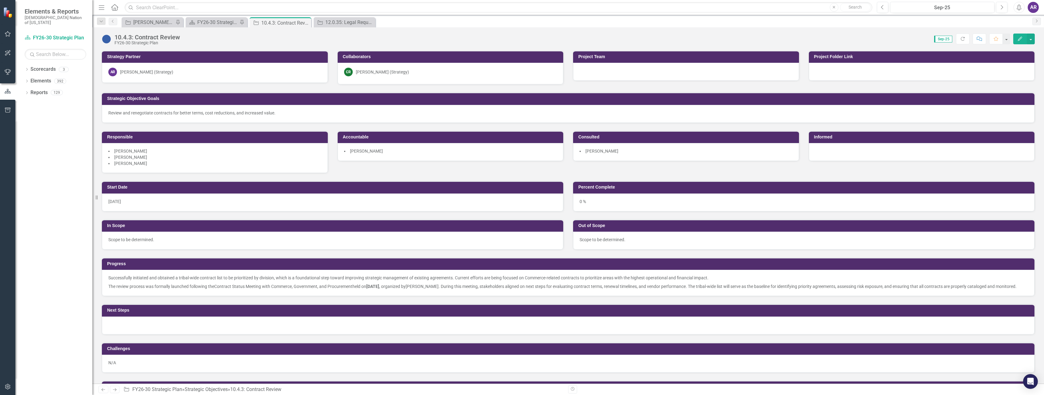
click at [340, 94] on div "Strategic Objective Goals" at bounding box center [568, 99] width 933 height 12
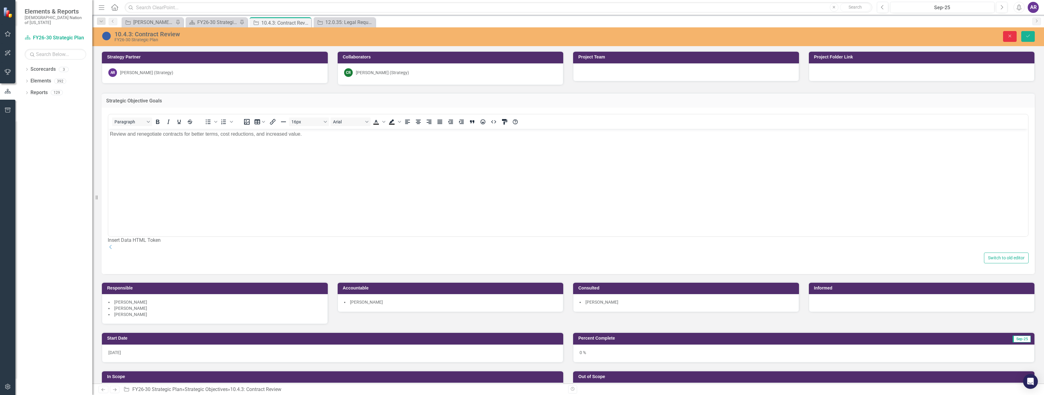
click at [1008, 36] on icon "Close" at bounding box center [1011, 36] width 6 height 4
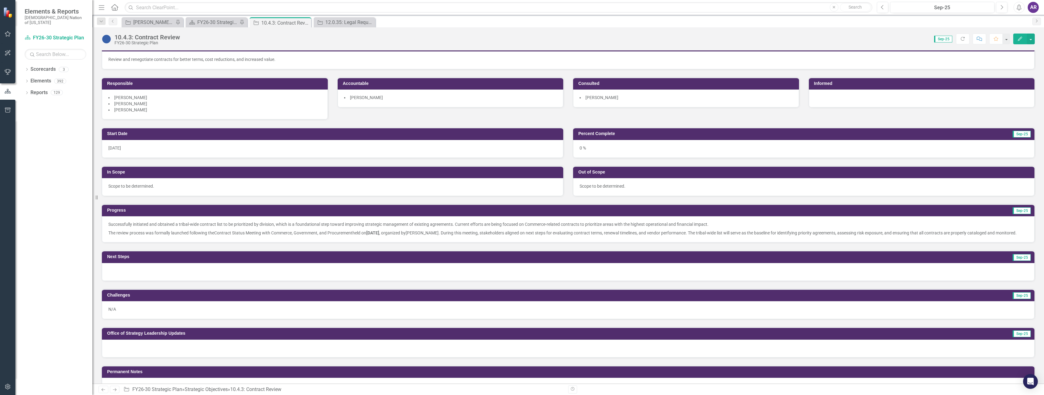
scroll to position [62, 0]
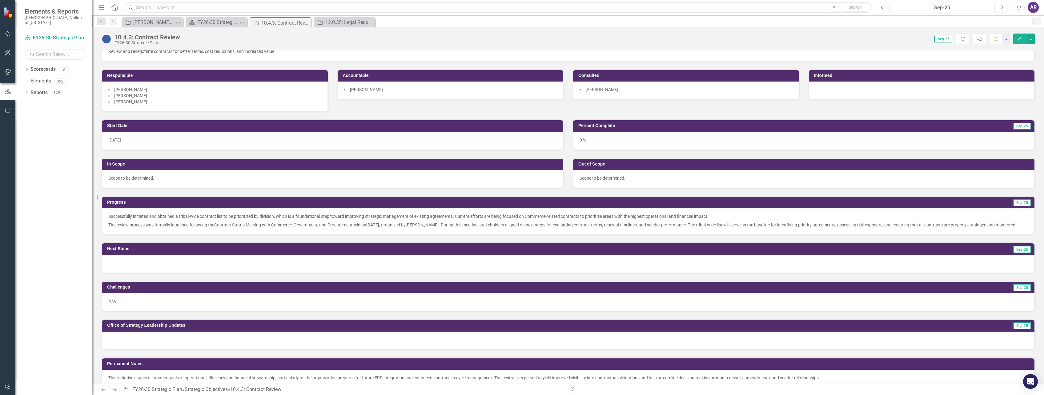
click at [233, 224] on span "Contract Status Meeting with Commerce, Government, and Procurement" at bounding box center [283, 225] width 138 height 5
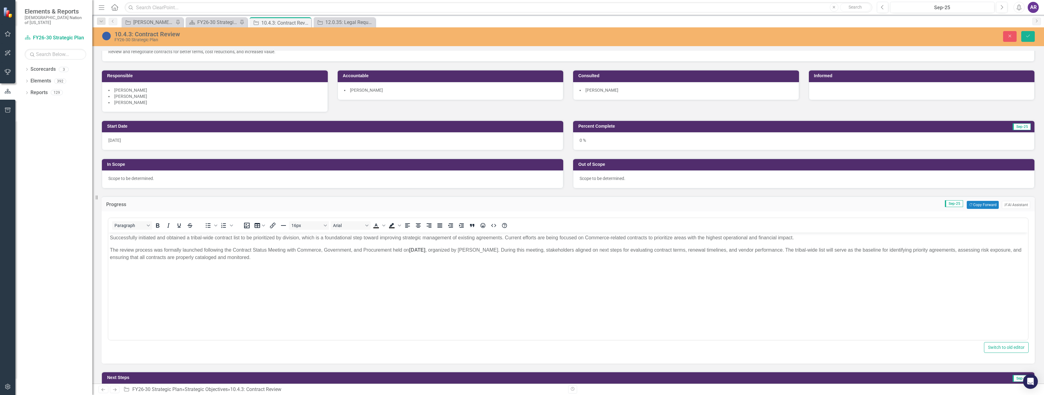
scroll to position [0, 0]
click at [163, 237] on p "Successfully initiated and obtained a tribal-wide contract list to be prioritiz…" at bounding box center [568, 237] width 917 height 7
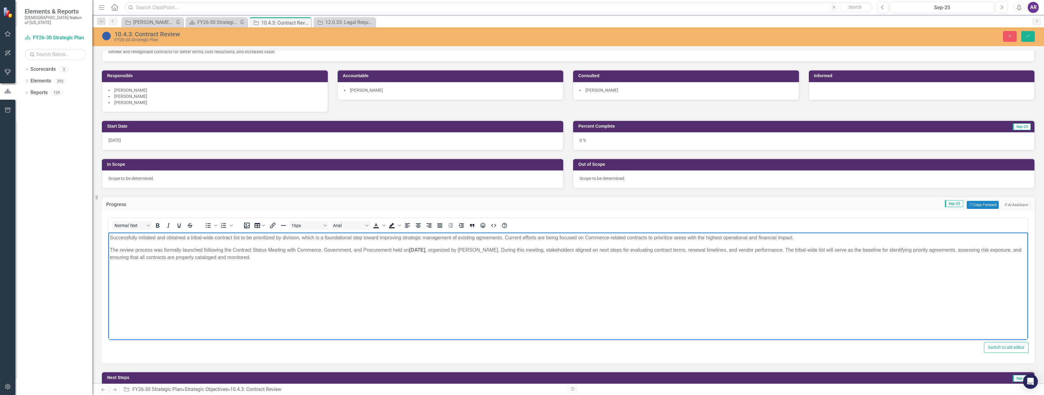
click at [163, 237] on p "Successfully initiated and obtained a tribal-wide contract list to be prioritiz…" at bounding box center [568, 237] width 917 height 7
click at [240, 238] on p "Successfully initiated by obtaining a tribal-wide contract list to be prioritiz…" at bounding box center [568, 237] width 917 height 7
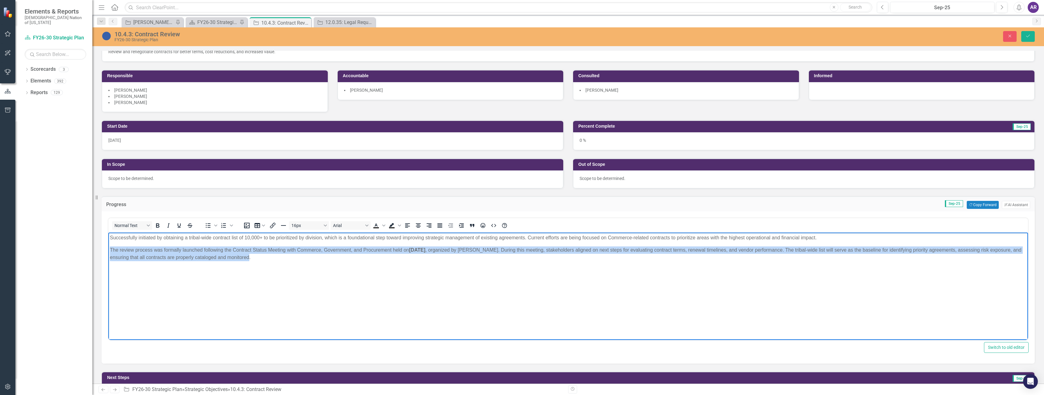
drag, startPoint x: 303, startPoint y: 261, endPoint x: 197, endPoint y: 486, distance: 248.6
click at [108, 253] on html "Successfully initiated by obtaining a tribal-wide contract list of 10,000+ to b…" at bounding box center [568, 279] width 920 height 92
copy p "The review process was formally launched following the Contract Status Meeting …"
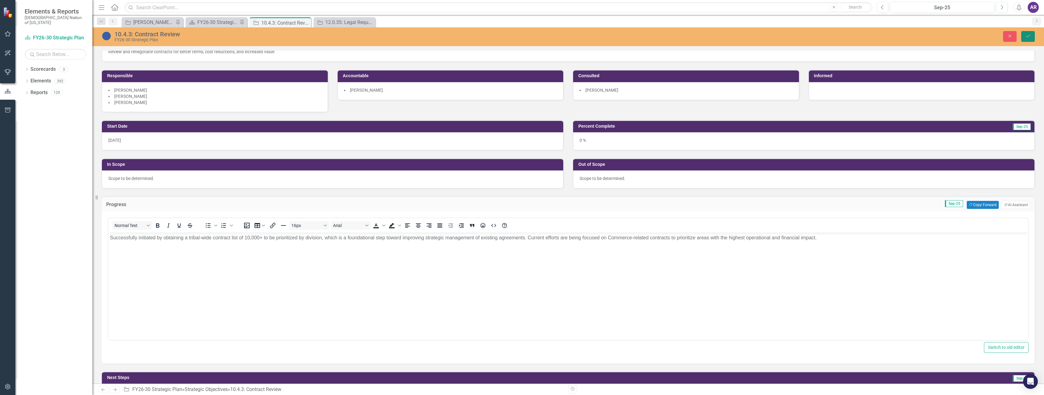
click at [1029, 35] on icon "Save" at bounding box center [1029, 36] width 6 height 4
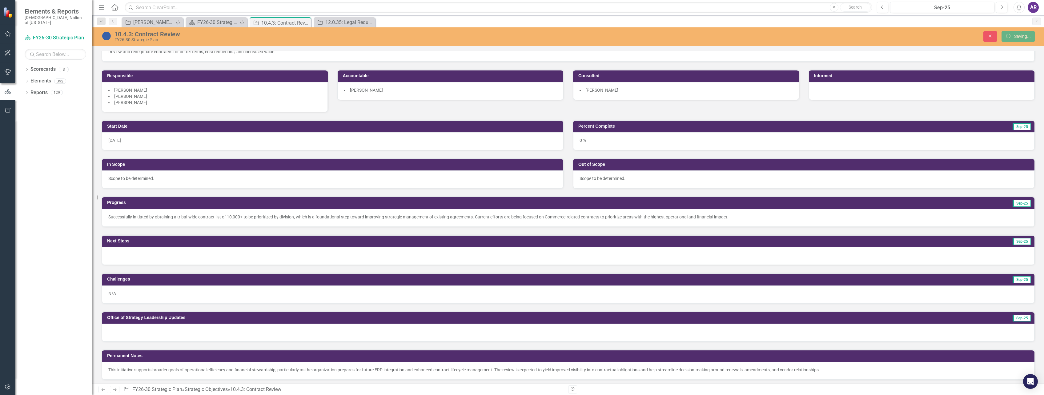
click at [343, 251] on div at bounding box center [568, 256] width 933 height 18
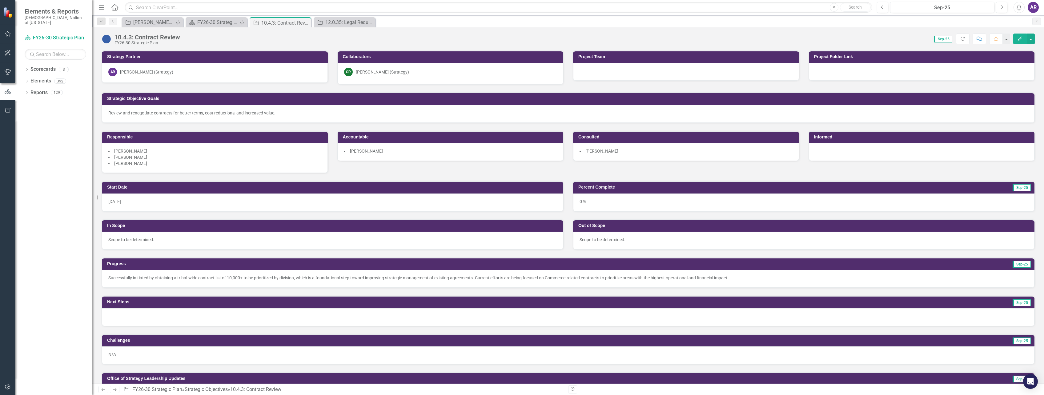
click at [328, 315] on div at bounding box center [568, 318] width 933 height 18
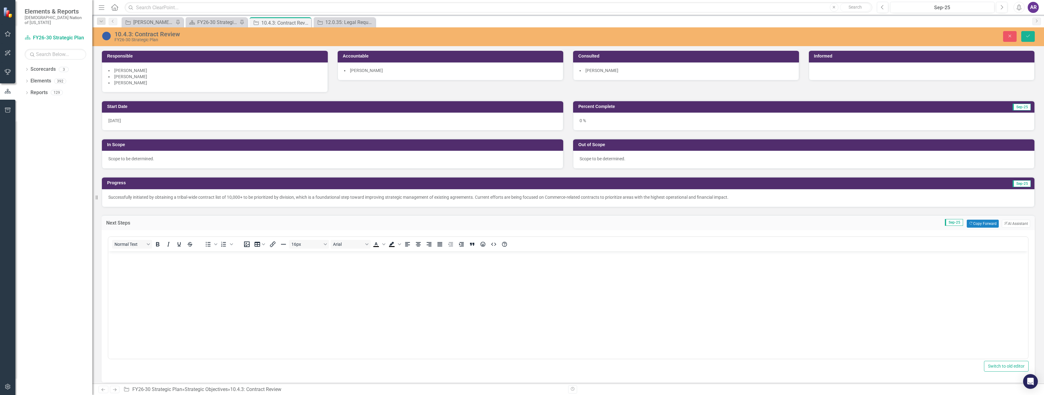
scroll to position [92, 0]
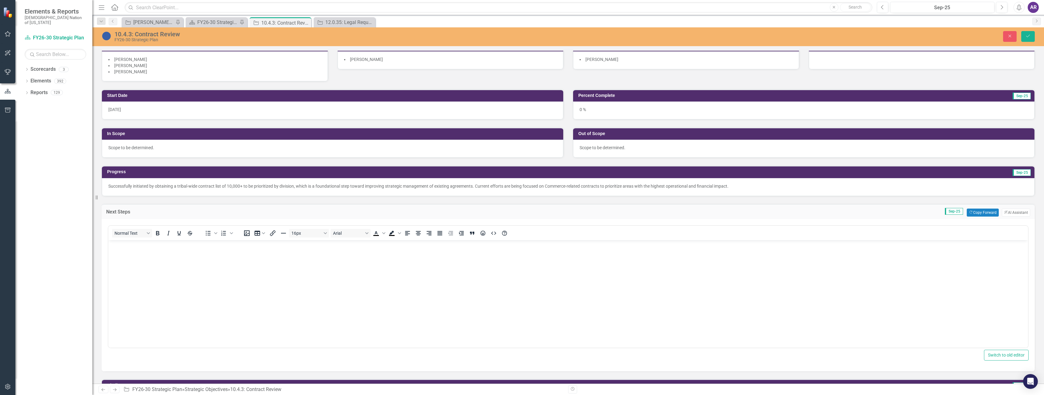
click at [338, 276] on body "Rich Text Area. Press ALT-0 for help." at bounding box center [568, 286] width 920 height 92
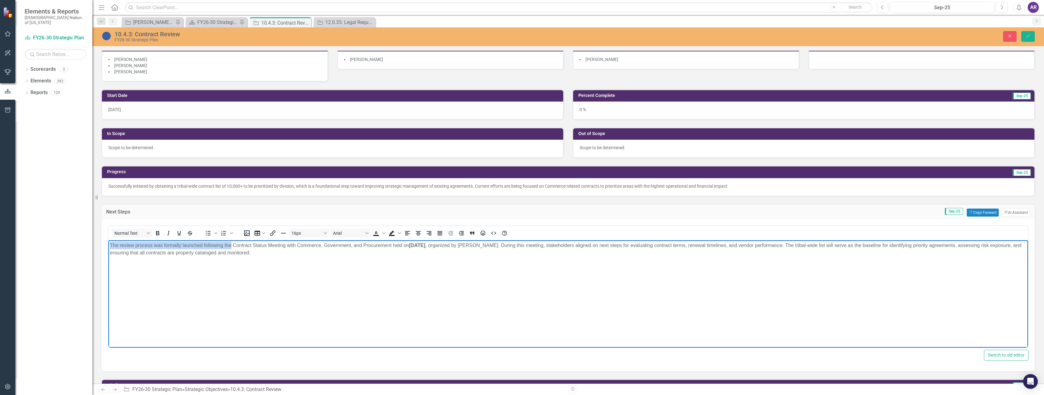
drag, startPoint x: 232, startPoint y: 245, endPoint x: 102, endPoint y: 243, distance: 129.7
click at [108, 243] on html "The review process was formally launched following the Contract Status Meeting …" at bounding box center [568, 286] width 920 height 92
click at [257, 245] on p "Review standards will be discussed in the Contract Status Meeting with Commerce…" at bounding box center [568, 249] width 917 height 15
click at [408, 246] on p "Review standards will be discussed in the Contract Status Meeting on October 1,…" at bounding box center [568, 249] width 917 height 15
click at [374, 246] on p "Review standards will be discussed in the Contract Status Meeting on October 1,…" at bounding box center [568, 249] width 917 height 15
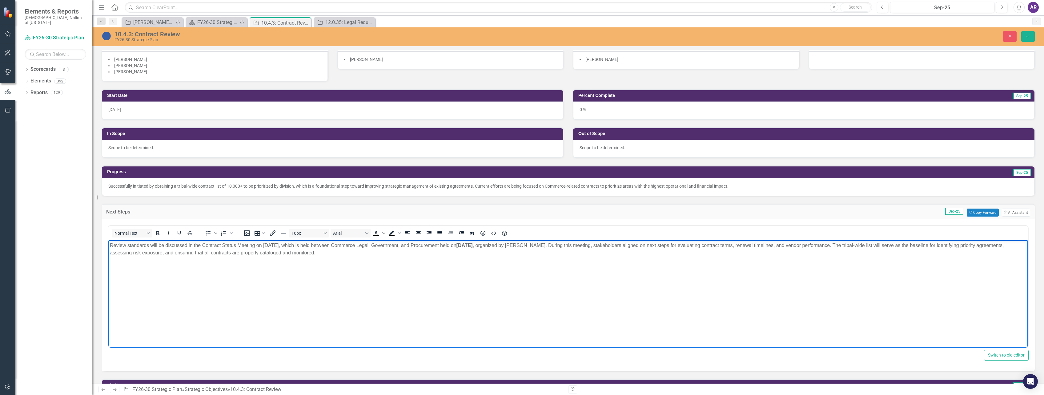
click at [418, 246] on p "Review standards will be discussed in the Contract Status Meeting on October 1,…" at bounding box center [568, 249] width 917 height 15
drag, startPoint x: 570, startPoint y: 247, endPoint x: 587, endPoint y: 248, distance: 17.6
click at [564, 248] on p "Review standards will be discussed in the Contract Status Meeting on October 1,…" at bounding box center [568, 249] width 917 height 15
drag, startPoint x: 629, startPoint y: 246, endPoint x: 505, endPoint y: 245, distance: 124.4
click at [505, 245] on p "Review standards will be discussed in the Contract Status Meeting on October 1,…" at bounding box center [568, 249] width 917 height 15
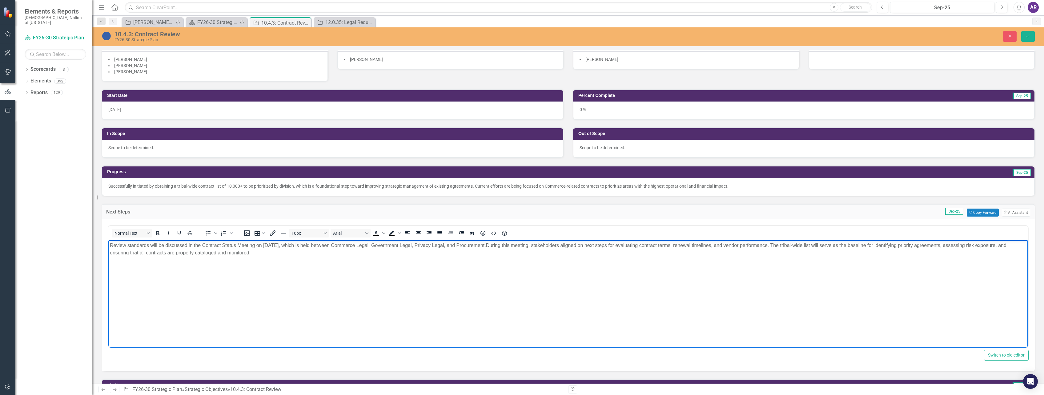
click at [591, 244] on p "Review standards will be discussed in the Contract Status Meeting on October 1,…" at bounding box center [568, 249] width 917 height 15
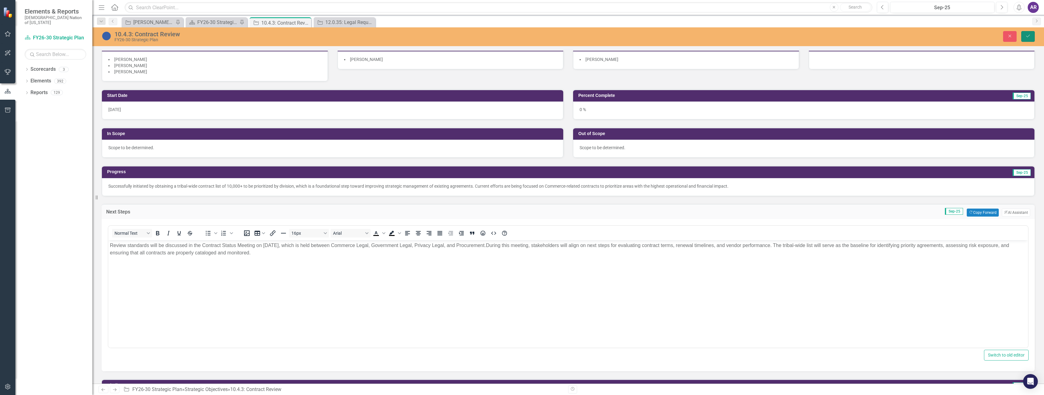
click at [1030, 38] on icon "Save" at bounding box center [1029, 36] width 6 height 4
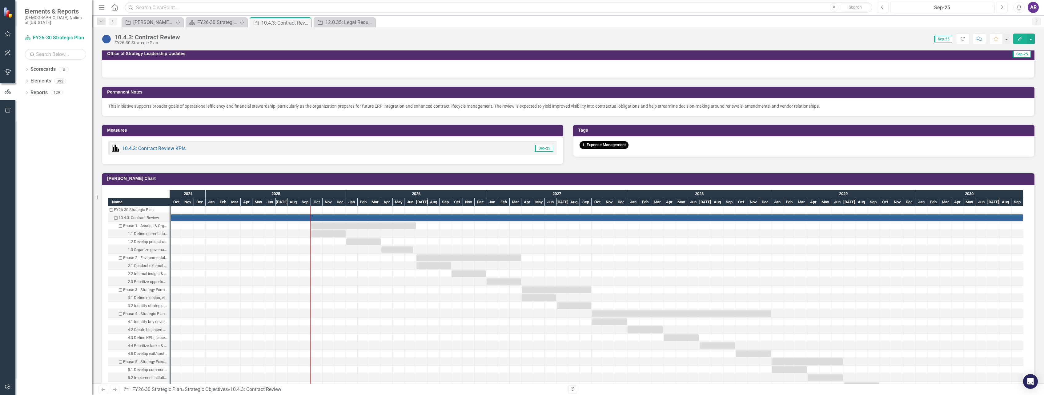
scroll to position [339, 0]
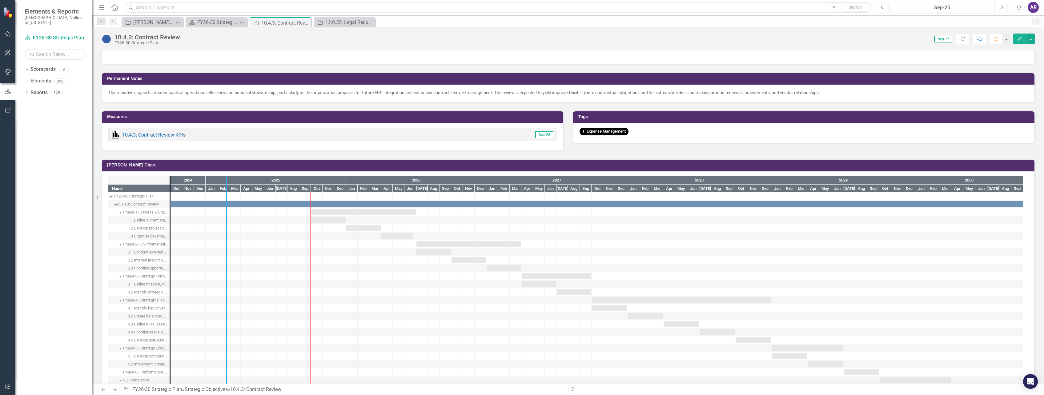
drag, startPoint x: 170, startPoint y: 219, endPoint x: 226, endPoint y: 224, distance: 56.6
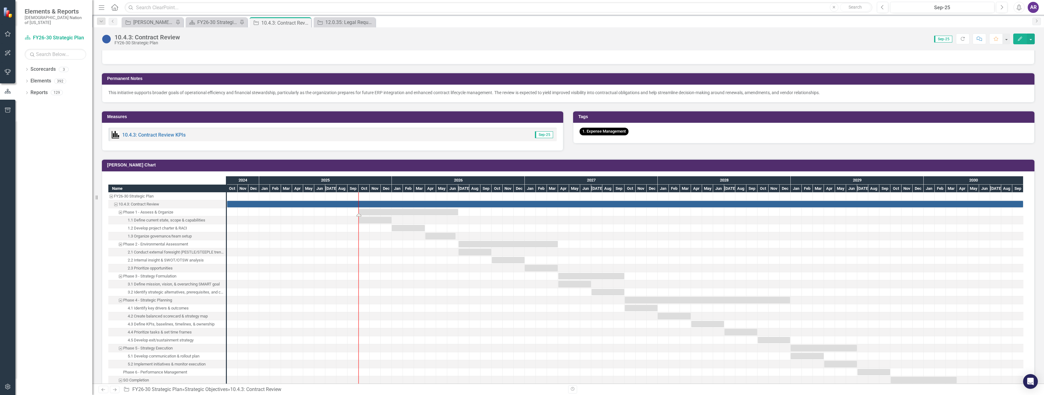
click at [380, 216] on div "Task: Start date: 2025-10-01 End date: 2026-06-30" at bounding box center [408, 212] width 99 height 6
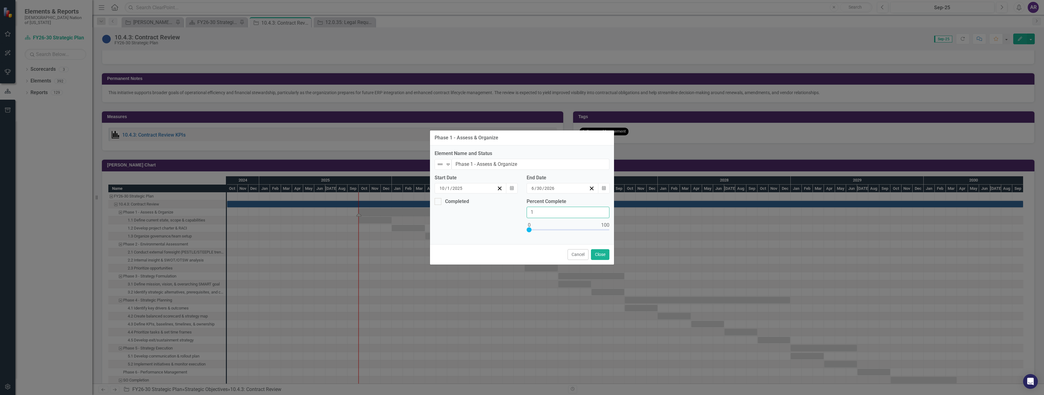
click at [604, 211] on input "1" at bounding box center [568, 212] width 83 height 11
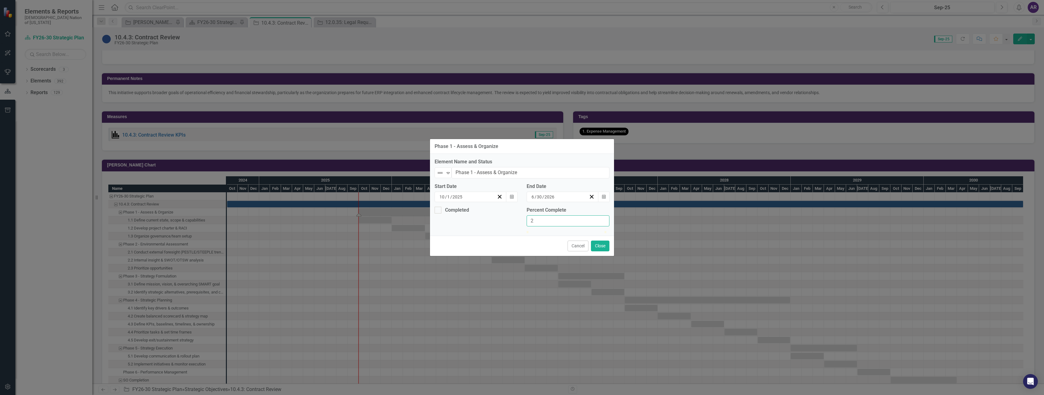
type input "2"
click at [604, 216] on input "2" at bounding box center [568, 221] width 83 height 11
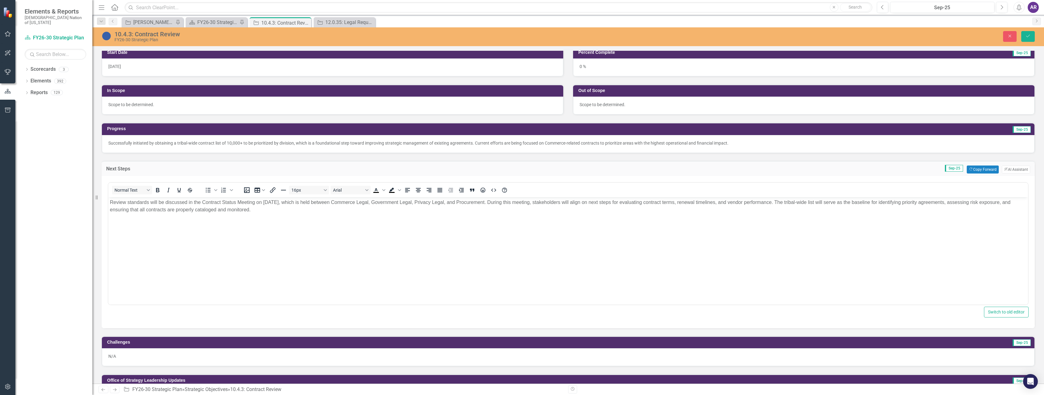
scroll to position [123, 0]
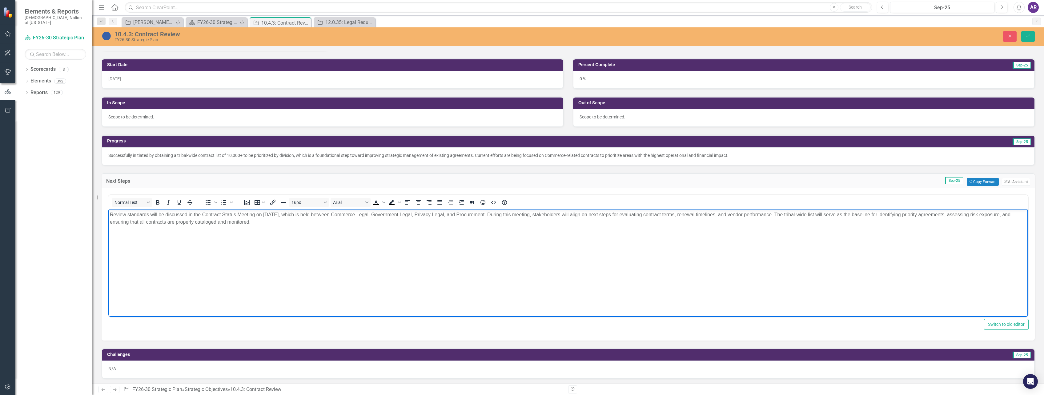
click at [295, 226] on body "Review standards will be discussed in the Contract Status Meeting on [DATE], wh…" at bounding box center [568, 255] width 920 height 92
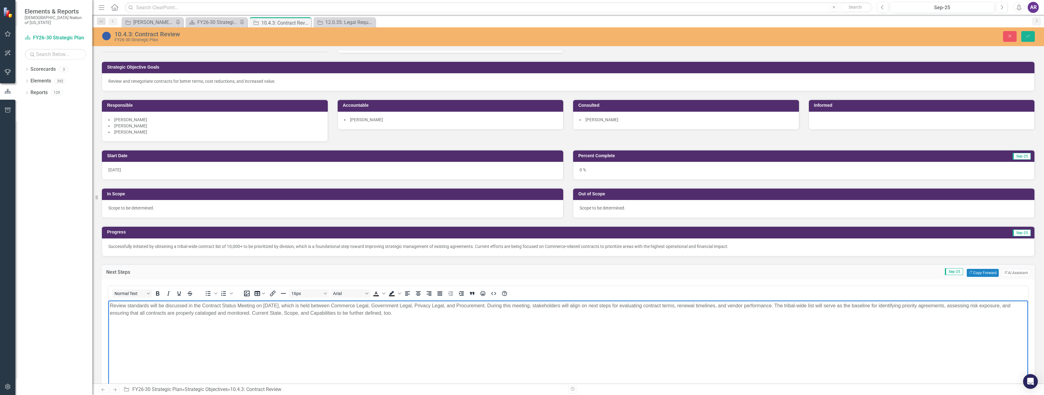
scroll to position [31, 0]
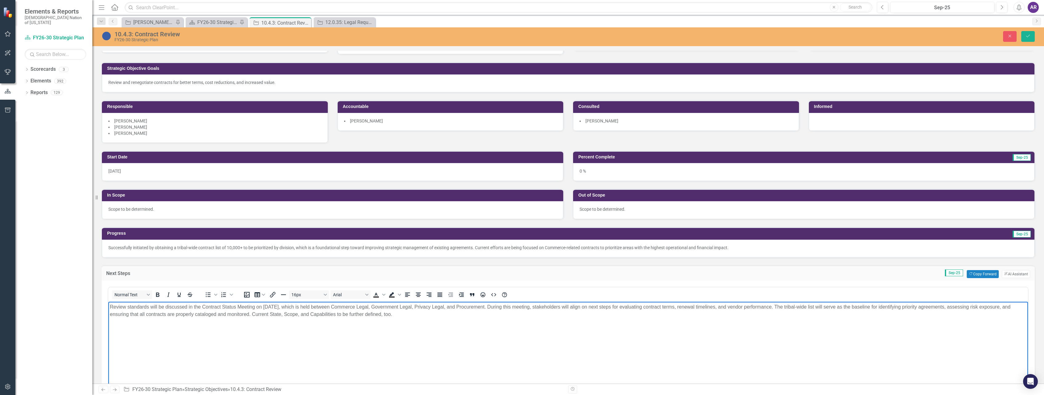
click at [396, 316] on p "Review standards will be discussed in the Contract Status Meeting on October 1,…" at bounding box center [568, 310] width 917 height 15
click at [462, 315] on p "Review standards will be discussed in the Contract Status Meeting on October 1,…" at bounding box center [568, 310] width 917 height 15
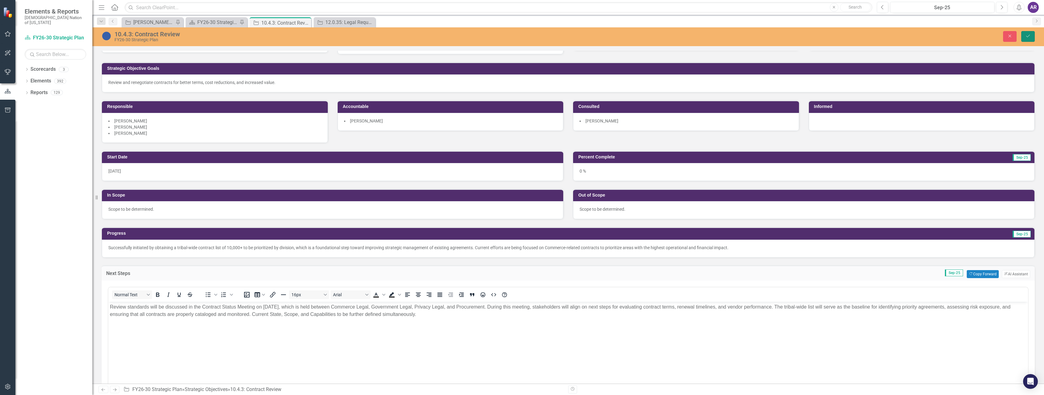
click at [1026, 37] on icon "Save" at bounding box center [1029, 36] width 6 height 4
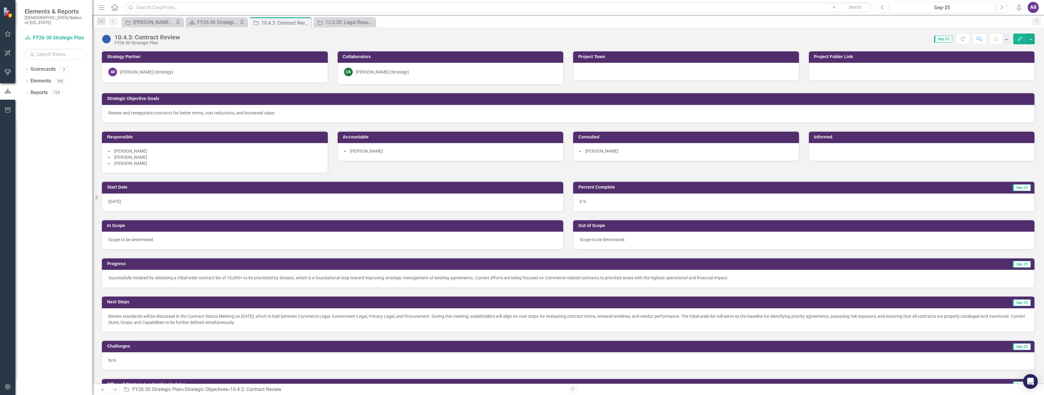
click at [0, 0] on icon "Close" at bounding box center [0, 0] width 0 height 0
click at [305, 22] on icon "Close" at bounding box center [306, 22] width 6 height 5
click at [155, 24] on div "[PERSON_NAME] SO's" at bounding box center [153, 22] width 41 height 8
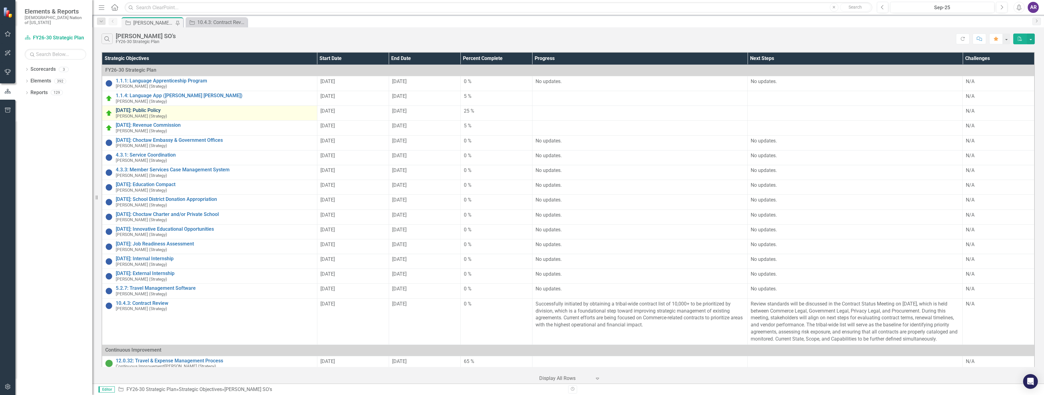
click at [147, 109] on link "[DATE]: Public Policy" at bounding box center [215, 111] width 198 height 6
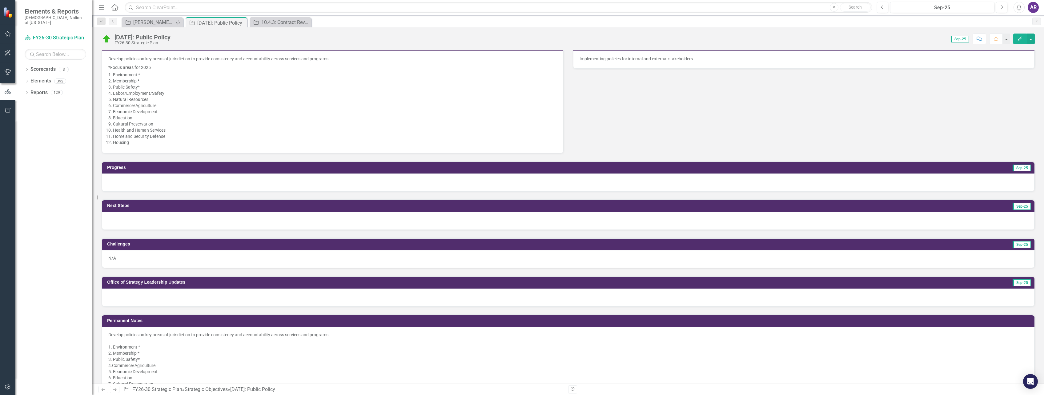
scroll to position [216, 0]
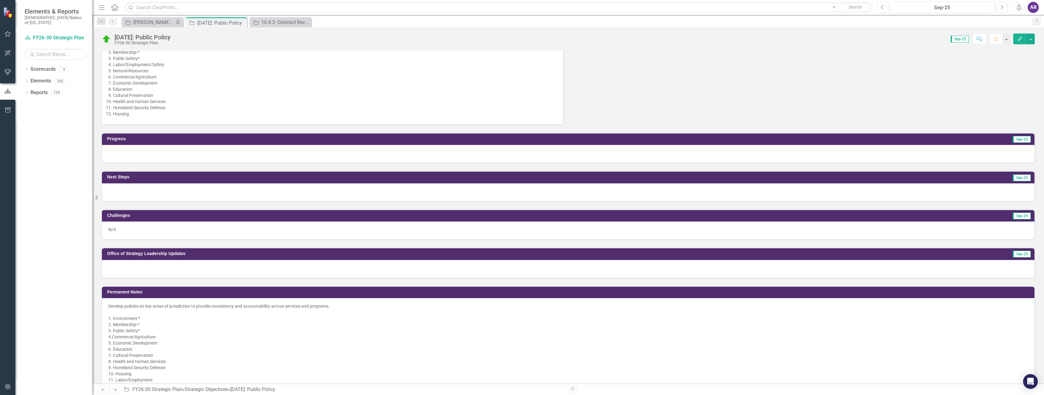
click at [292, 152] on div at bounding box center [568, 154] width 933 height 18
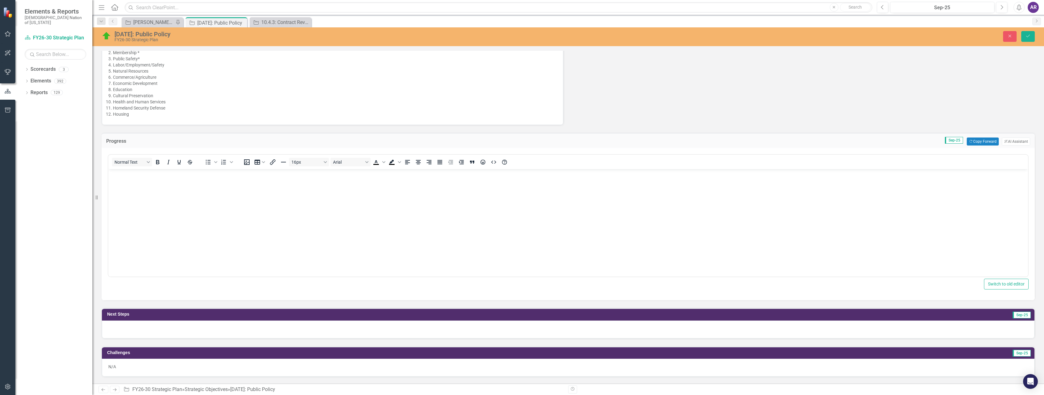
scroll to position [0, 0]
click at [978, 144] on button "Copy Forward Copy Forward" at bounding box center [983, 142] width 32 height 8
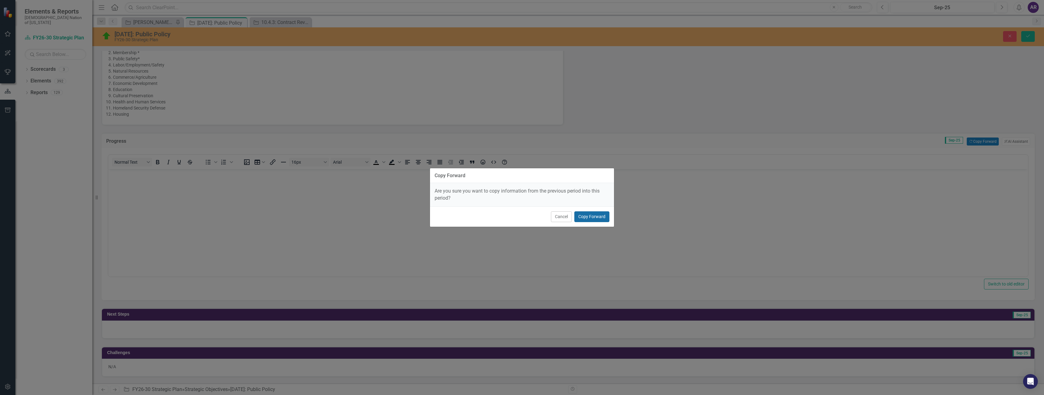
click at [608, 216] on button "Copy Forward" at bounding box center [592, 217] width 35 height 11
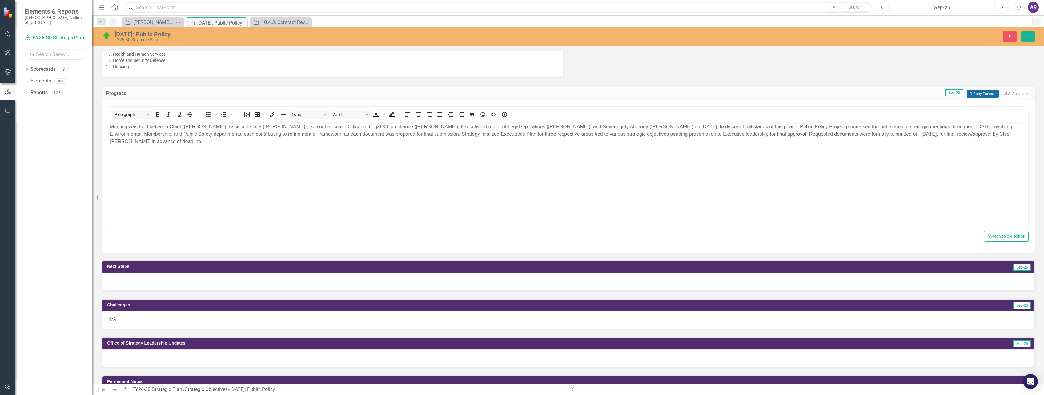
scroll to position [277, 0]
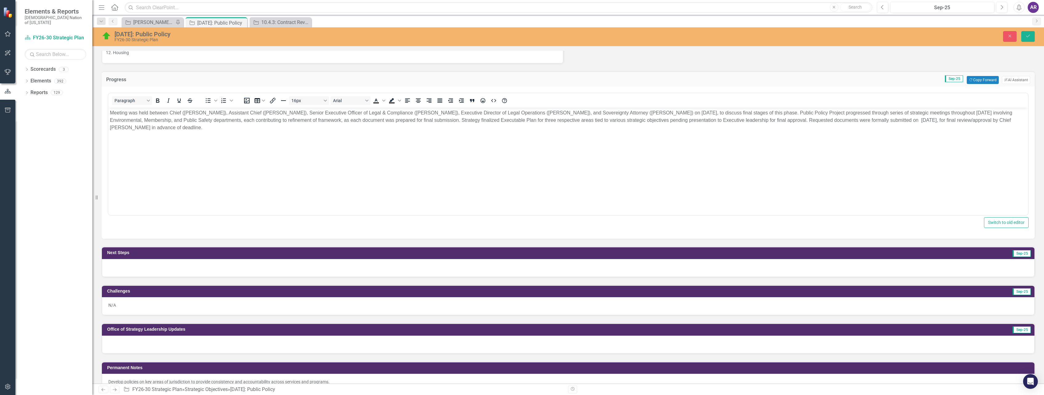
click at [467, 265] on div at bounding box center [568, 268] width 933 height 18
click at [467, 272] on div at bounding box center [568, 268] width 933 height 18
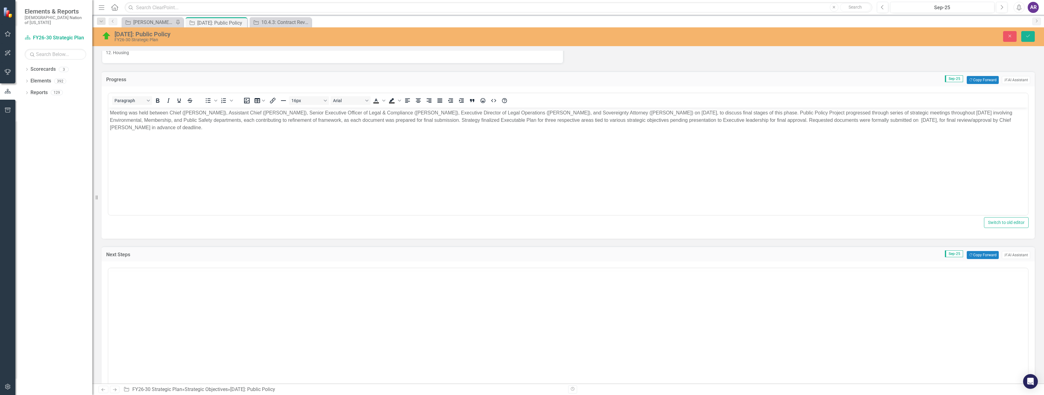
scroll to position [0, 0]
click at [979, 256] on button "Copy Forward Copy Forward" at bounding box center [983, 255] width 32 height 8
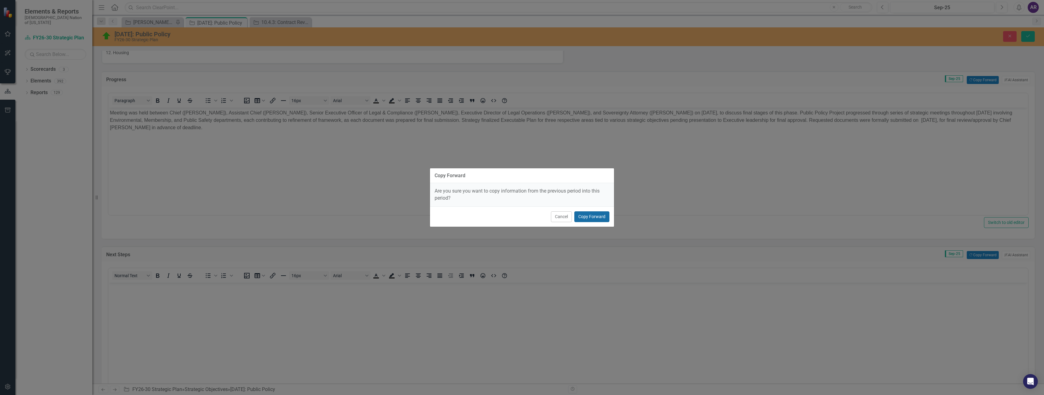
click at [593, 217] on button "Copy Forward" at bounding box center [592, 217] width 35 height 11
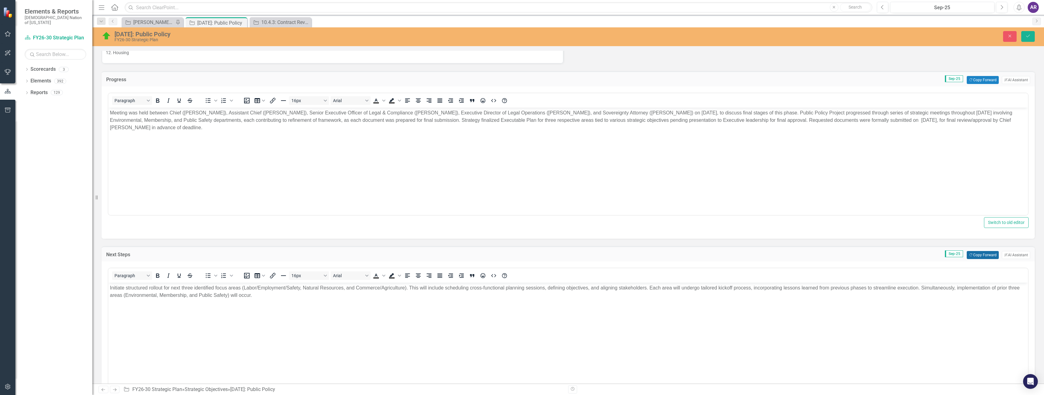
scroll to position [246, 0]
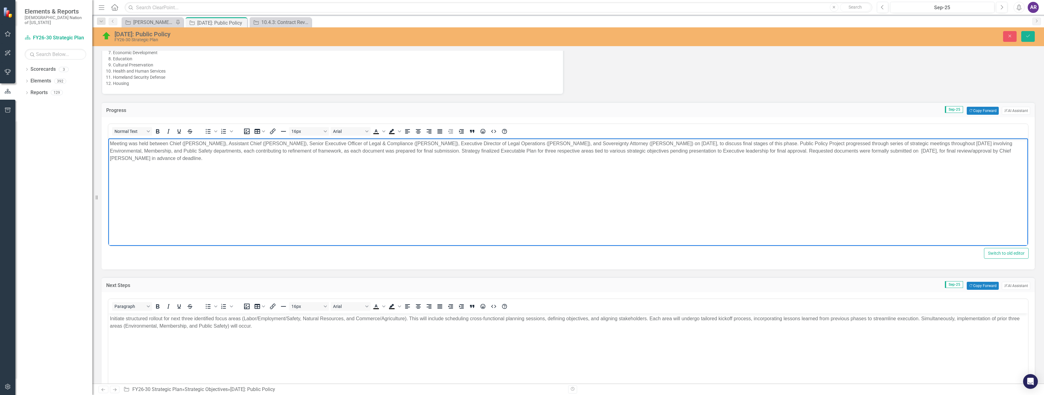
click at [297, 156] on p "Meeting was held between Chief ([PERSON_NAME]), Assistant Chief ([PERSON_NAME])…" at bounding box center [568, 151] width 917 height 22
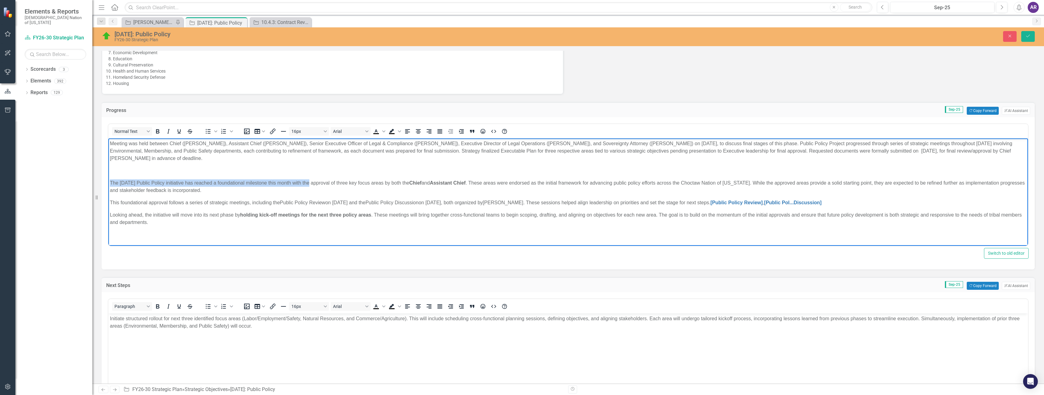
drag, startPoint x: 301, startPoint y: 184, endPoint x: 109, endPoint y: 183, distance: 191.5
click at [109, 183] on body "Meeting was held between Chief (Gary Batton), Assistant Chief (Jack Austin, Jr.…" at bounding box center [568, 186] width 920 height 94
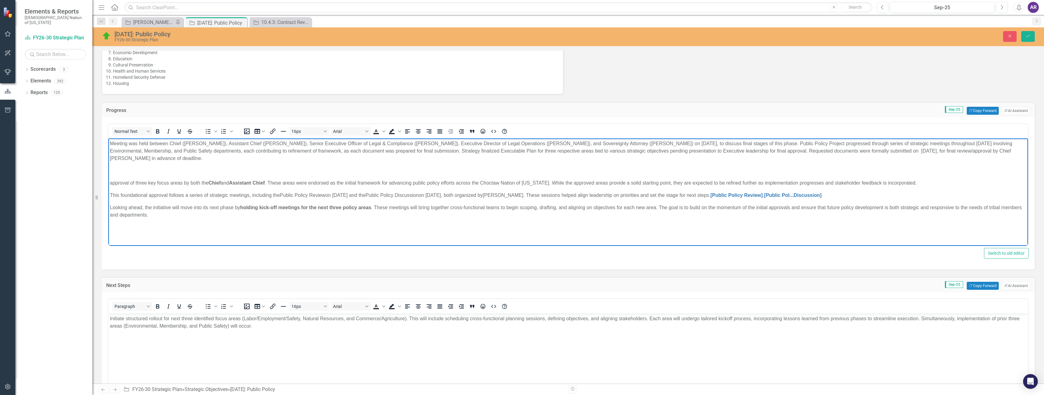
click at [114, 184] on p "approval of three key focus areas by both the Chief and Assistant Chief . These…" at bounding box center [568, 183] width 917 height 7
click at [135, 183] on p "Approval of three key focus areas by both the Chief and Assistant Chief . These…" at bounding box center [568, 183] width 917 height 7
click at [279, 184] on p "Approval of Phase II of the Public Policy Project for the three key focus areas…" at bounding box center [568, 183] width 917 height 7
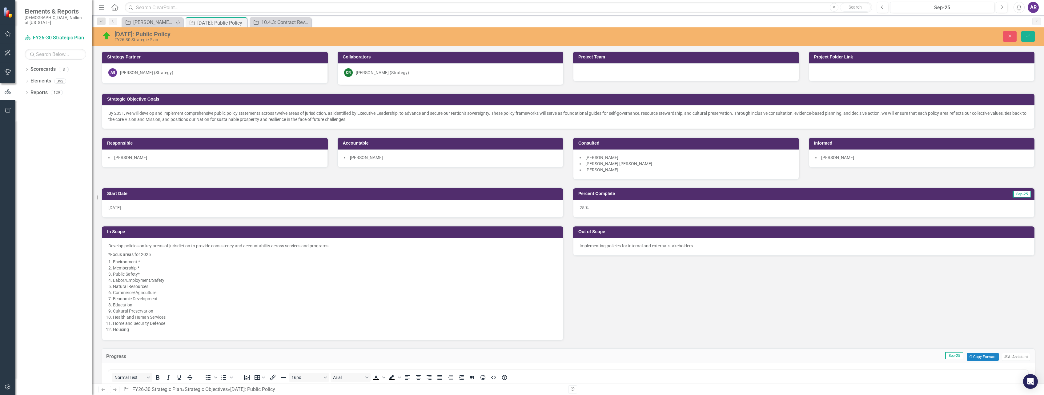
scroll to position [246, 0]
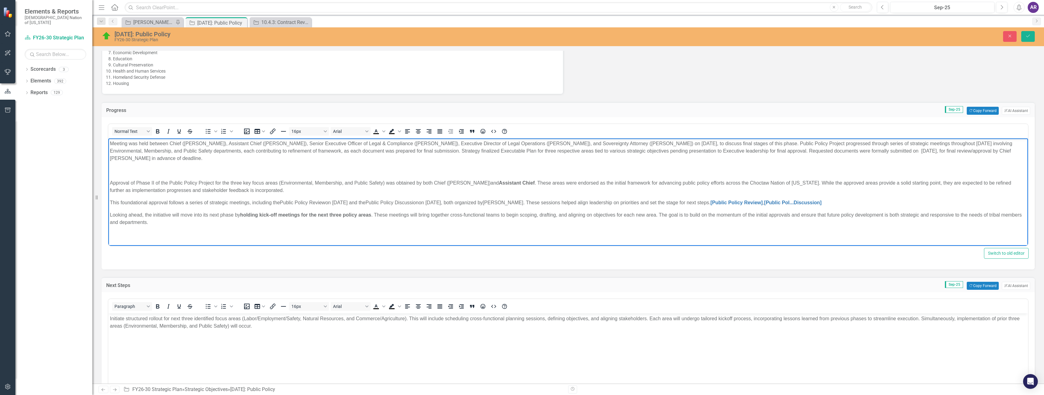
click at [523, 183] on strong "Assistant Chief" at bounding box center [517, 182] width 36 height 5
click at [568, 165] on body "Meeting was held between Chief ([PERSON_NAME]), Assistant Chief ([PERSON_NAME])…" at bounding box center [568, 186] width 920 height 94
click at [639, 184] on p "Approval of Phase II of the Public Policy Project for the three key focus areas…" at bounding box center [568, 187] width 917 height 15
click at [638, 192] on p "Approval of Phase II of the Public Policy Project for the three key focus areas…" at bounding box center [568, 187] width 917 height 15
click at [274, 193] on p "Approval of Phase II of the Public Policy Project for the three key focus areas…" at bounding box center [568, 187] width 917 height 15
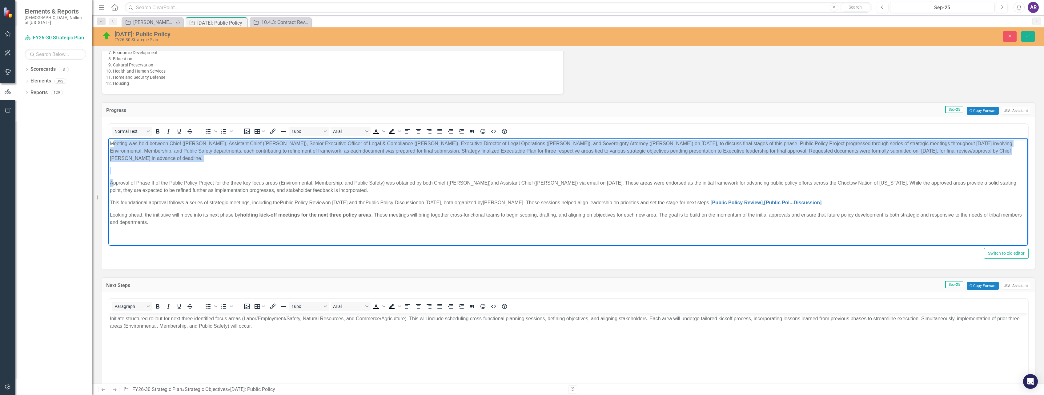
drag, startPoint x: 112, startPoint y: 179, endPoint x: 112, endPoint y: 129, distance: 50.2
click at [112, 139] on html "Meeting was held between Chief ([PERSON_NAME]), Assistant Chief ([PERSON_NAME])…" at bounding box center [568, 186] width 920 height 94
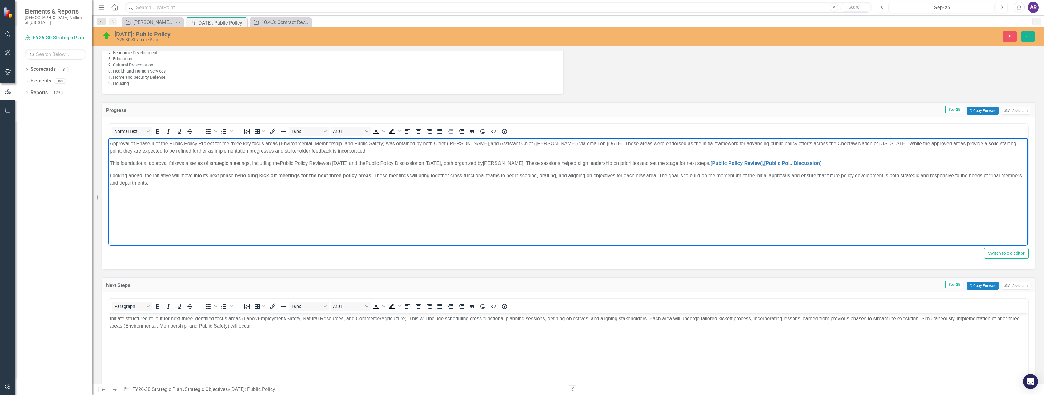
drag, startPoint x: 869, startPoint y: 161, endPoint x: 198, endPoint y: 296, distance: 684.7
click at [108, 157] on html "Approval of Phase II of the Public Policy Project for the three key focus areas…" at bounding box center [568, 185] width 920 height 92
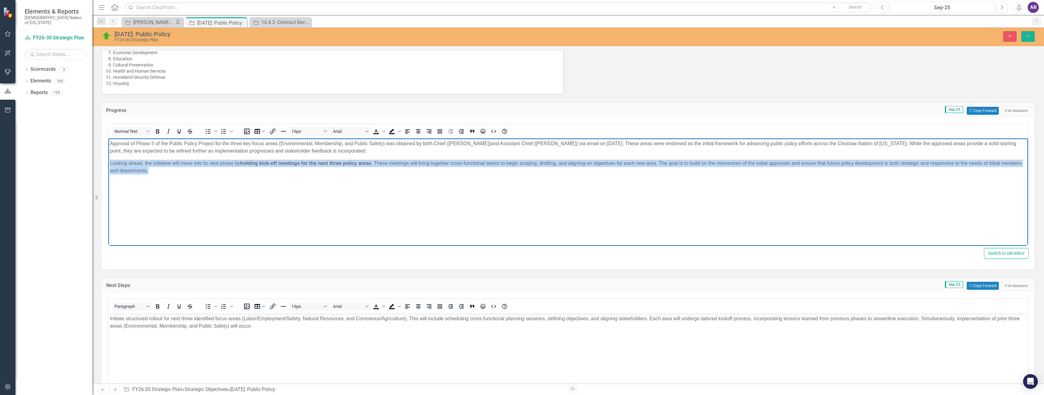
drag, startPoint x: 184, startPoint y: 172, endPoint x: 111, endPoint y: 164, distance: 73.8
click at [111, 164] on p "Looking ahead, the initiative will move into its next phase by holding kick-off…" at bounding box center [568, 167] width 917 height 15
copy p "Looking ahead, the initiative will move into its next phase by holding kick-off…"
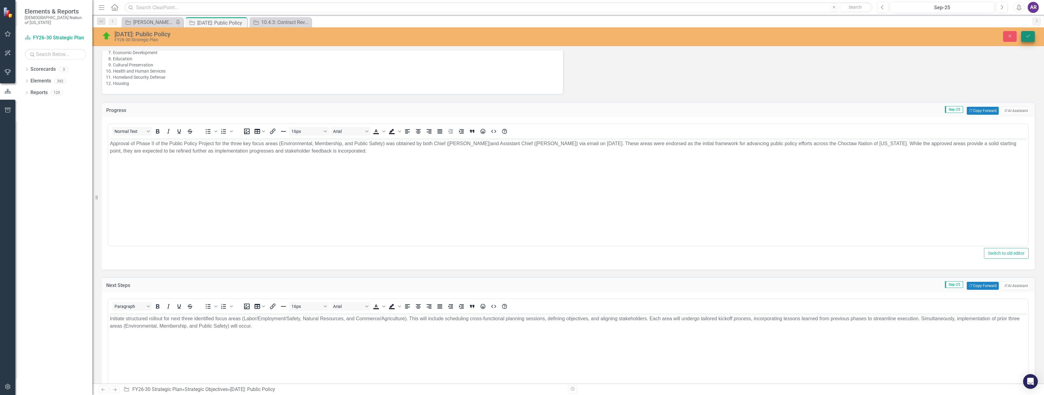
click at [1030, 37] on icon "Save" at bounding box center [1029, 36] width 6 height 4
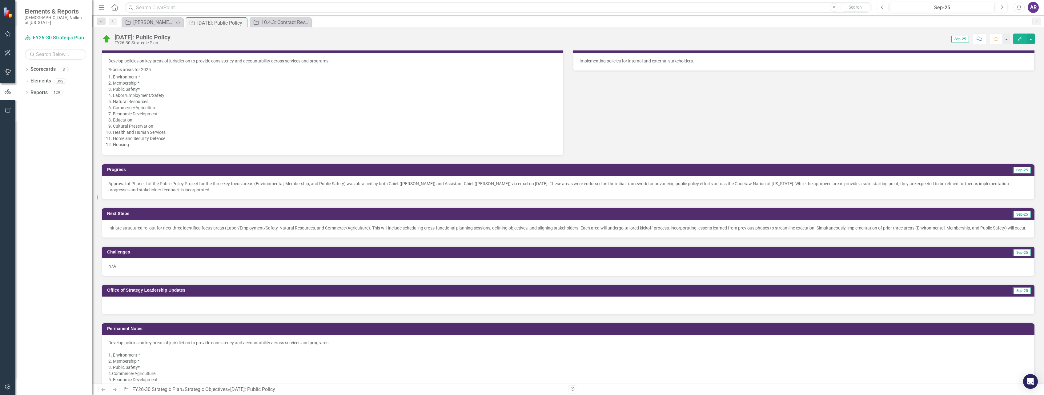
click at [210, 231] on p "Initiate structured rollout for next three identified focus areas (Labor/Employ…" at bounding box center [568, 228] width 920 height 6
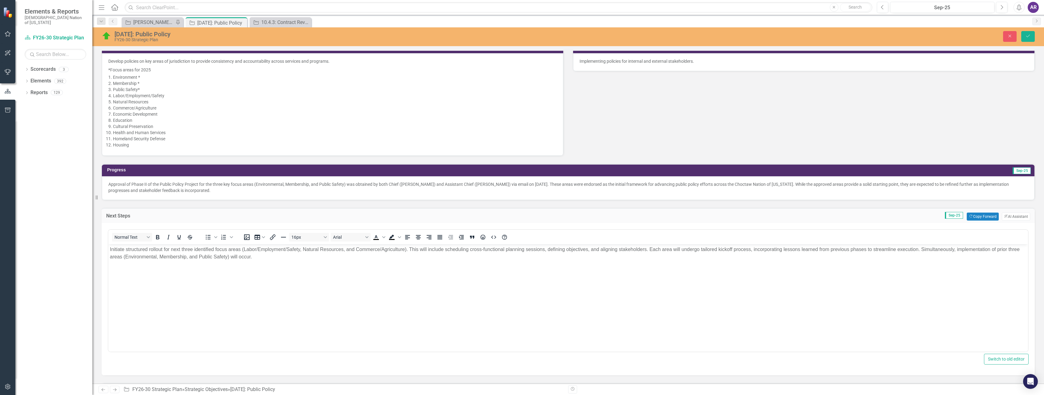
scroll to position [0, 0]
click at [277, 262] on body "Initiate structured rollout for next three identified focus areas (Labor/Employ…" at bounding box center [568, 290] width 920 height 92
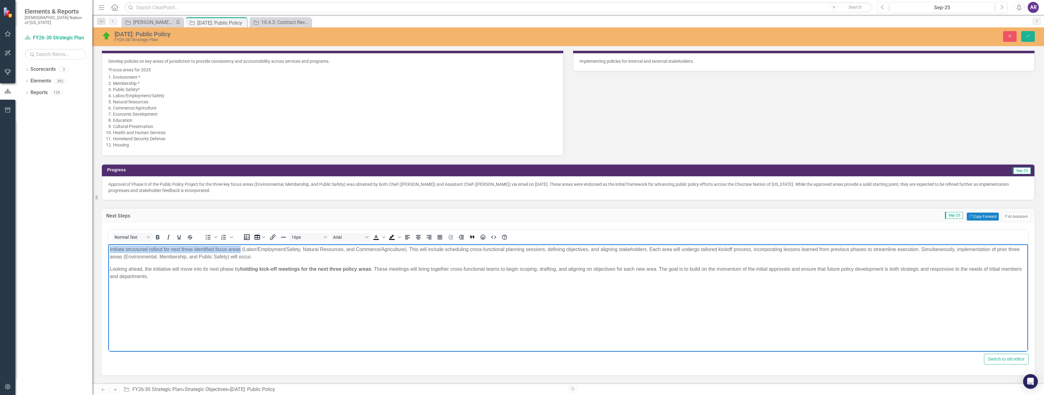
drag, startPoint x: 241, startPoint y: 248, endPoint x: 107, endPoint y: 246, distance: 134.0
click at [108, 246] on html "Initiate structured rollout for next three identified focus areas (Labor/Employ…" at bounding box center [568, 290] width 920 height 92
drag, startPoint x: 376, startPoint y: 269, endPoint x: 104, endPoint y: 266, distance: 271.9
click at [108, 266] on html "Kick-off meetings to be scheduled and/or held for the next phase (Labor/Employm…" at bounding box center [568, 290] width 920 height 92
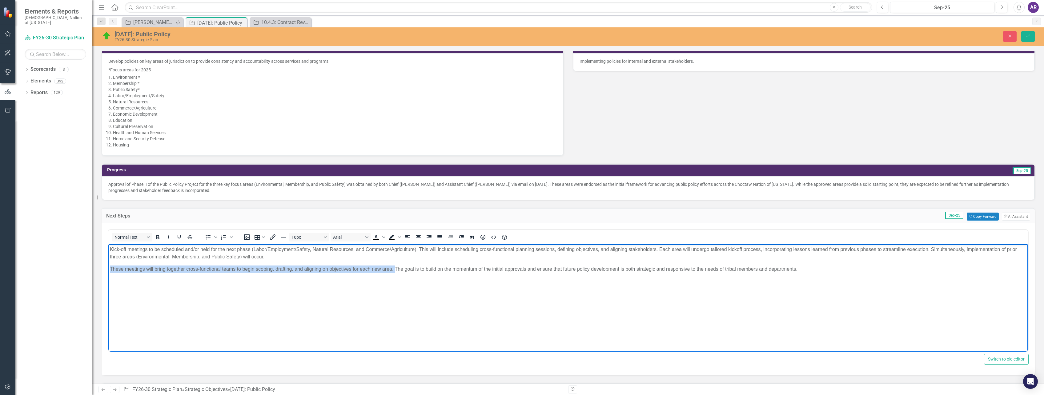
drag, startPoint x: 395, startPoint y: 270, endPoint x: 110, endPoint y: 268, distance: 284.8
click at [110, 268] on p "These meetings will bring together cross-functional teams to begin scoping, dra…" at bounding box center [568, 268] width 917 height 7
copy p "These meetings will bring together cross-functional teams to begin scoping, dra…"
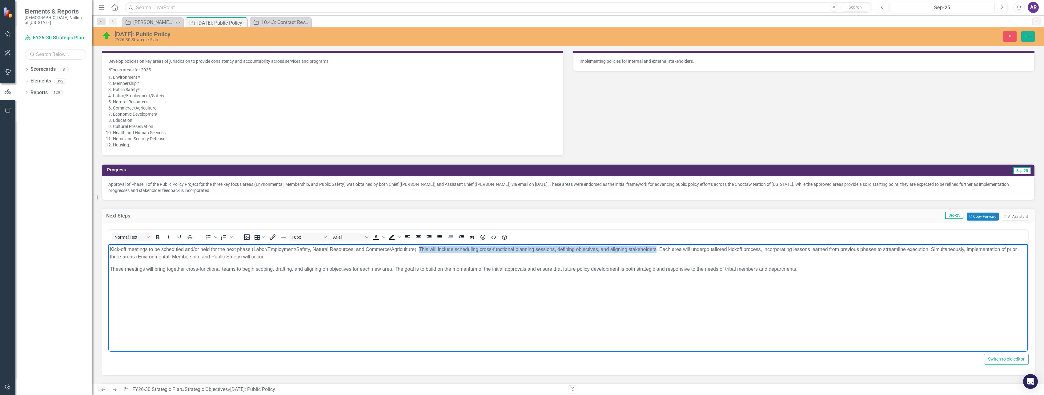
drag, startPoint x: 420, startPoint y: 250, endPoint x: 657, endPoint y: 248, distance: 237.1
click at [657, 248] on p "Kick-off meetings to be scheduled and/or held for the next phase (Labor/Employm…" at bounding box center [568, 253] width 917 height 15
click at [422, 247] on p "Kick-off meetings to be scheduled and/or held for the next phase (Labor/Employm…" at bounding box center [568, 253] width 917 height 15
click at [417, 248] on p "Kick-off meetings to be scheduled and/or held for the next phase (Labor/Employm…" at bounding box center [568, 253] width 917 height 15
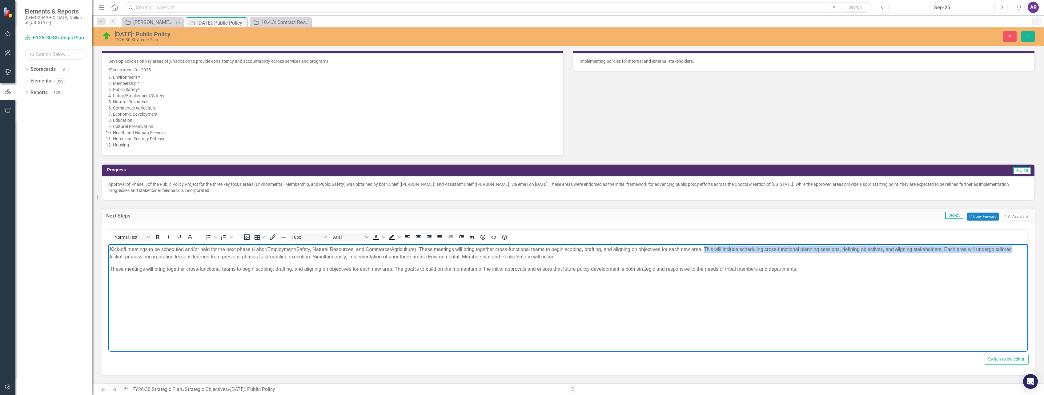
drag, startPoint x: 704, startPoint y: 248, endPoint x: 1020, endPoint y: 249, distance: 315.3
click at [1020, 249] on p "Kick-off meetings to be scheduled and/or held for the next phase (Labor/Employm…" at bounding box center [568, 253] width 917 height 15
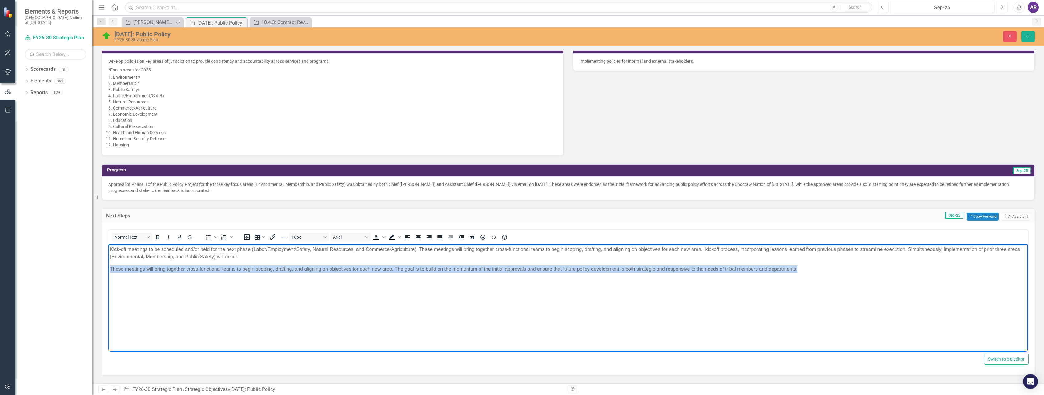
drag, startPoint x: 804, startPoint y: 272, endPoint x: 106, endPoint y: 264, distance: 698.1
click at [108, 264] on html "Kick-off meetings to be scheduled and/or held for the next phase (Labor/Employm…" at bounding box center [568, 290] width 920 height 92
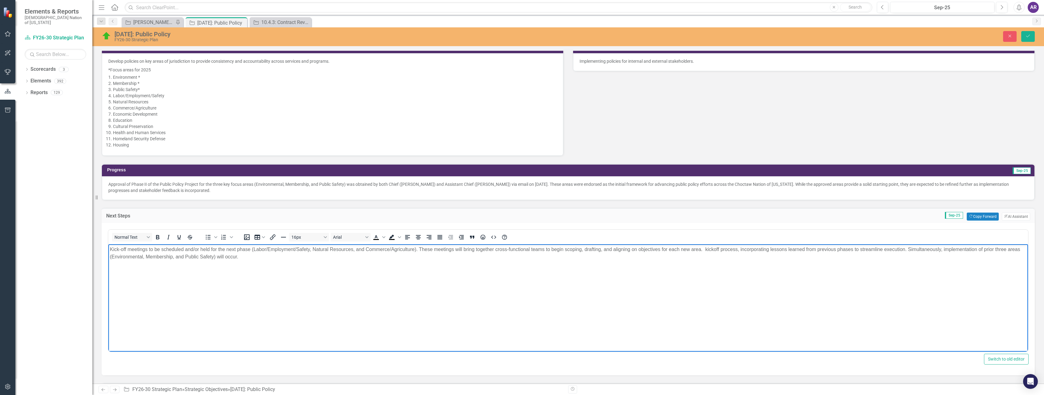
click at [705, 249] on p "Kick-off meetings to be scheduled and/or held for the next phase (Labor/Employm…" at bounding box center [568, 253] width 917 height 15
click at [909, 250] on p "Kick-off meetings to be scheduled and/or held for the next phase (Labor/Employm…" at bounding box center [568, 253] width 917 height 15
drag, startPoint x: 740, startPoint y: 250, endPoint x: 704, endPoint y: 251, distance: 35.4
click at [704, 251] on p "Kick-off meetings to be scheduled and/or held for the next phase (Labor/Employm…" at bounding box center [568, 253] width 917 height 15
click at [231, 257] on p "Kick-off meetings to be scheduled and/or held for the next phase (Labor/Employm…" at bounding box center [568, 253] width 917 height 15
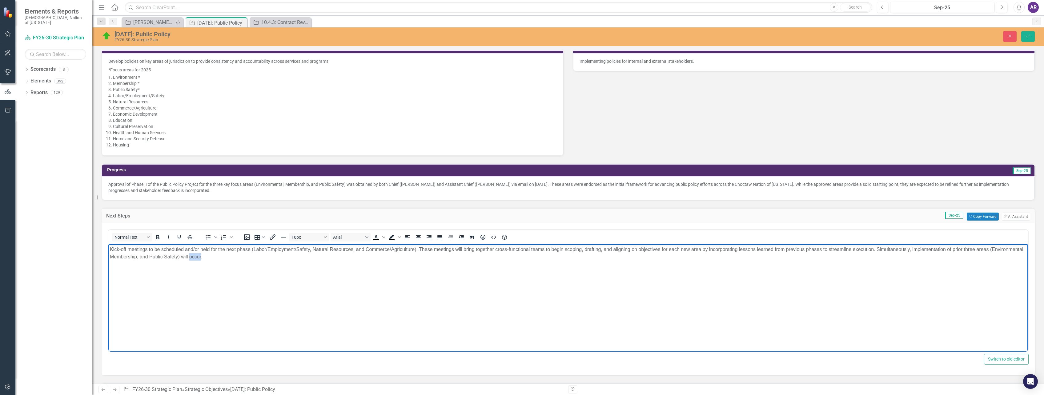
click at [231, 257] on p "Kick-off meetings to be scheduled and/or held for the next phase (Labor/Employm…" at bounding box center [568, 253] width 917 height 15
click at [232, 257] on p "Kick-off meetings to be scheduled and/or held for the next phase (Labor/Employm…" at bounding box center [568, 253] width 917 height 15
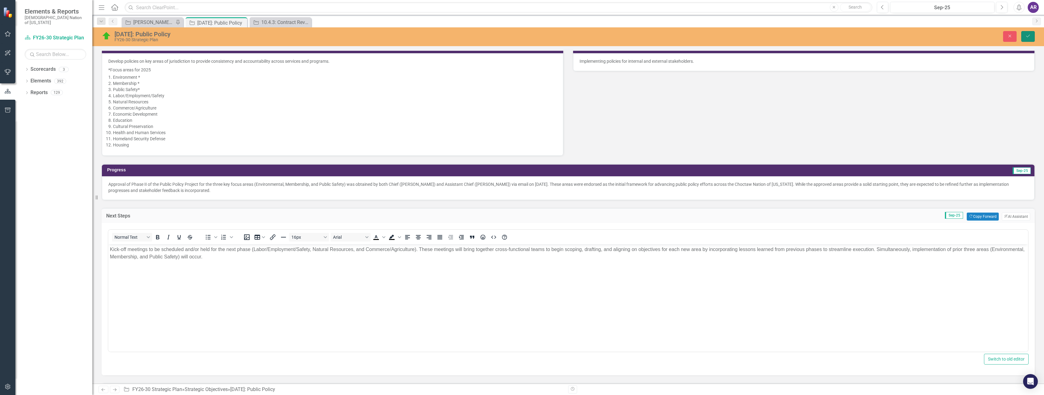
click at [1030, 35] on icon "Save" at bounding box center [1029, 36] width 6 height 4
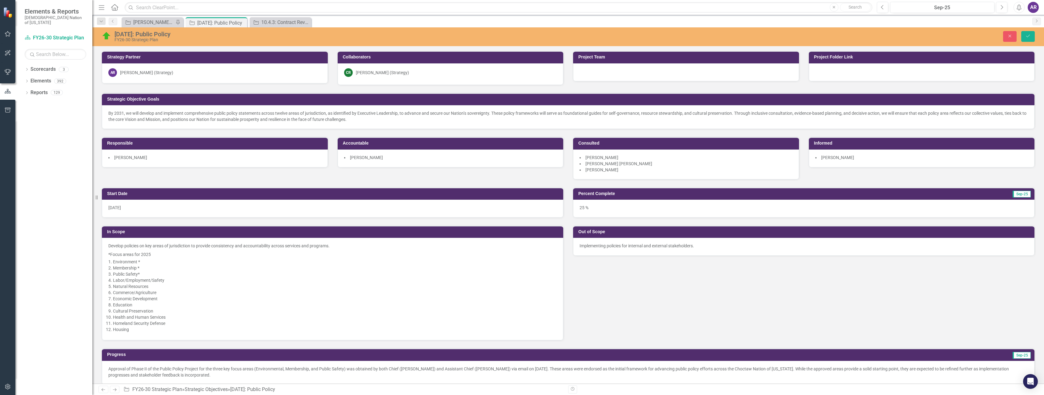
scroll to position [680, 0]
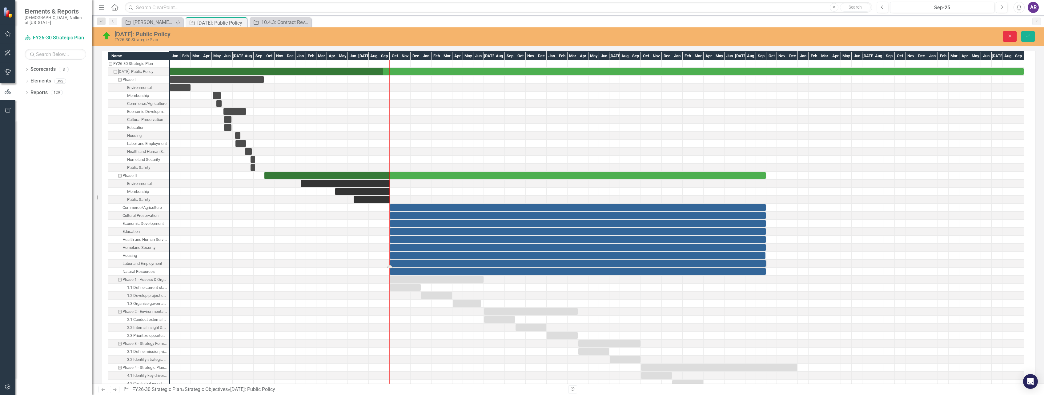
click at [1012, 36] on icon "Close" at bounding box center [1011, 36] width 6 height 4
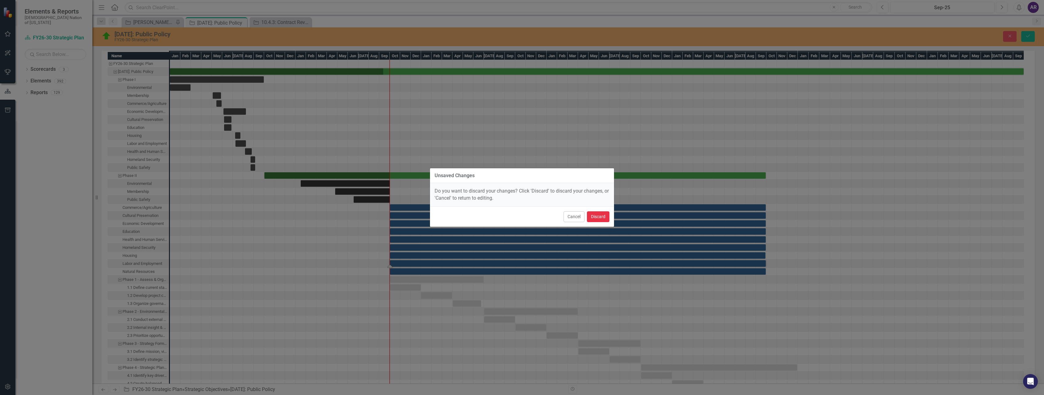
click at [601, 212] on button "Discard" at bounding box center [598, 217] width 22 height 11
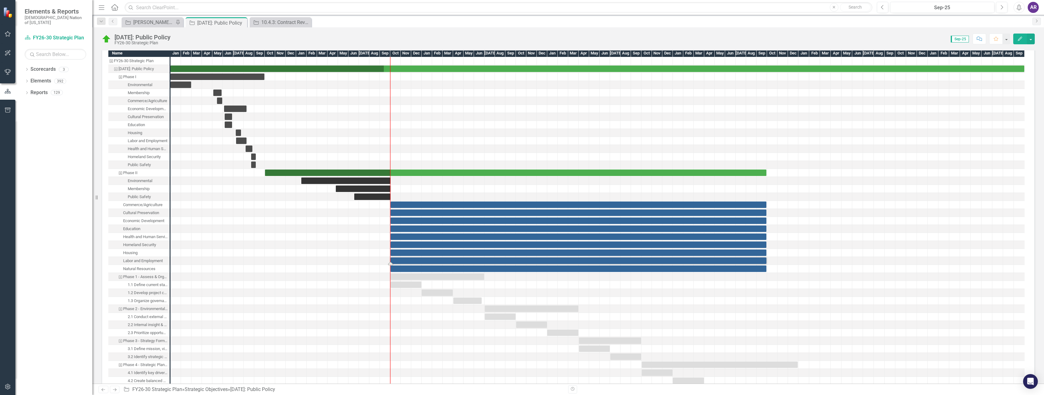
scroll to position [677, 0]
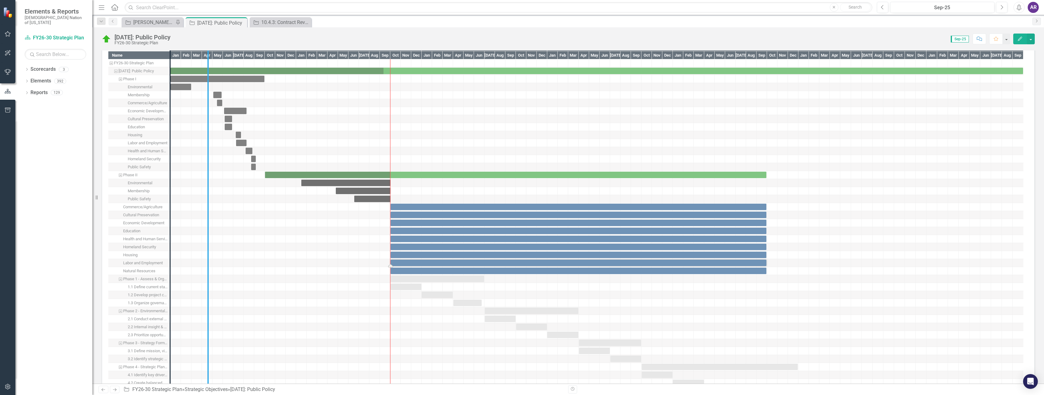
drag, startPoint x: 168, startPoint y: 247, endPoint x: 206, endPoint y: 249, distance: 37.9
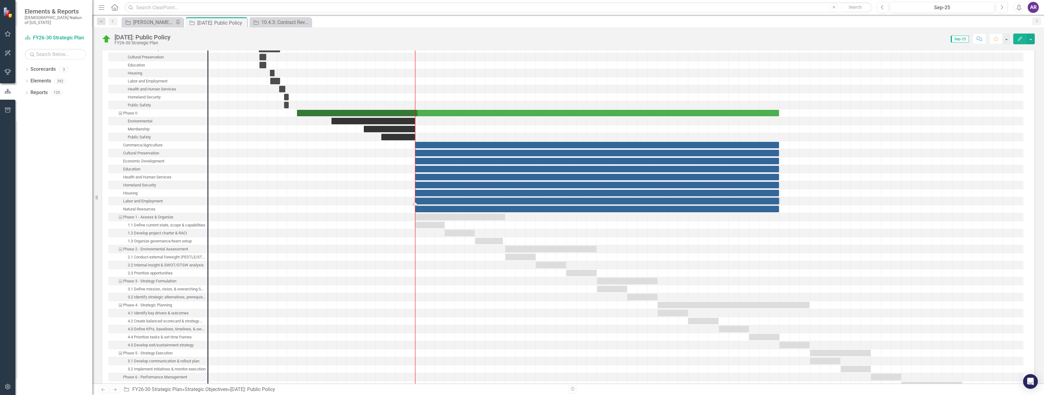
scroll to position [770, 0]
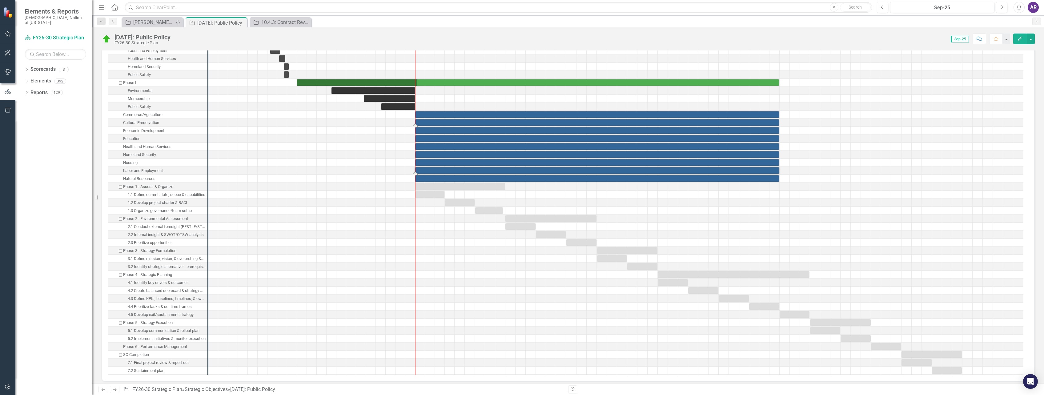
click at [442, 121] on div "Task: Start date: 2025-10-01 End date: 2028-09-29" at bounding box center [597, 122] width 364 height 6
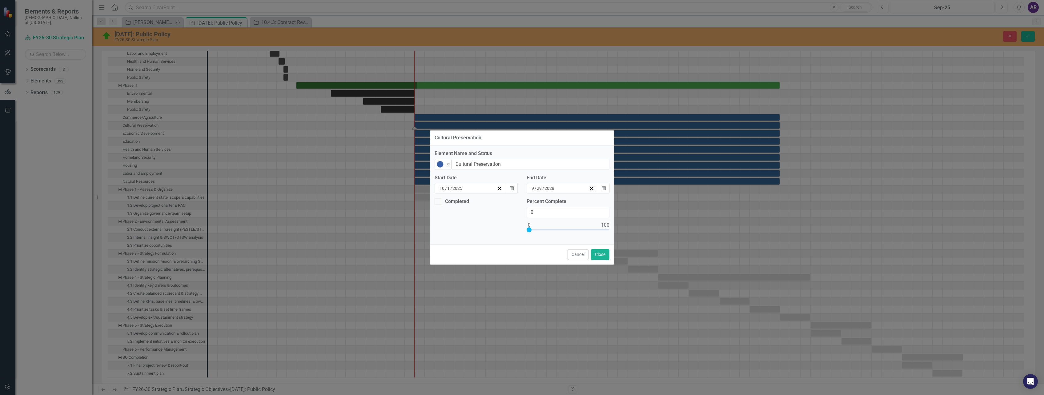
scroll to position [772, 0]
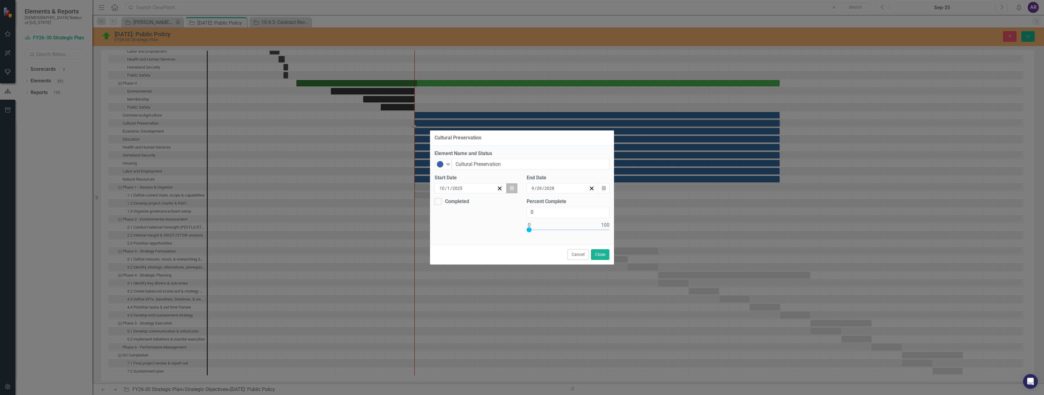
click at [510, 186] on button "Calendar" at bounding box center [512, 188] width 12 height 10
click at [529, 200] on button "»" at bounding box center [536, 201] width 14 height 14
click at [497, 221] on button "1" at bounding box center [504, 220] width 15 height 11
click at [597, 253] on button "Close" at bounding box center [600, 254] width 18 height 11
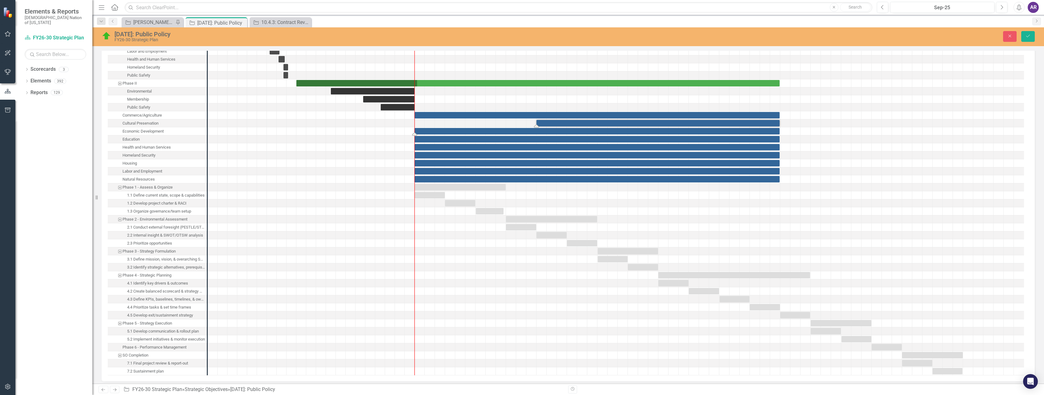
click at [423, 131] on div "Task: Start date: 2025-10-01 End date: 2028-09-29" at bounding box center [597, 131] width 365 height 6
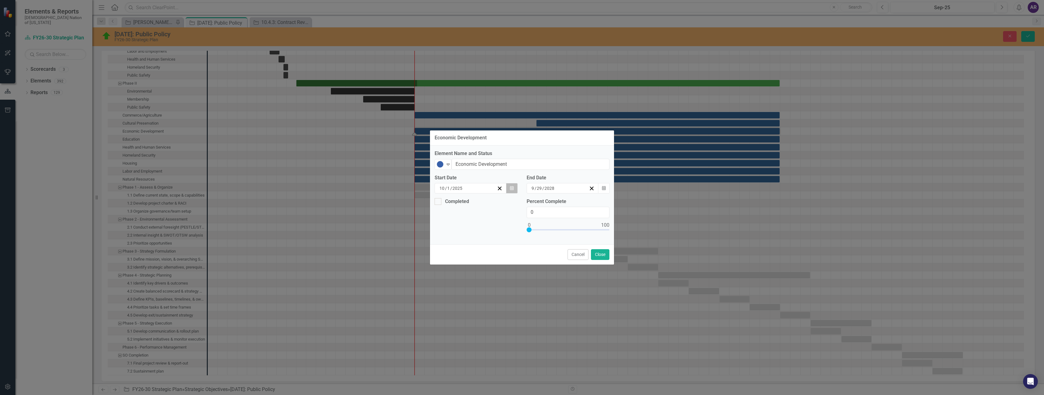
click at [513, 190] on icon "Calendar" at bounding box center [512, 188] width 4 height 4
click at [529, 204] on button "»" at bounding box center [536, 201] width 14 height 14
click at [497, 224] on button "1" at bounding box center [504, 220] width 15 height 11
click at [605, 255] on button "Close" at bounding box center [600, 254] width 18 height 11
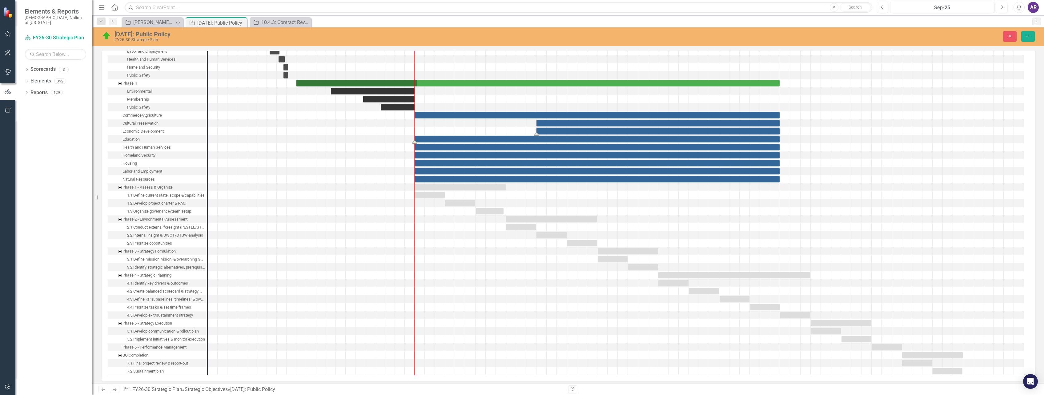
click at [437, 138] on div "Task: Start date: 2025-10-01 End date: 2028-09-29" at bounding box center [597, 139] width 365 height 6
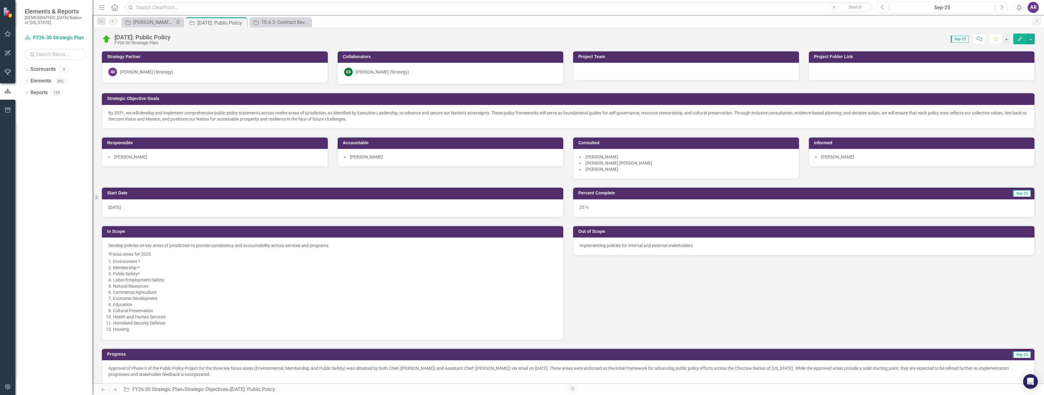
scroll to position [708, 0]
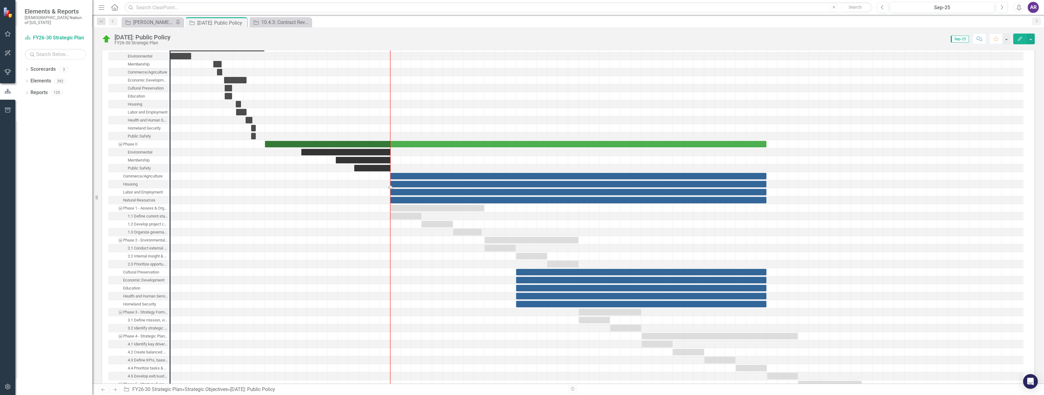
click at [475, 185] on div "Task: Start date: 2025-10-01 End date: 2028-09-29" at bounding box center [579, 184] width 376 height 6
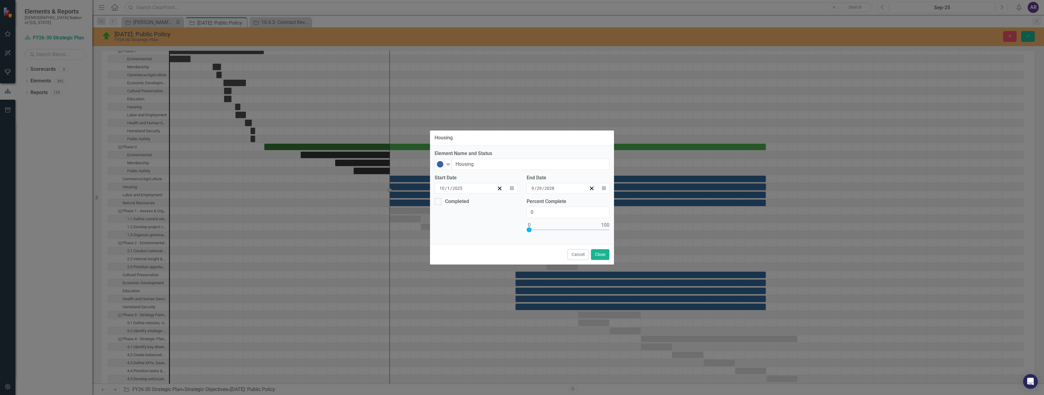
scroll to position [710, 0]
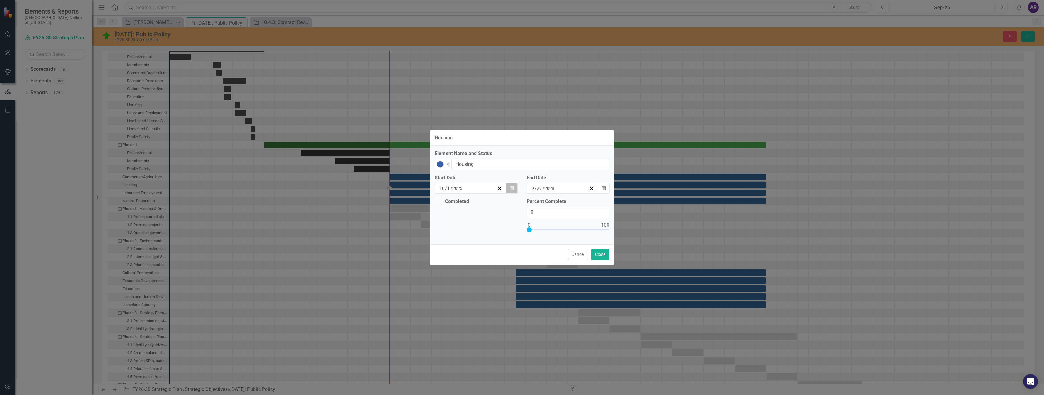
click at [514, 189] on icon "button" at bounding box center [512, 188] width 4 height 4
click at [511, 188] on icon "button" at bounding box center [512, 188] width 4 height 4
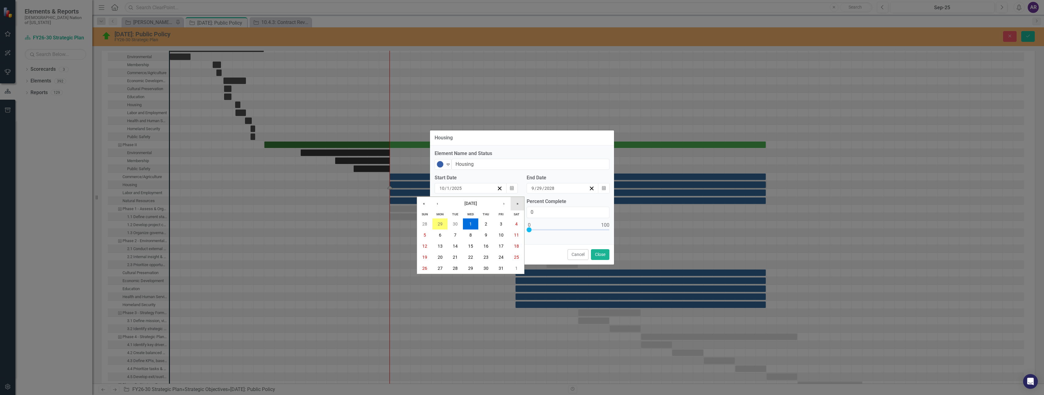
click at [518, 203] on button "»" at bounding box center [518, 204] width 14 height 14
click at [484, 223] on button "1" at bounding box center [486, 224] width 15 height 11
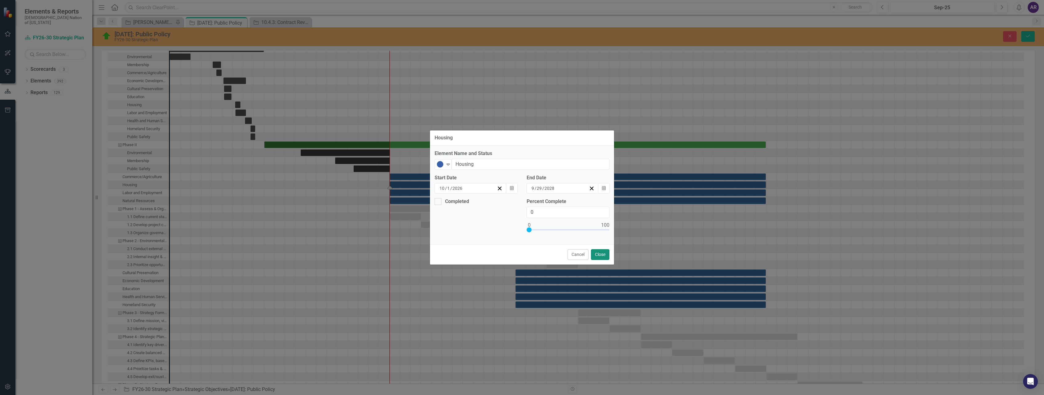
click at [601, 253] on button "Close" at bounding box center [600, 254] width 18 height 11
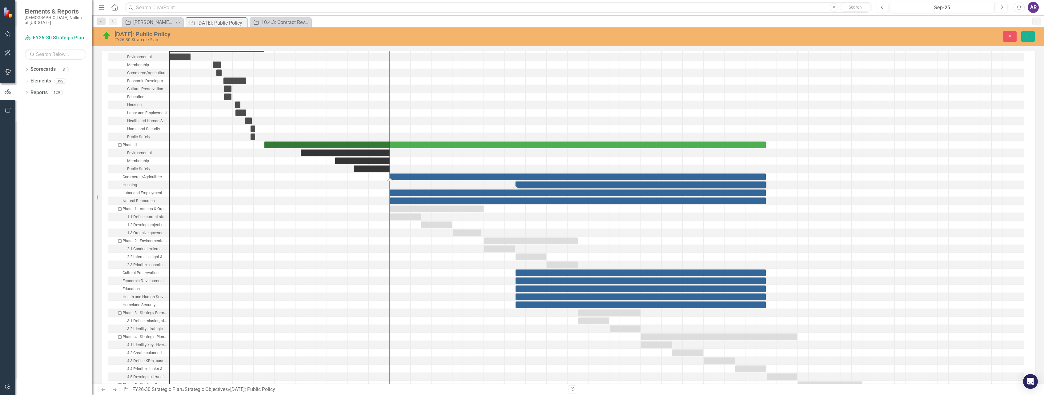
click at [547, 176] on div "Task: Start date: 2025-10-01 End date: 2028-09-29" at bounding box center [578, 177] width 376 height 6
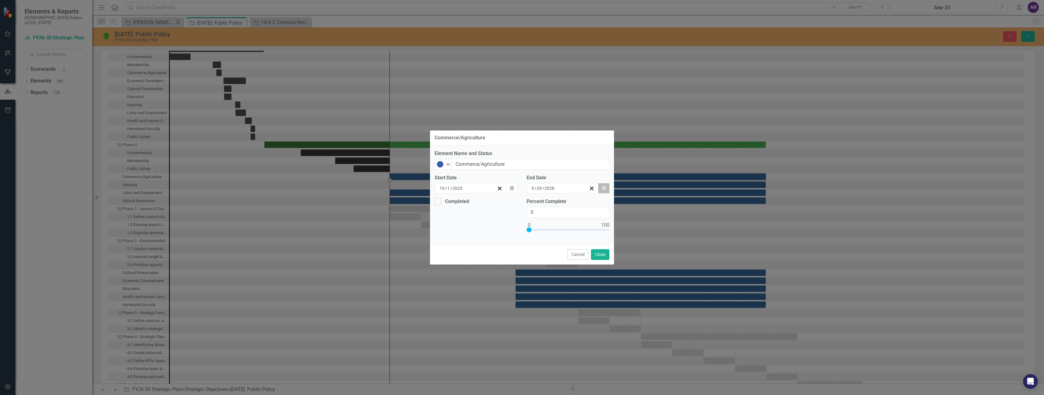
click at [604, 190] on icon "Calendar" at bounding box center [604, 188] width 4 height 4
click at [505, 203] on button "«" at bounding box center [498, 201] width 14 height 14
click at [547, 266] on abbr "30" at bounding box center [544, 265] width 5 height 5
click at [597, 255] on button "Close" at bounding box center [600, 254] width 18 height 11
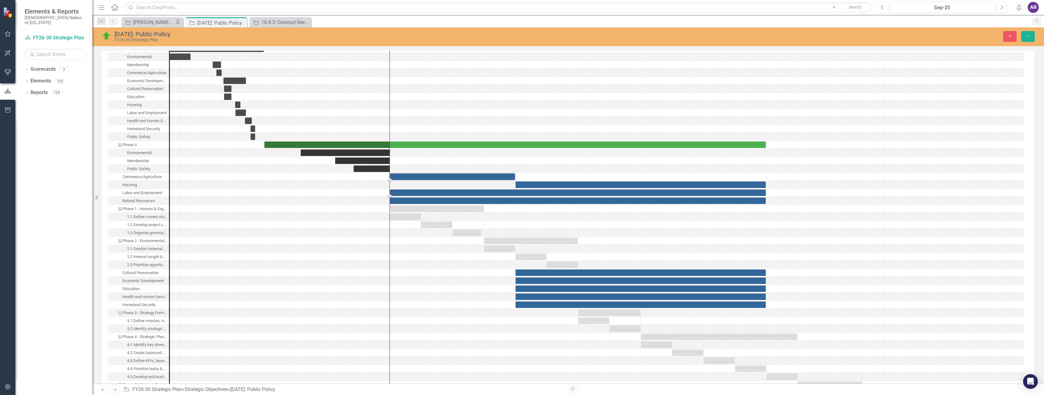
click at [520, 192] on div "Task: Start date: 2025-10-01 End date: 2028-09-29" at bounding box center [578, 193] width 376 height 6
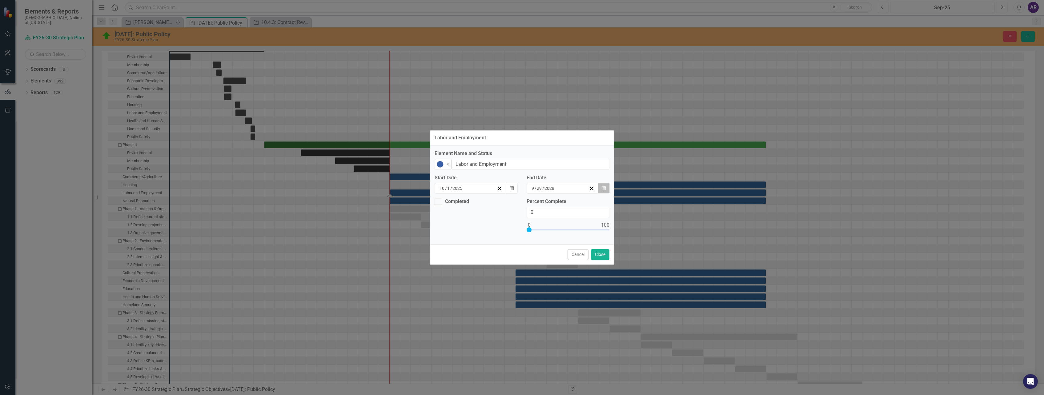
click at [602, 188] on button "Calendar" at bounding box center [604, 188] width 12 height 10
click at [505, 203] on button "«" at bounding box center [498, 201] width 14 height 14
click at [552, 264] on button "30" at bounding box center [544, 265] width 15 height 11
click at [601, 253] on button "Close" at bounding box center [600, 254] width 18 height 11
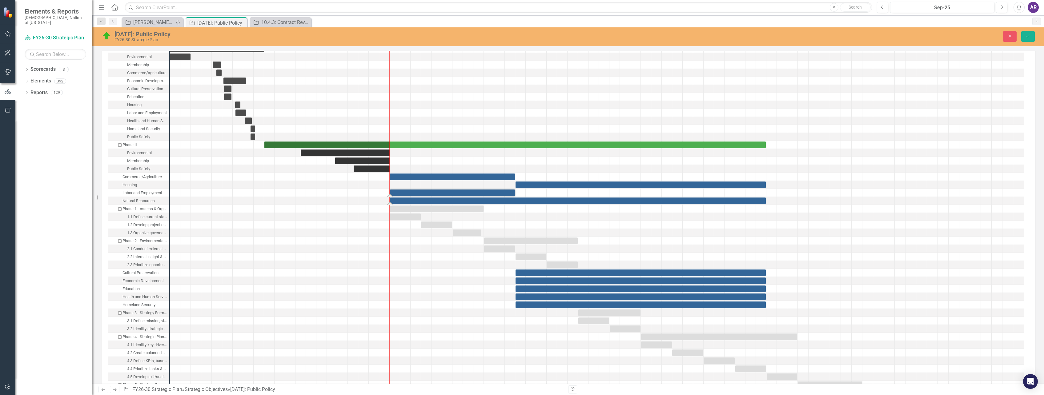
click at [499, 200] on div "Task: Start date: 2025-10-01 End date: 2028-09-29" at bounding box center [578, 201] width 376 height 6
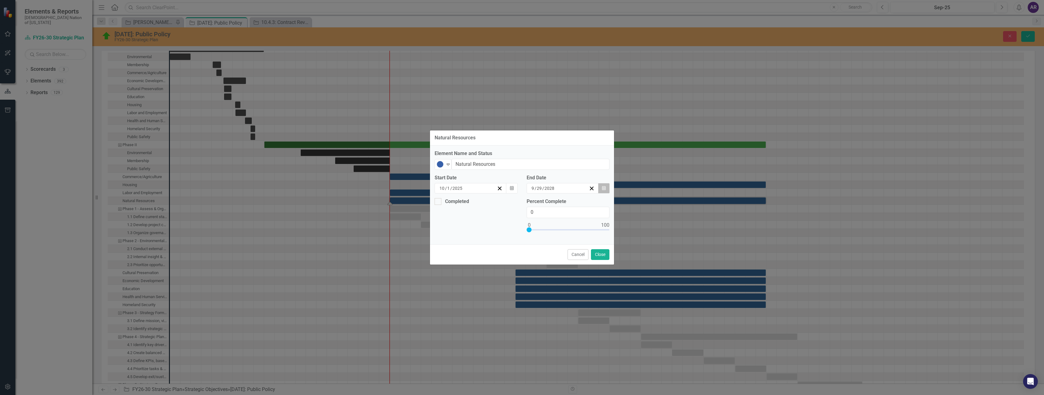
click at [604, 188] on icon "button" at bounding box center [604, 188] width 4 height 4
click at [505, 206] on button "«" at bounding box center [498, 201] width 14 height 14
click at [552, 265] on button "30" at bounding box center [544, 265] width 15 height 11
click at [595, 255] on button "Close" at bounding box center [600, 254] width 18 height 11
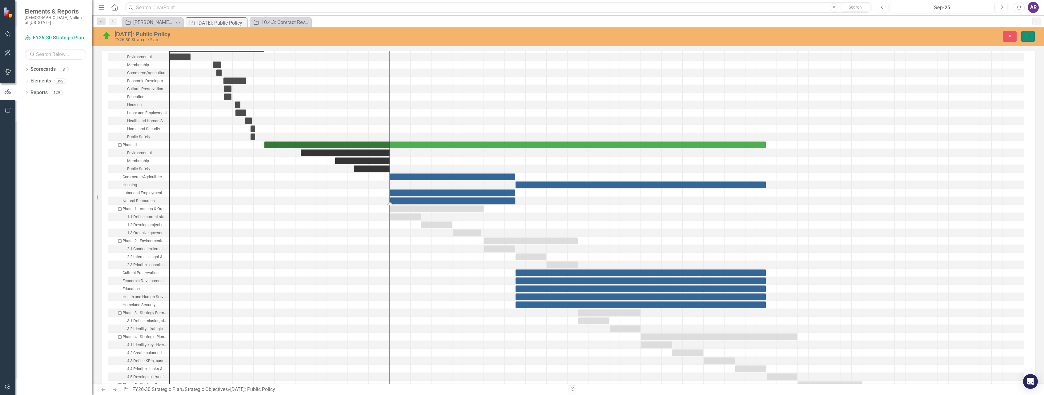
click at [1028, 37] on icon "Save" at bounding box center [1029, 36] width 6 height 4
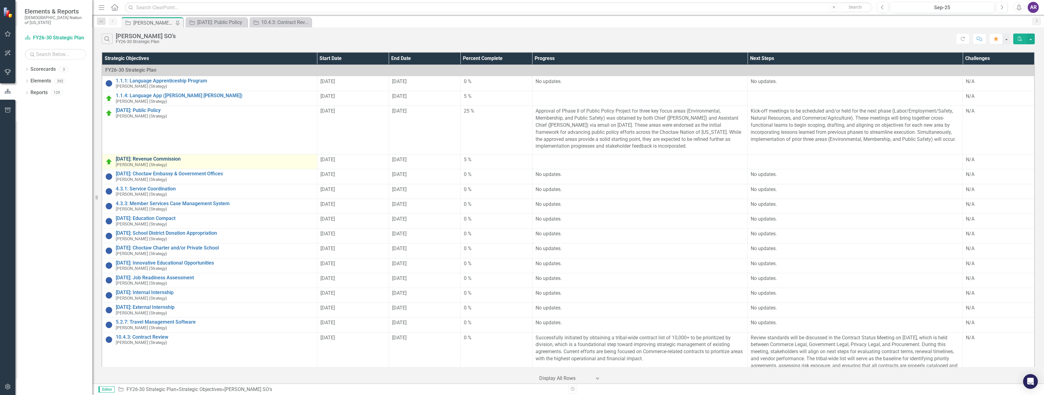
click at [177, 161] on link "[DATE]: Revenue Commission" at bounding box center [215, 159] width 198 height 6
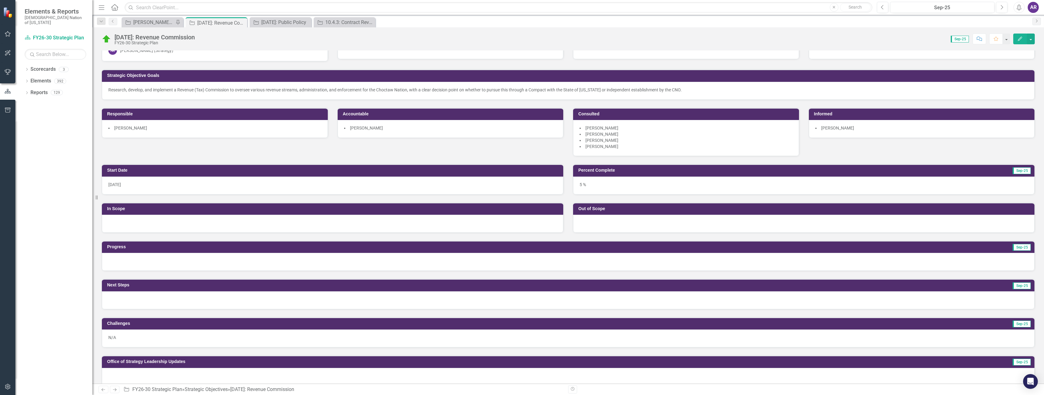
scroll to position [31, 0]
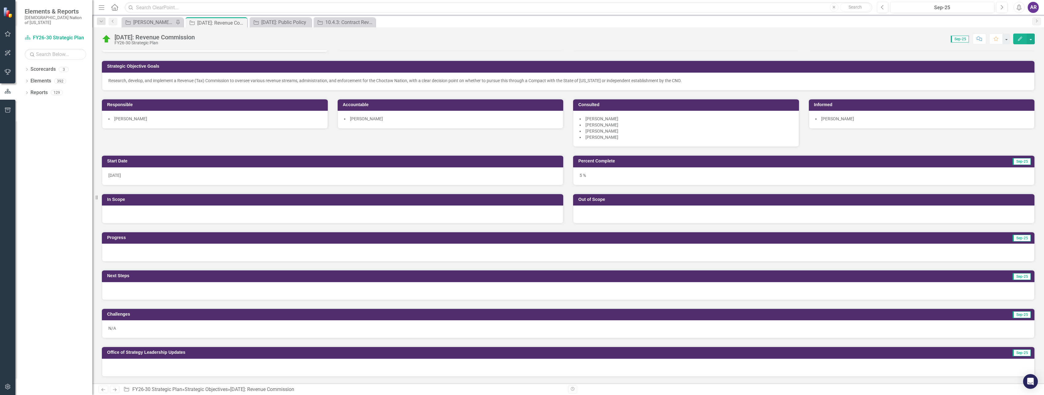
click at [206, 247] on div at bounding box center [568, 253] width 933 height 18
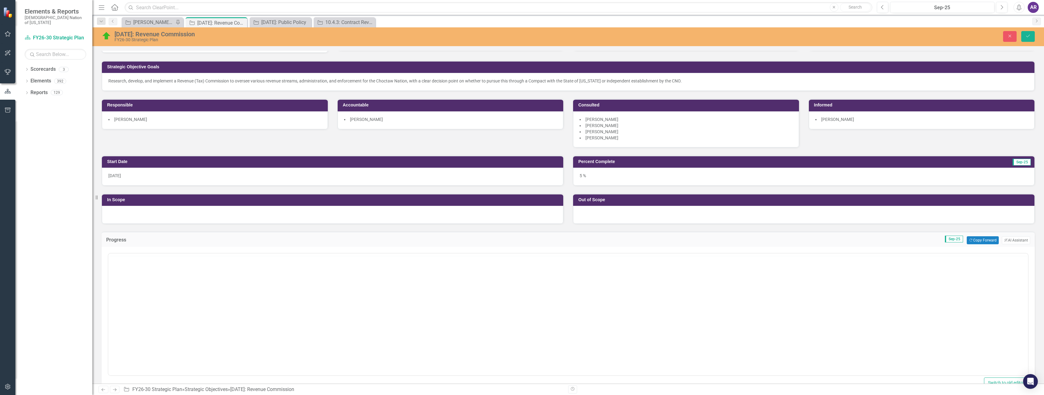
scroll to position [0, 0]
click at [978, 243] on button "Copy Forward Copy Forward" at bounding box center [983, 240] width 32 height 8
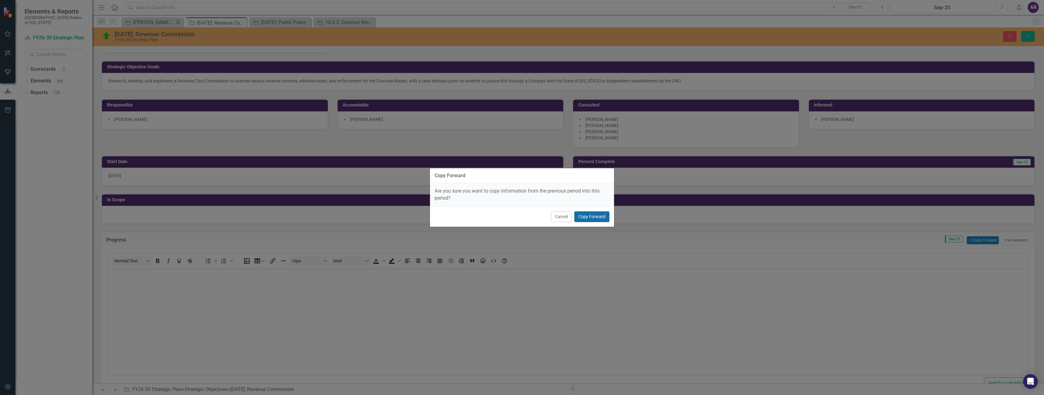
click at [596, 216] on button "Copy Forward" at bounding box center [592, 217] width 35 height 11
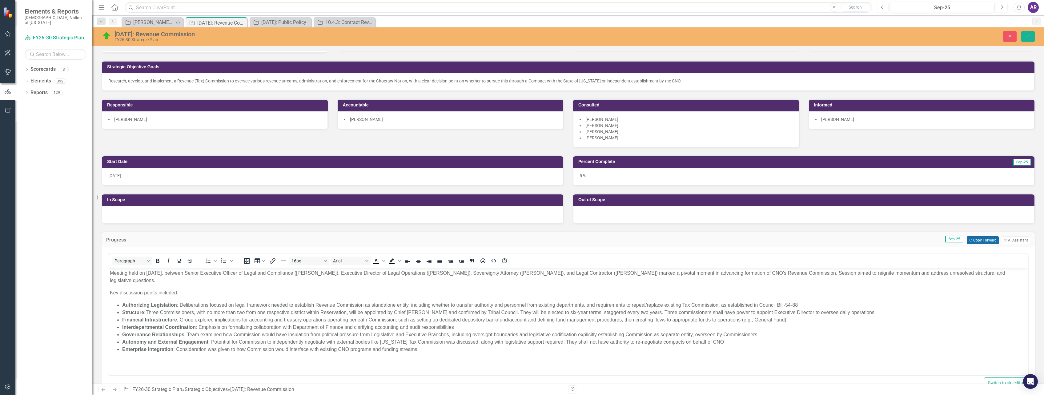
scroll to position [62, 0]
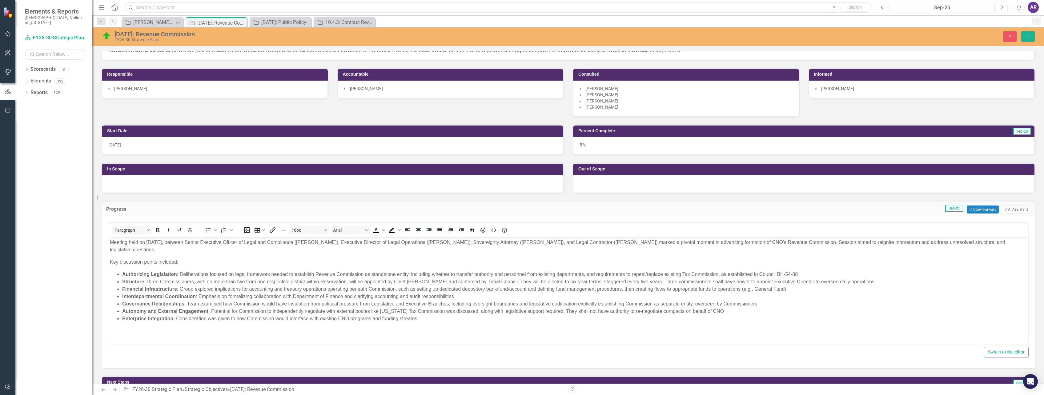
click at [253, 187] on div at bounding box center [333, 184] width 462 height 18
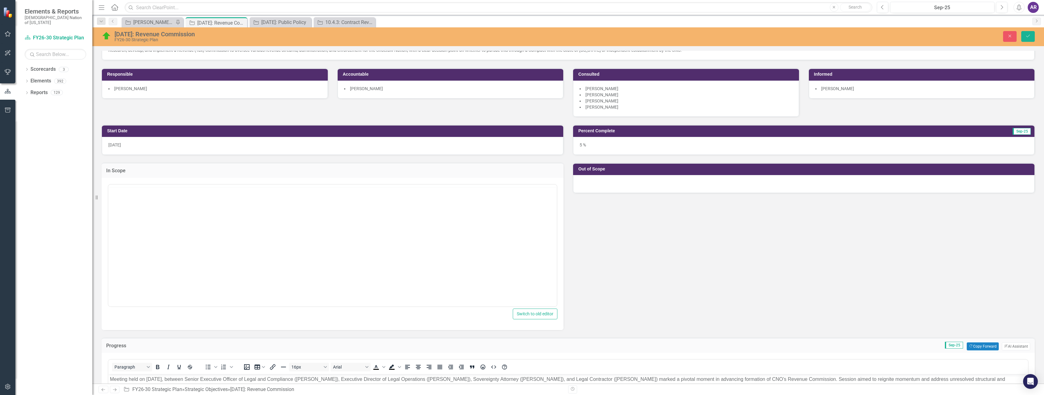
scroll to position [0, 0]
click at [477, 234] on body "Rich Text Area. Press ALT-0 for help." at bounding box center [332, 245] width 449 height 92
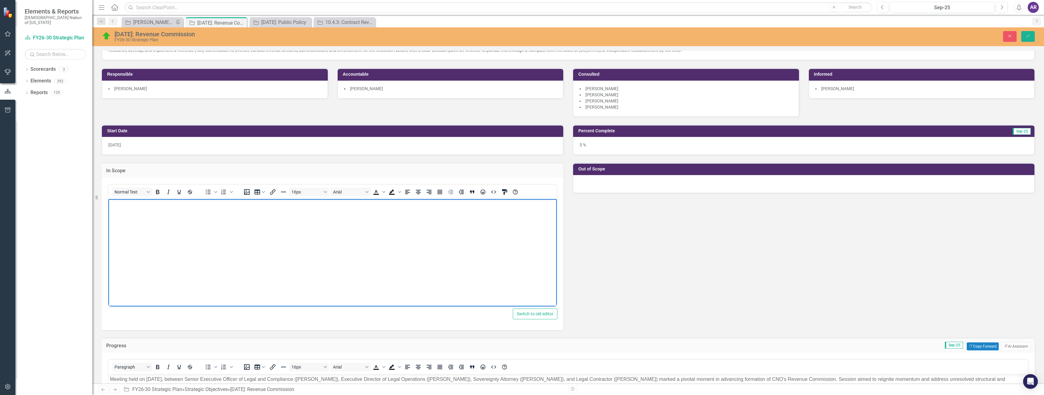
click at [519, 241] on body "Rich Text Area. Press ALT-0 for help." at bounding box center [332, 245] width 449 height 92
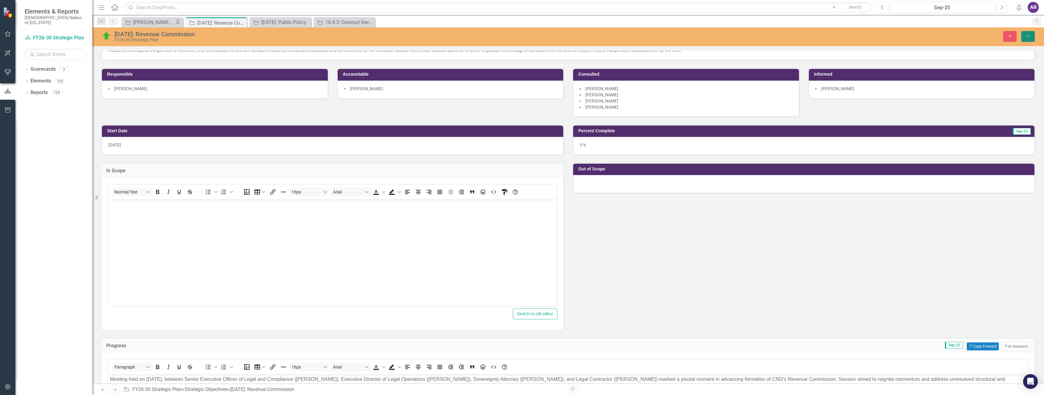
click at [1027, 34] on button "Save" at bounding box center [1029, 36] width 14 height 11
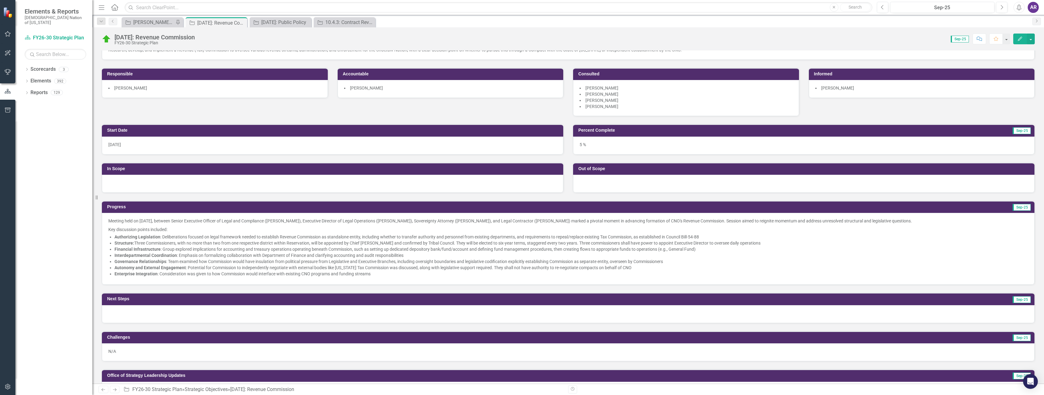
scroll to position [92, 0]
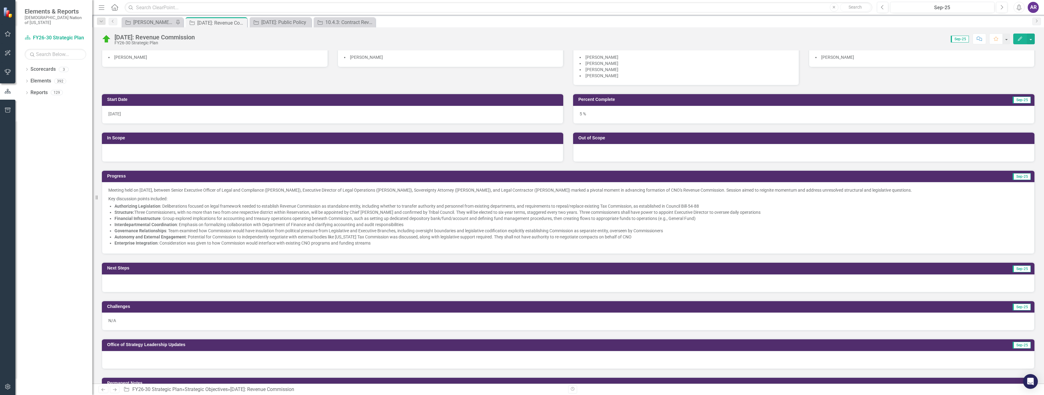
click at [326, 285] on div at bounding box center [568, 284] width 933 height 18
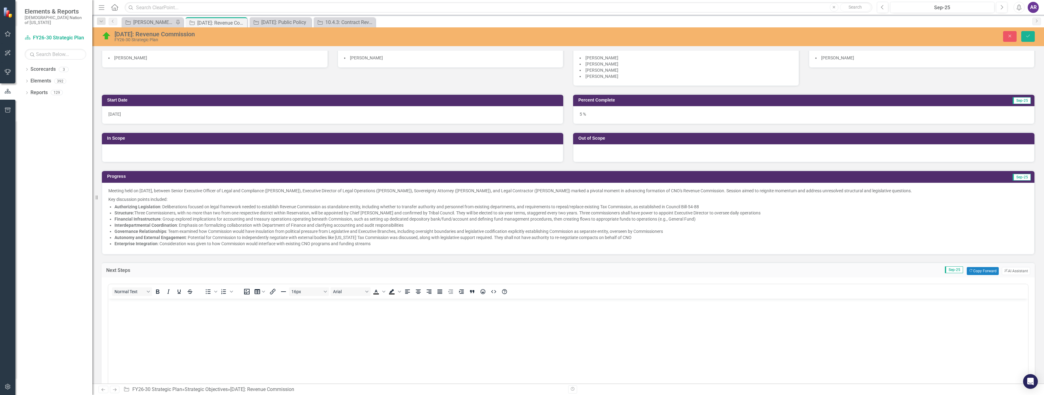
scroll to position [0, 0]
click at [333, 327] on body "Rich Text Area. Press ALT-0 for help." at bounding box center [568, 345] width 920 height 92
click at [981, 273] on button "Copy Forward Copy Forward" at bounding box center [983, 271] width 32 height 8
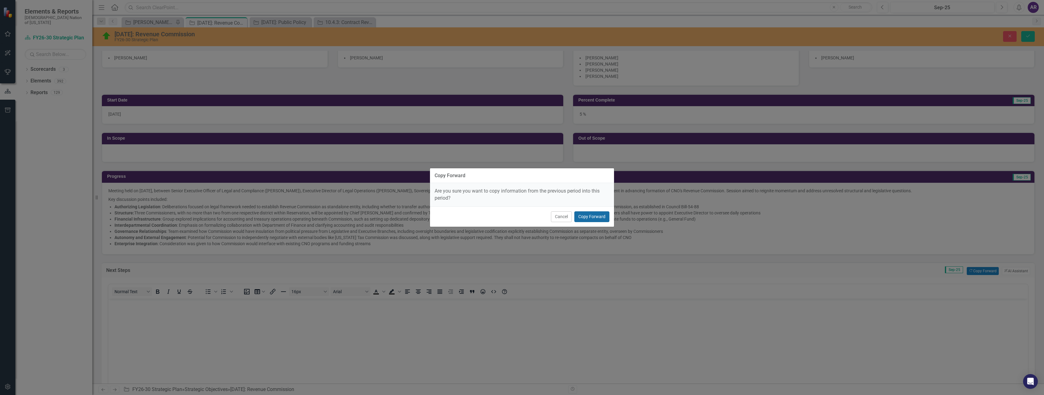
click at [594, 214] on button "Copy Forward" at bounding box center [592, 217] width 35 height 11
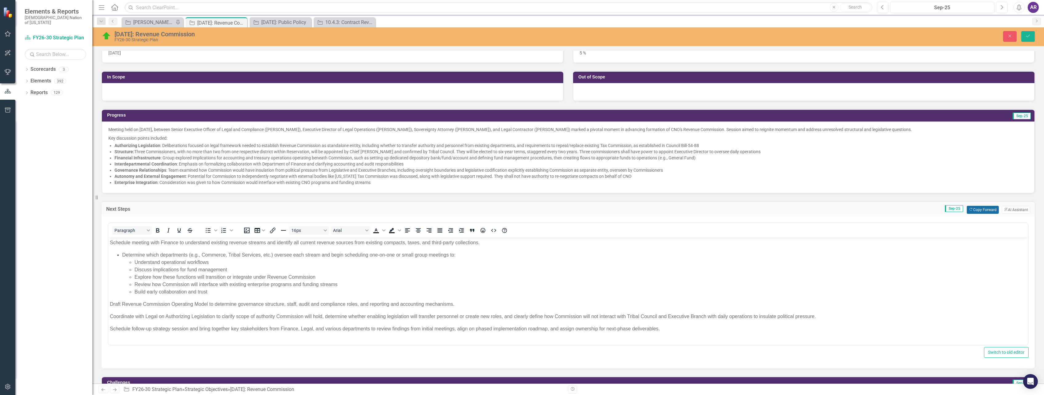
scroll to position [154, 0]
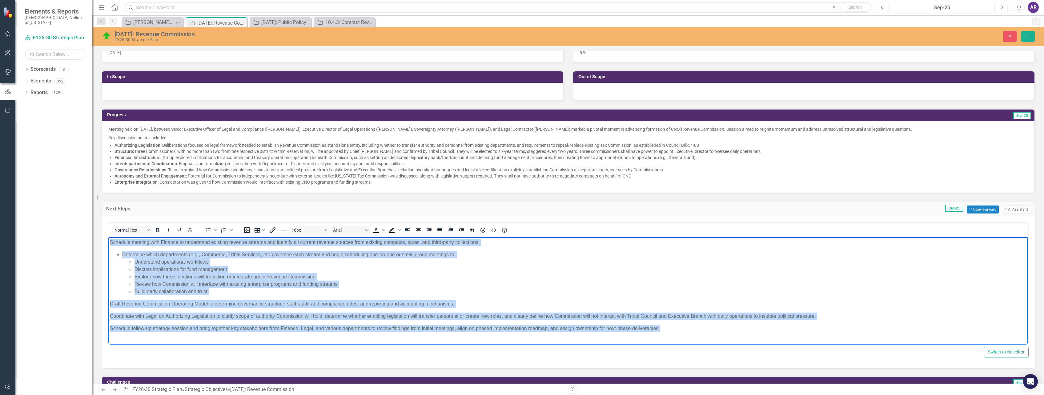
drag, startPoint x: 665, startPoint y: 328, endPoint x: 109, endPoint y: 244, distance: 562.4
click at [109, 244] on body "Schedule meeting with Finance to understand existing revenue streams and identi…" at bounding box center [568, 288] width 920 height 102
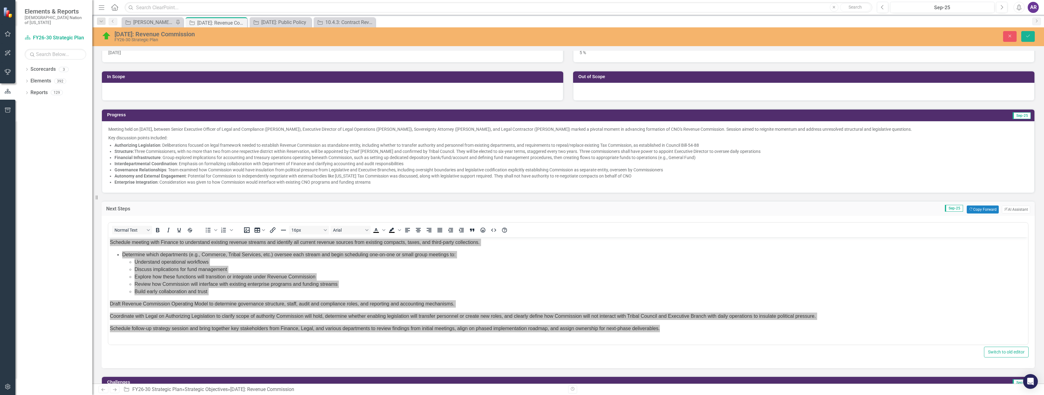
click at [316, 203] on div "Next Steps Sep-25 Copy Forward Copy Forward ClearPoint AI AI Assistant" at bounding box center [569, 208] width 934 height 15
click at [795, 203] on div "Next Steps Sep-25 Copy Forward Copy Forward ClearPoint AI AI Assistant" at bounding box center [569, 208] width 934 height 15
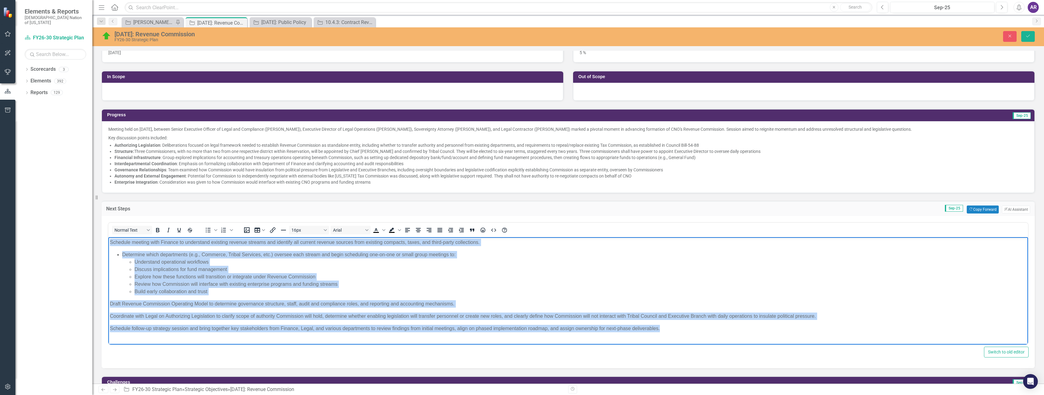
click at [835, 242] on p "Schedule meeting with Finance to understand existing revenue streams and identi…" at bounding box center [568, 242] width 917 height 7
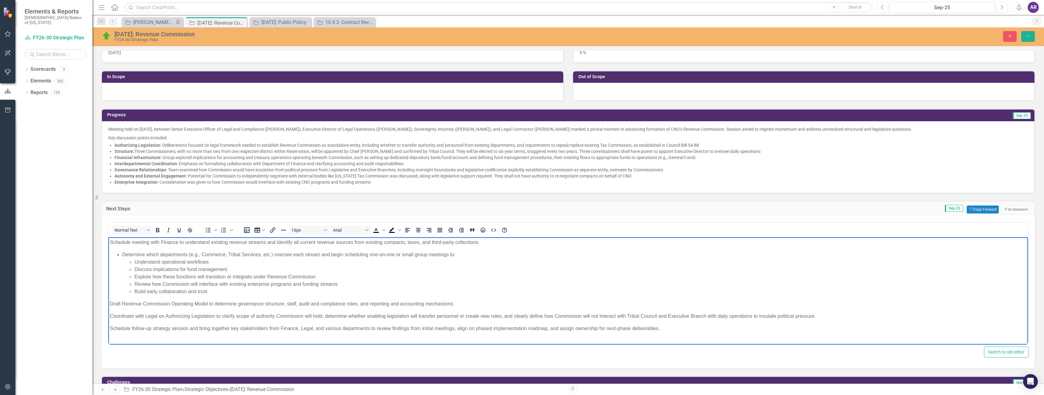
click at [866, 285] on li "Review how Commission will interface with existing enterprise programs and fund…" at bounding box center [581, 284] width 892 height 7
drag, startPoint x: 231, startPoint y: 289, endPoint x: 127, endPoint y: 291, distance: 103.5
click at [127, 291] on ul "Understand operational workflows Discuss implications for fund management Explo…" at bounding box center [574, 276] width 905 height 37
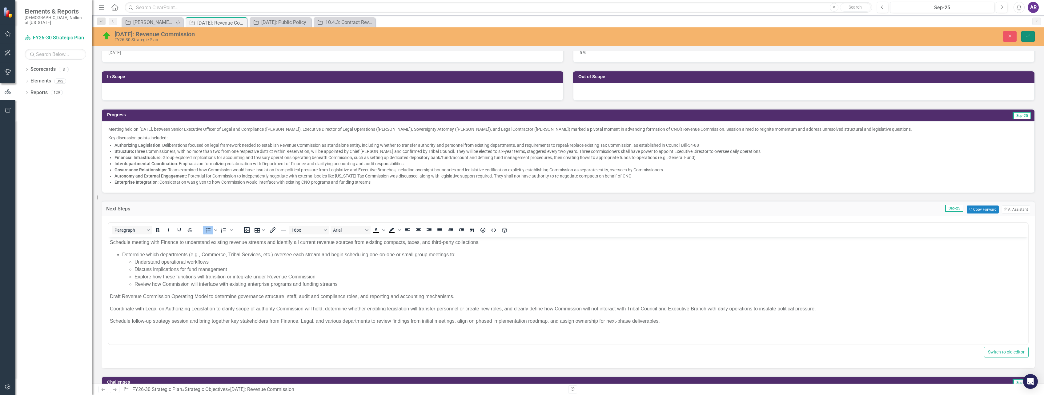
click at [1024, 38] on button "Save" at bounding box center [1029, 36] width 14 height 11
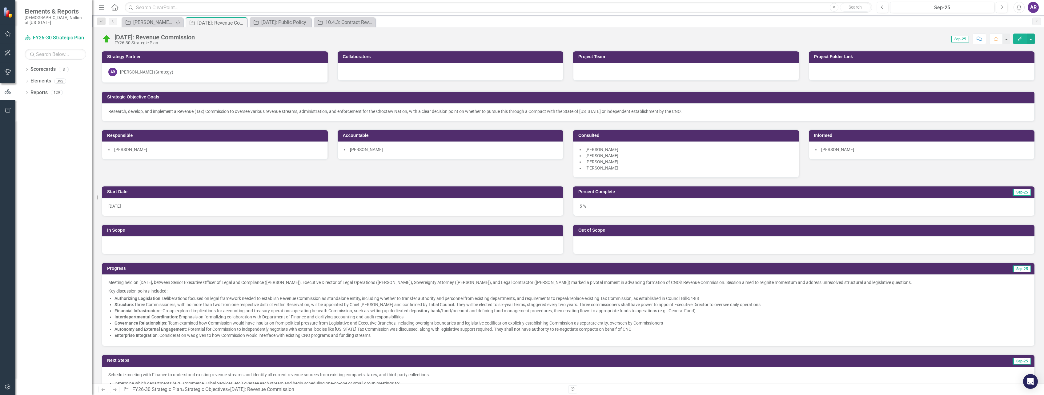
scroll to position [31, 0]
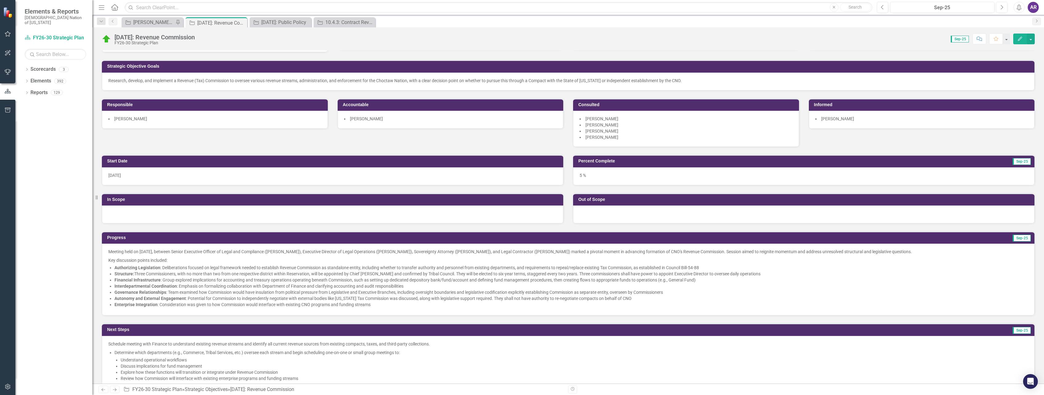
click at [337, 279] on li "Financial Infrastructure : Group explored implications for accounting and treas…" at bounding box center [572, 280] width 914 height 6
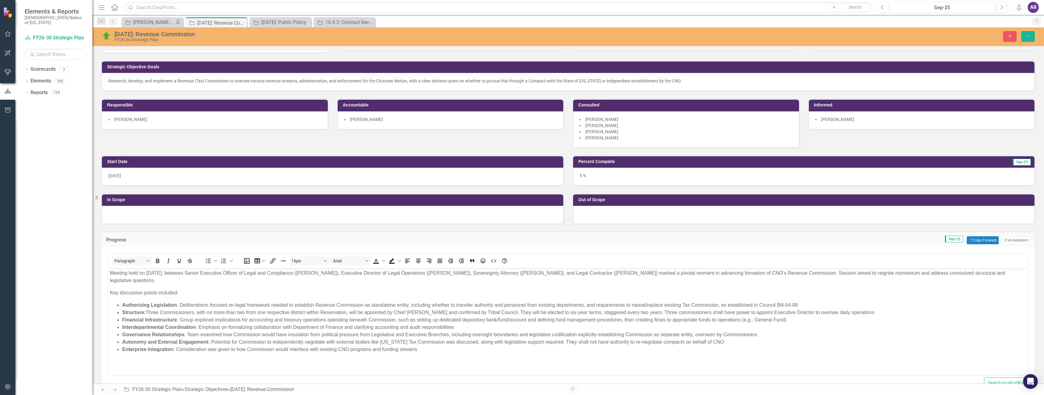
scroll to position [0, 0]
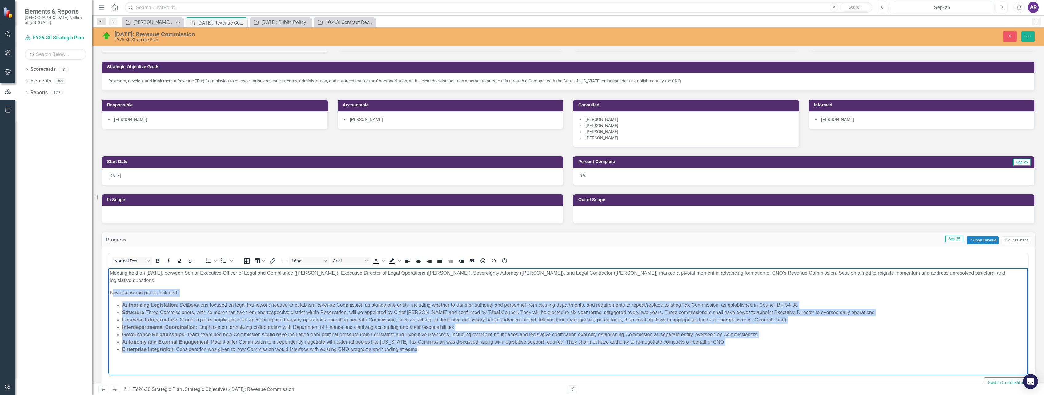
drag, startPoint x: 421, startPoint y: 348, endPoint x: 112, endPoint y: 289, distance: 314.7
click at [112, 289] on body "Meeting held on August 26, 2025, between Senior Executive Officer of Legal and …" at bounding box center [568, 314] width 920 height 92
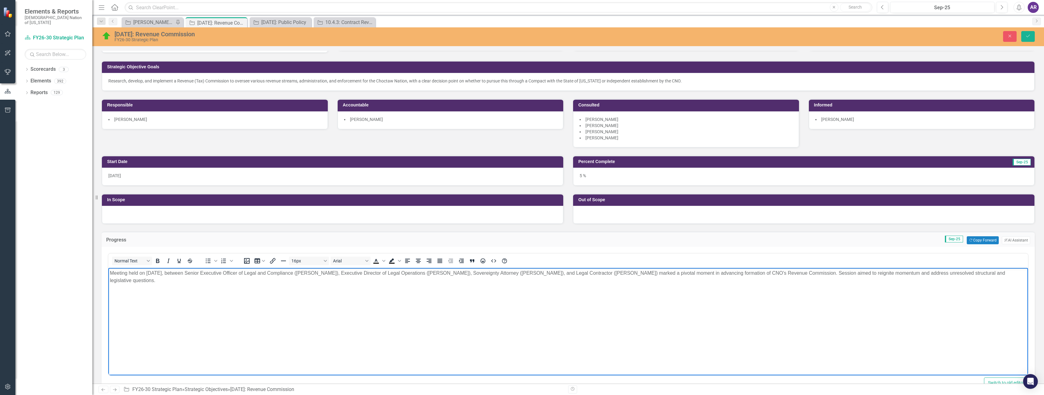
click at [110, 273] on body "Meeting held on August 26, 2025, between Senior Executive Officer of Legal and …" at bounding box center [568, 314] width 920 height 92
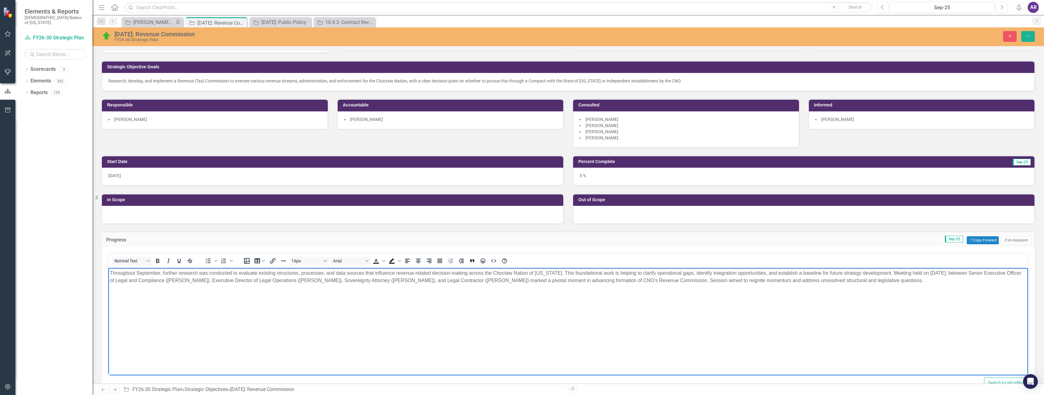
click at [931, 274] on p "Throughout September, further research was conducted to evaluate existing struc…" at bounding box center [568, 277] width 917 height 15
click at [956, 276] on p "Throughout September, further research was conducted to evaluate existing struc…" at bounding box center [568, 277] width 917 height 15
drag, startPoint x: 992, startPoint y: 273, endPoint x: 526, endPoint y: 279, distance: 465.6
click at [526, 280] on p "Throughout September, further research was conducted to evaluate existing struc…" at bounding box center [568, 277] width 917 height 15
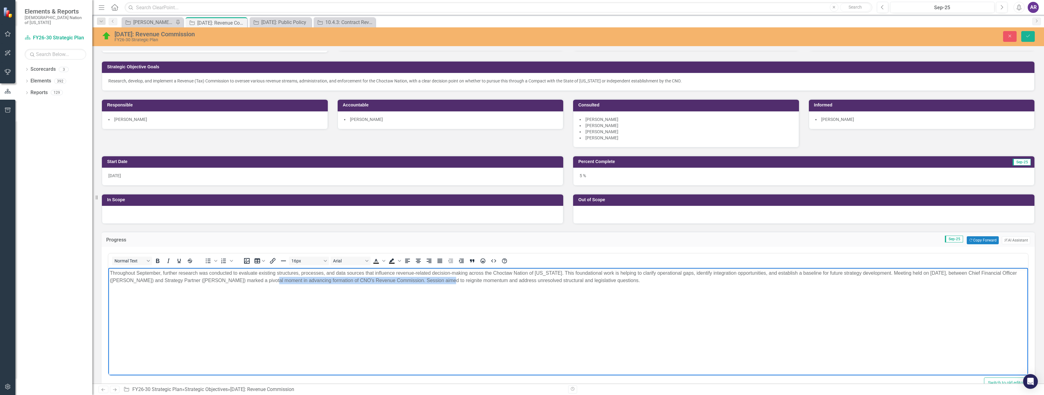
drag, startPoint x: 455, startPoint y: 281, endPoint x: 277, endPoint y: 279, distance: 177.4
click at [277, 279] on p "Throughout September, further research was conducted to evaluate existing struc…" at bounding box center [568, 277] width 917 height 15
drag, startPoint x: 632, startPoint y: 281, endPoint x: 407, endPoint y: 280, distance: 225.1
click at [407, 280] on p "Throughout September, further research was conducted to evaluate existing struc…" at bounding box center [568, 277] width 917 height 15
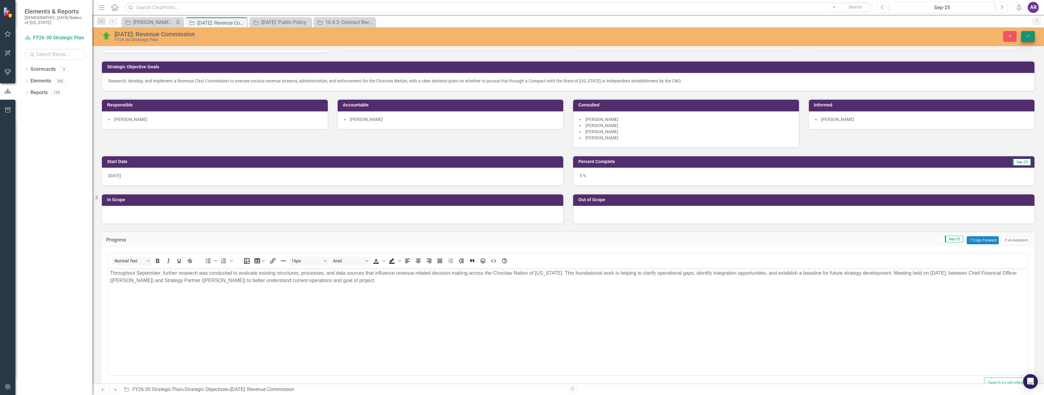
click at [1029, 37] on icon "Save" at bounding box center [1029, 36] width 6 height 4
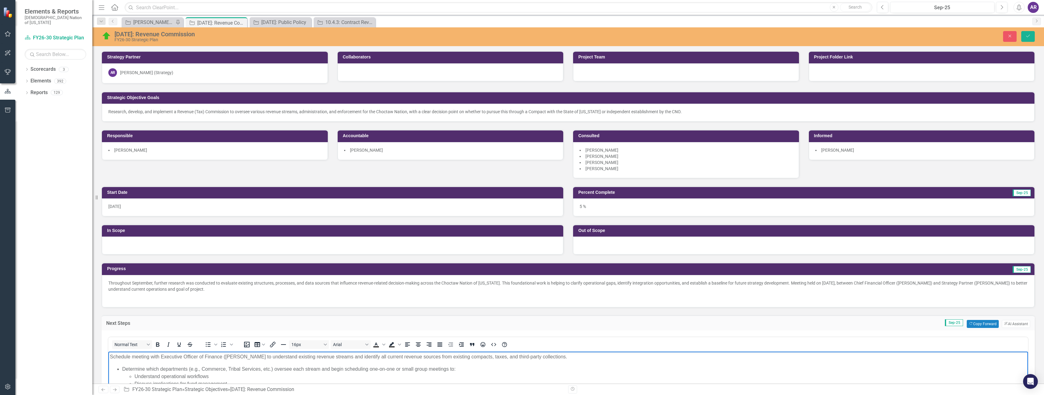
scroll to position [92, 0]
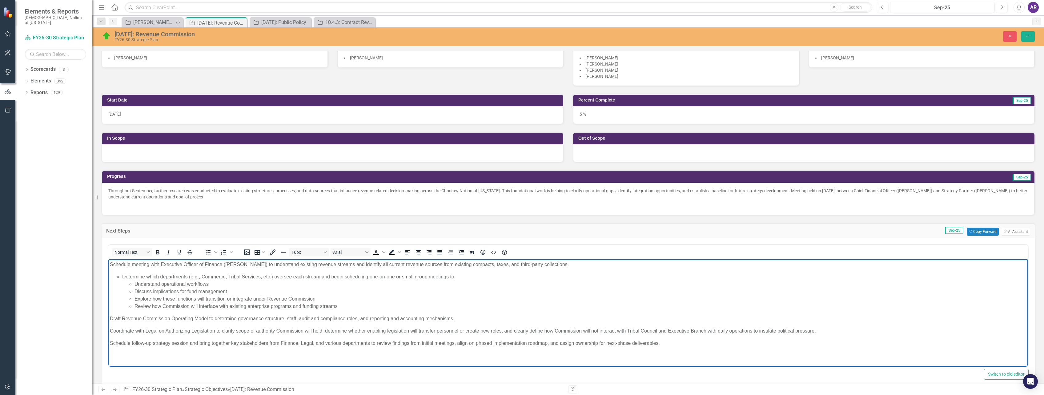
click at [269, 264] on p "Schedule meeting with Executive Officer of Finance ([PERSON_NAME]) to understan…" at bounding box center [568, 264] width 917 height 7
click at [117, 320] on p "Draft Revenue Commission Operating Model to determine governance structure, sta…" at bounding box center [568, 318] width 917 height 7
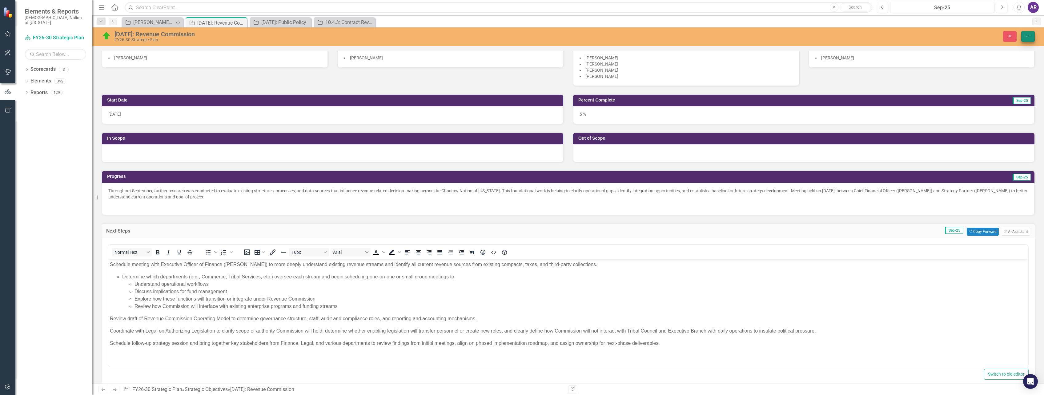
click at [1028, 37] on icon "submit" at bounding box center [1029, 36] width 4 height 2
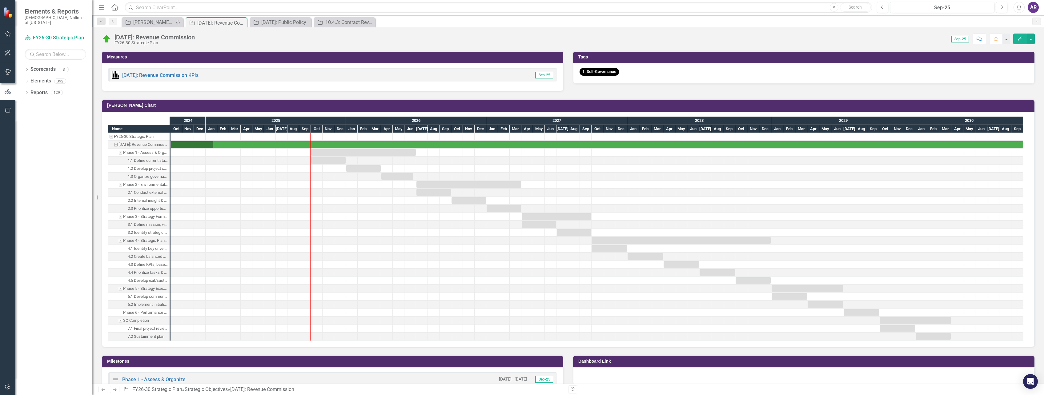
scroll to position [493, 0]
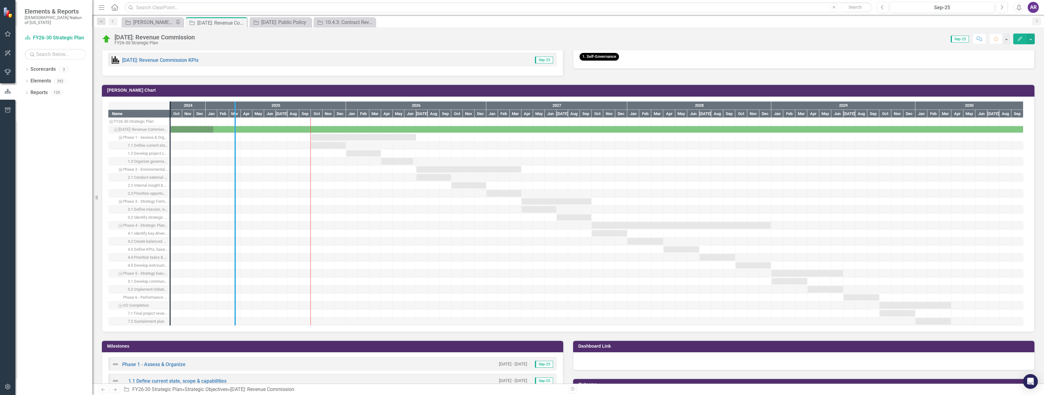
drag, startPoint x: 169, startPoint y: 157, endPoint x: 234, endPoint y: 160, distance: 65.1
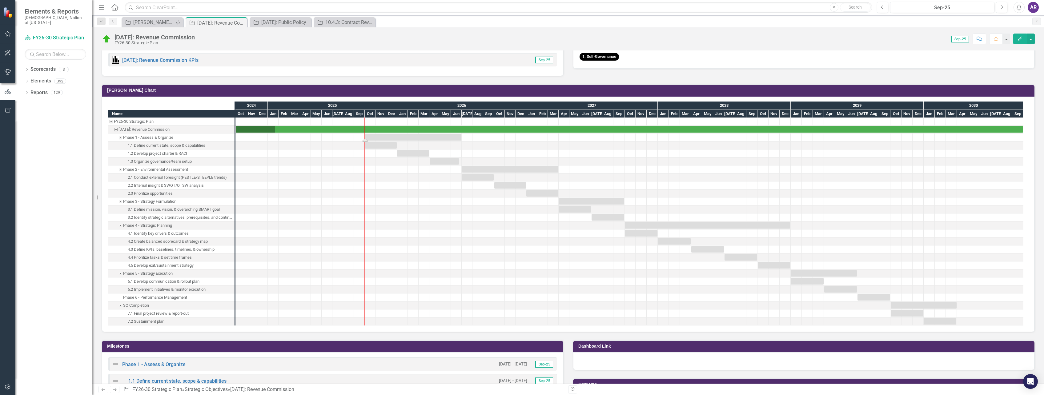
click at [377, 135] on div "Task: Start date: 2025-10-01 End date: 2026-06-30" at bounding box center [413, 137] width 96 height 6
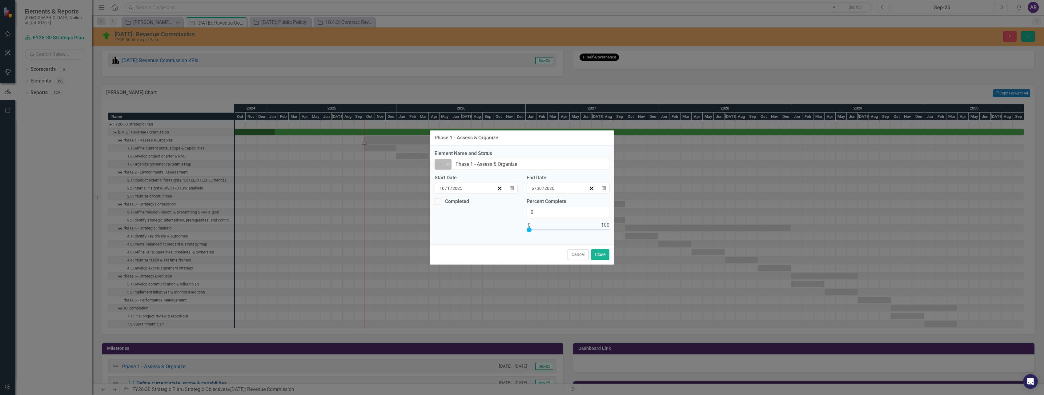
click at [449, 165] on icon at bounding box center [448, 165] width 3 height 2
click at [455, 189] on div "Not Started" at bounding box center [463, 185] width 25 height 7
click at [450, 162] on icon "Expand" at bounding box center [448, 164] width 6 height 5
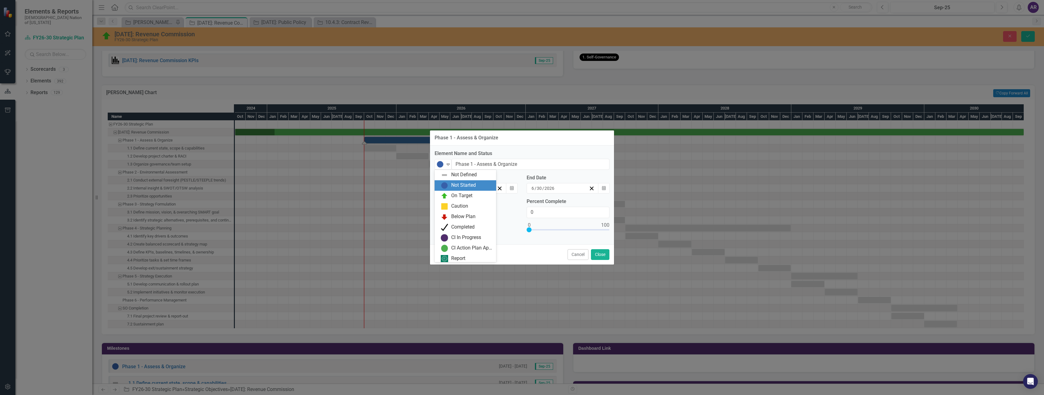
scroll to position [2, 0]
click at [456, 194] on div "On Target" at bounding box center [461, 194] width 21 height 7
click at [600, 253] on button "Close" at bounding box center [600, 254] width 18 height 11
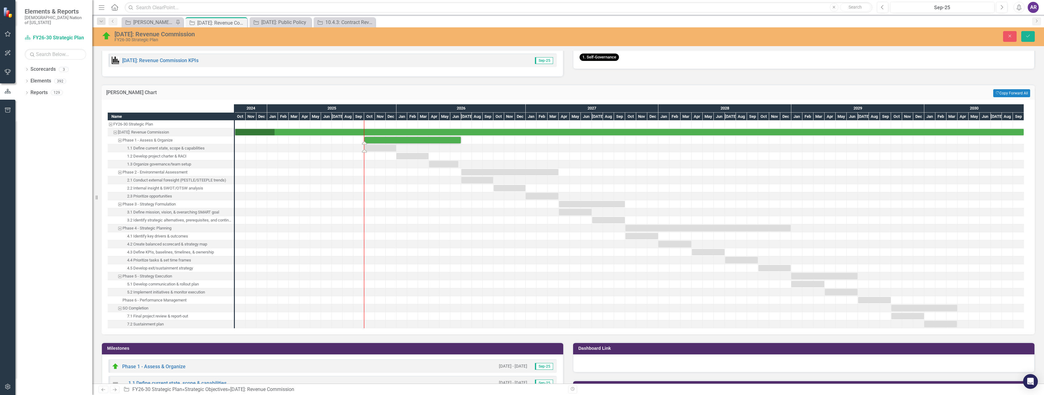
click at [381, 148] on div "Task: Start date: 2025-10-01 End date: 2025-12-31" at bounding box center [381, 148] width 32 height 6
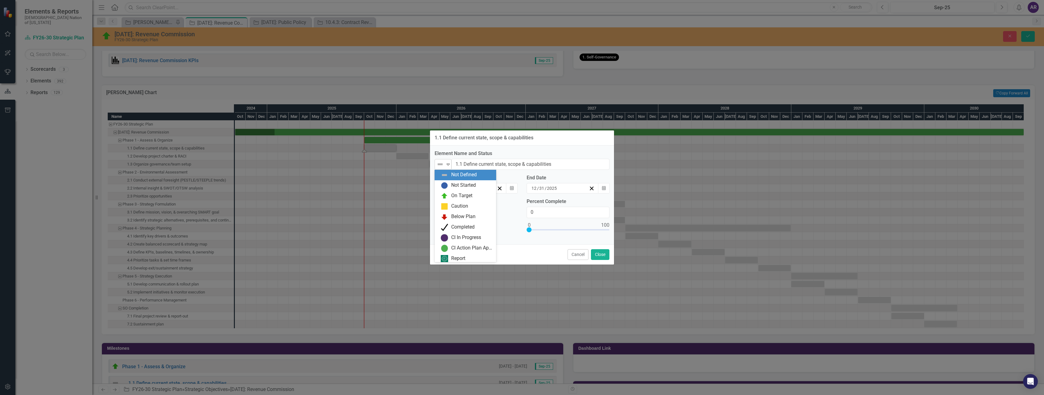
click at [445, 165] on div "Not Defined" at bounding box center [440, 164] width 9 height 9
click at [452, 195] on div "On Target" at bounding box center [461, 195] width 21 height 7
click at [604, 256] on button "Close" at bounding box center [600, 254] width 18 height 11
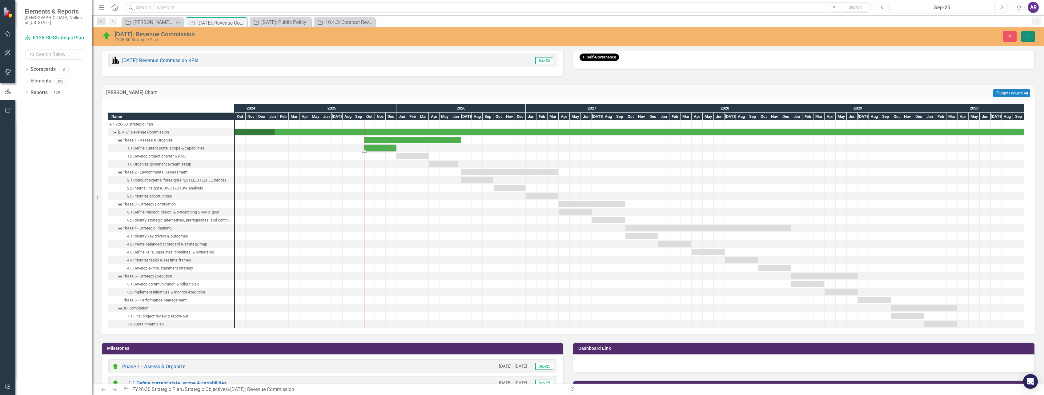
click at [1028, 35] on icon "Save" at bounding box center [1029, 36] width 6 height 4
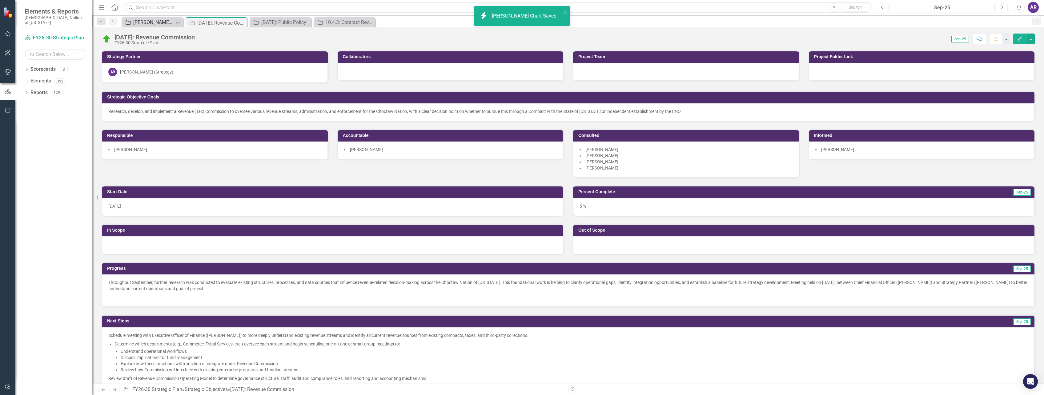
click at [159, 20] on div "[PERSON_NAME] SO's" at bounding box center [153, 22] width 41 height 8
